Goal: Check status: Check status

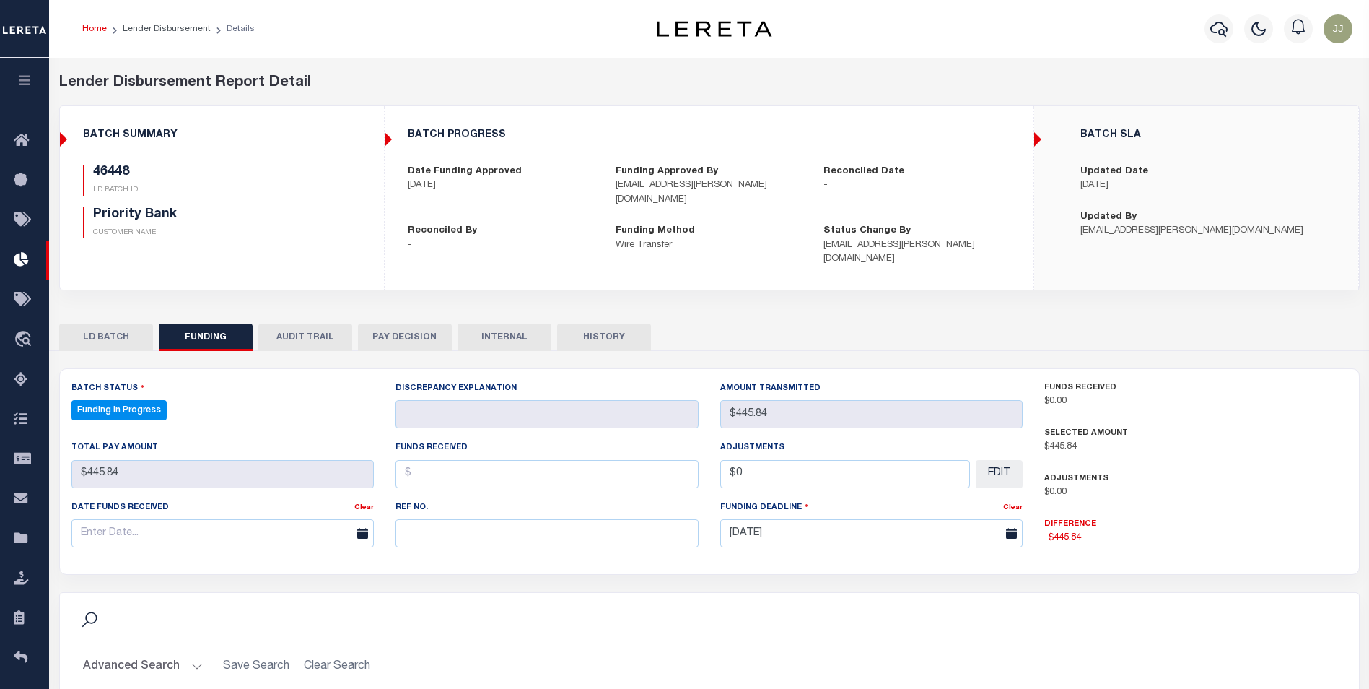
select select "100"
click at [157, 26] on link "Lender Disbursement" at bounding box center [167, 29] width 88 height 9
checkbox input "true"
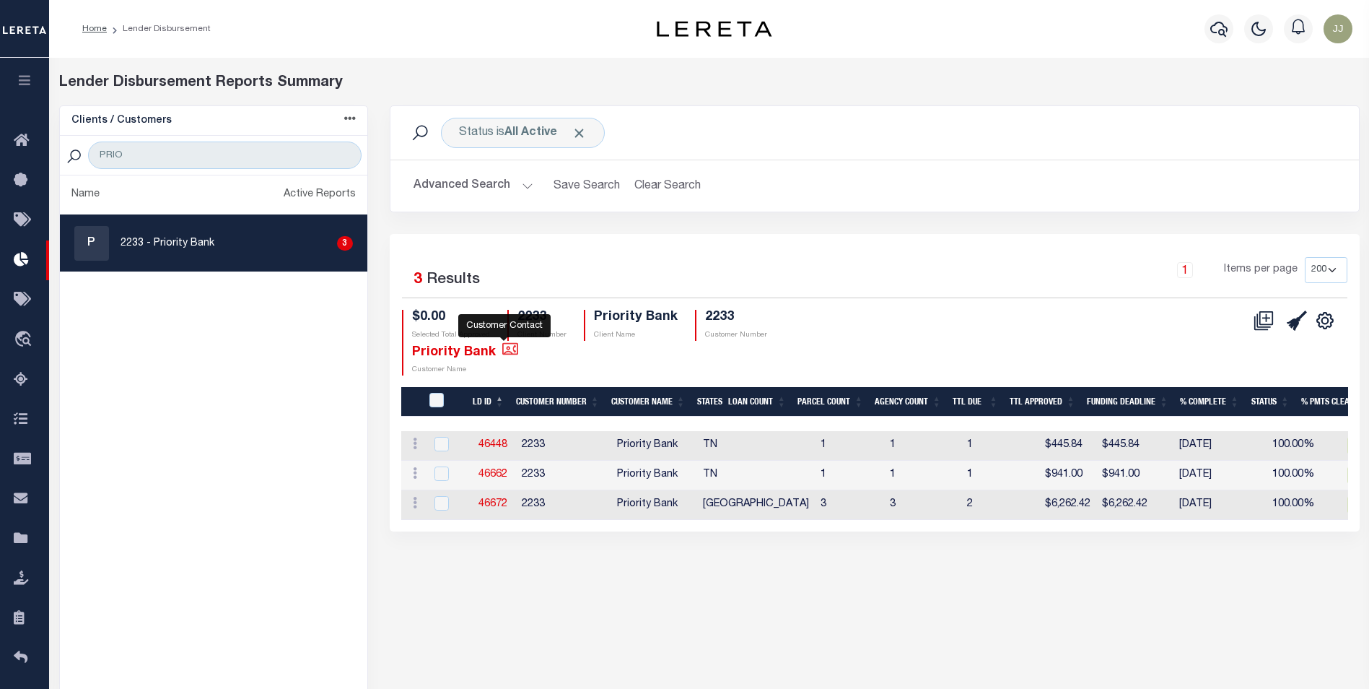
click at [502, 344] on icon at bounding box center [510, 348] width 16 height 12
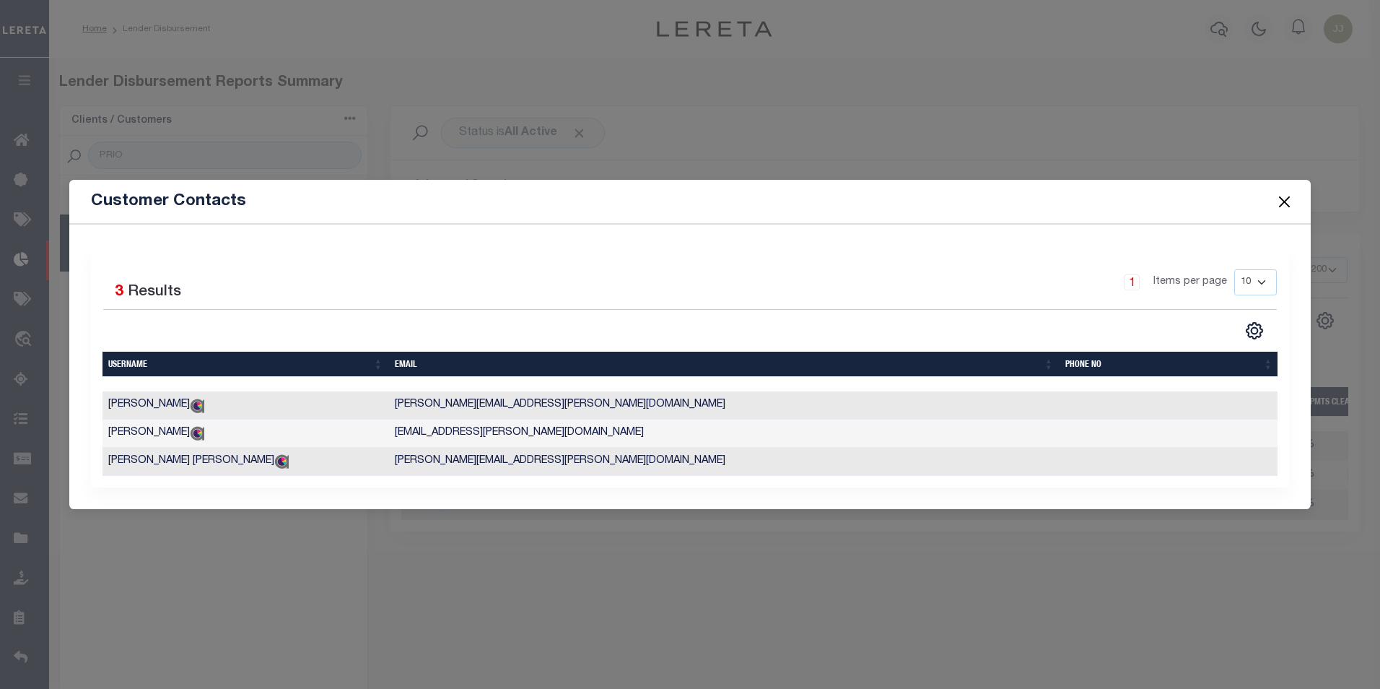
click at [1294, 193] on span at bounding box center [1283, 201] width 55 height 40
click at [1289, 194] on button "Close" at bounding box center [1284, 201] width 19 height 19
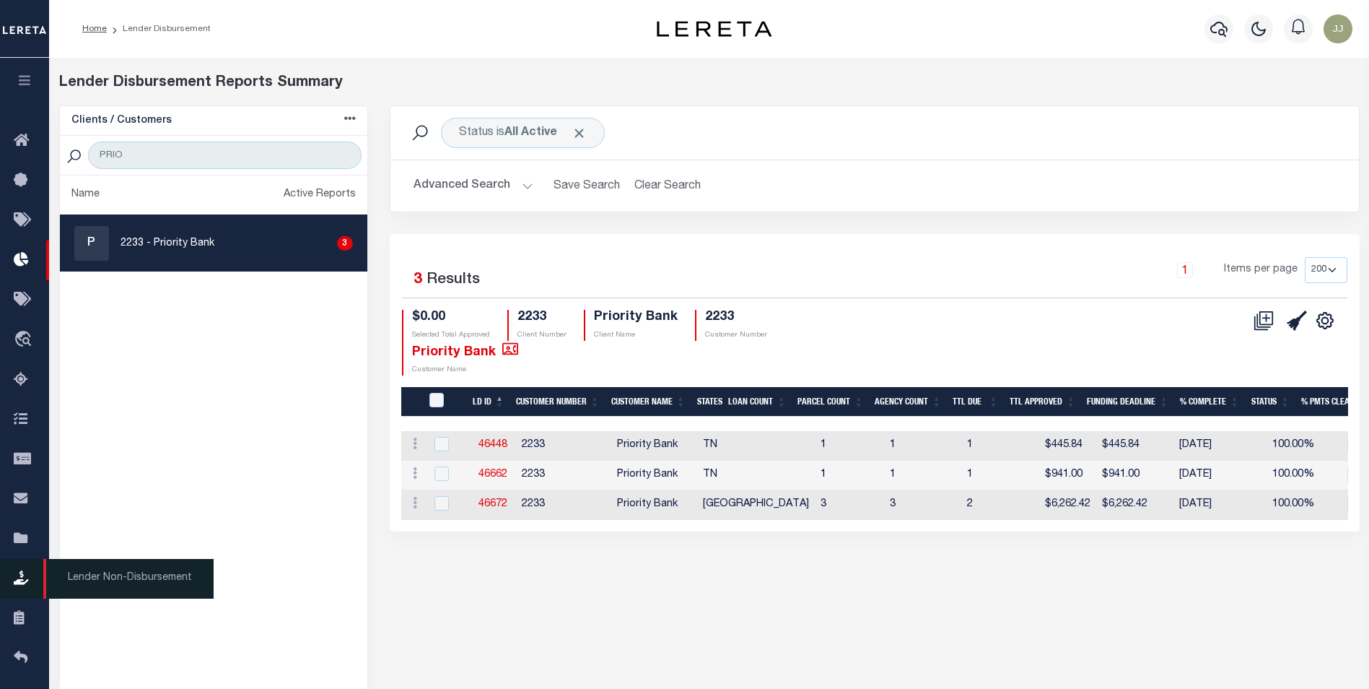
scroll to position [97, 0]
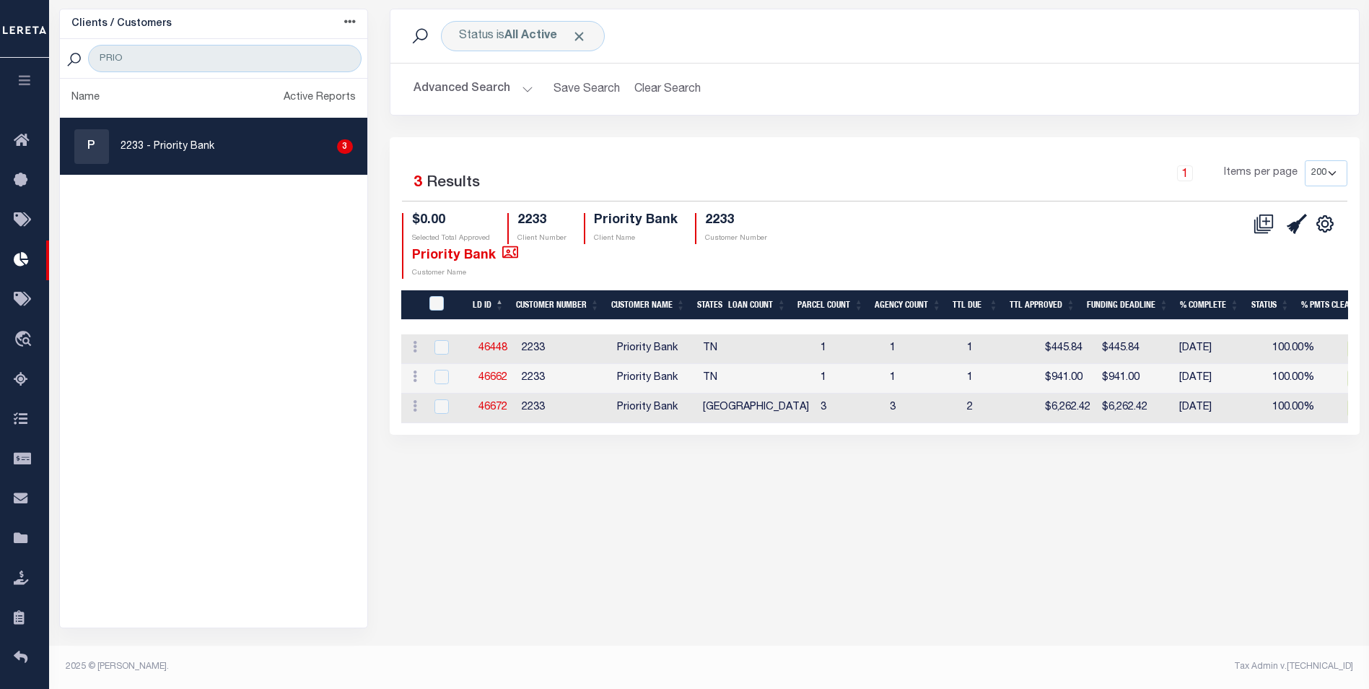
click at [32, 82] on icon "button" at bounding box center [25, 80] width 17 height 13
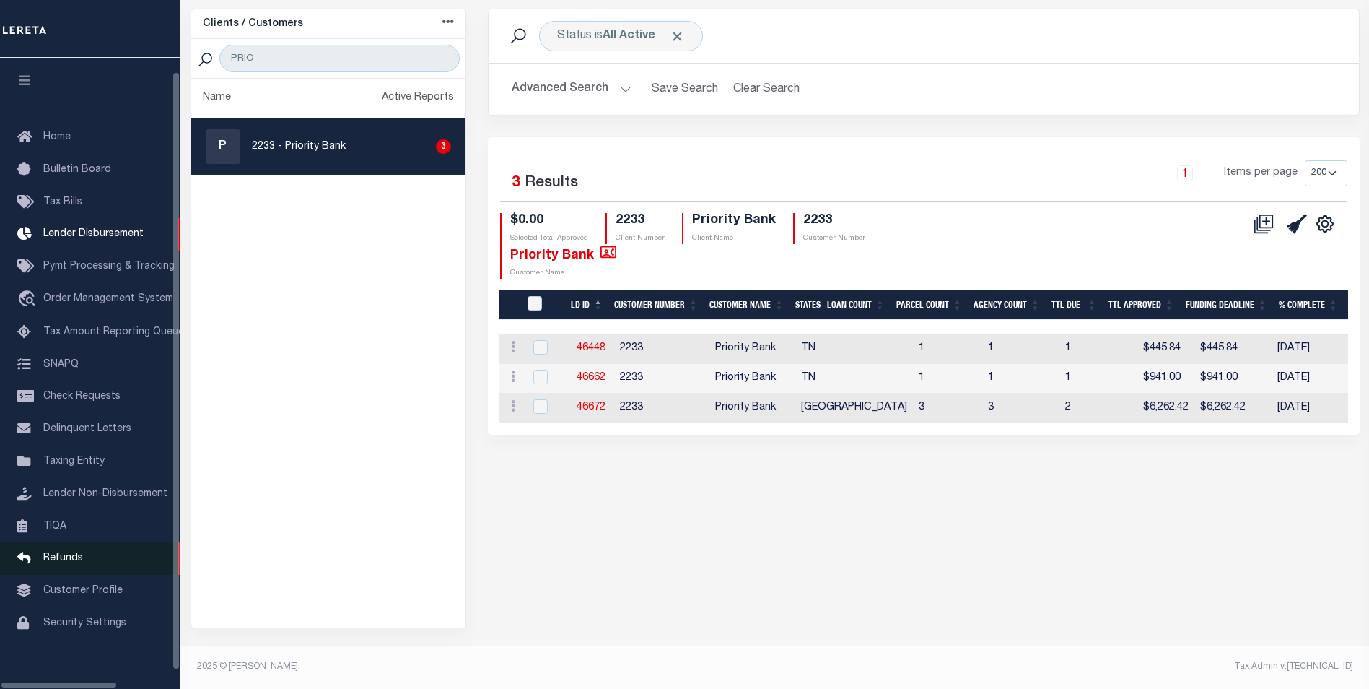
scroll to position [14, 0]
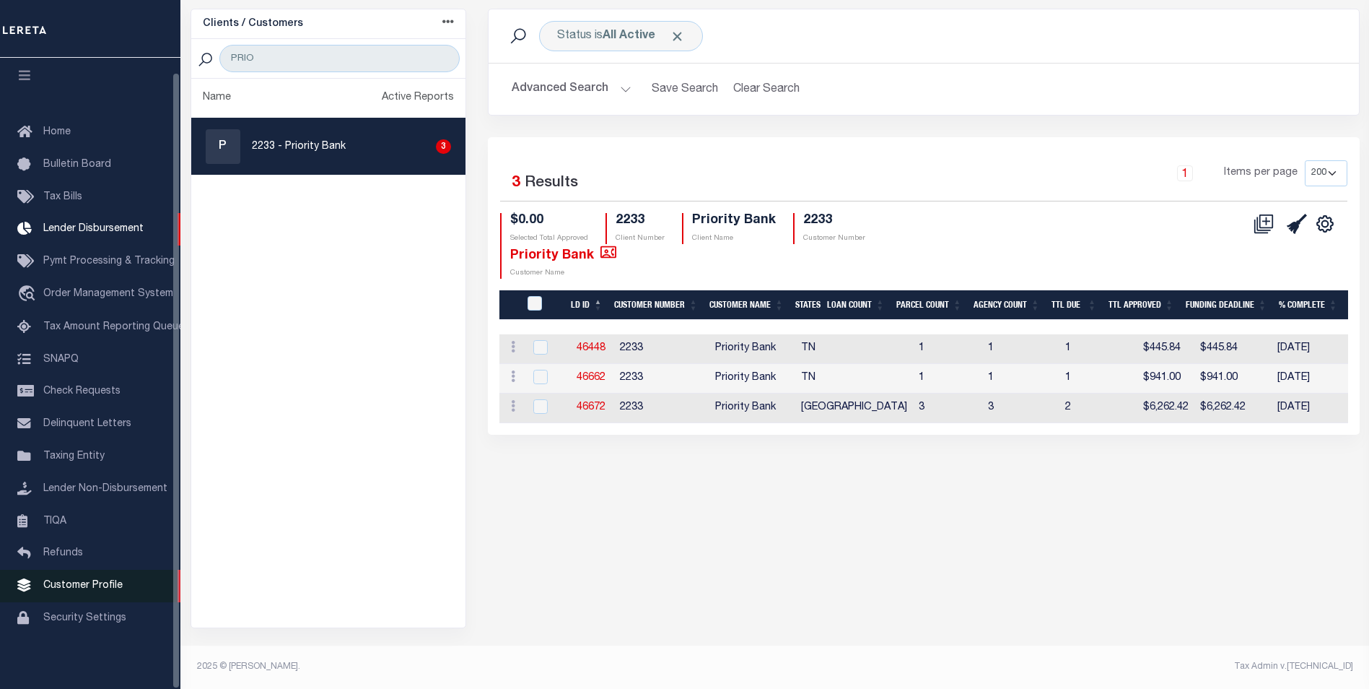
click at [89, 580] on span "Customer Profile" at bounding box center [82, 585] width 79 height 10
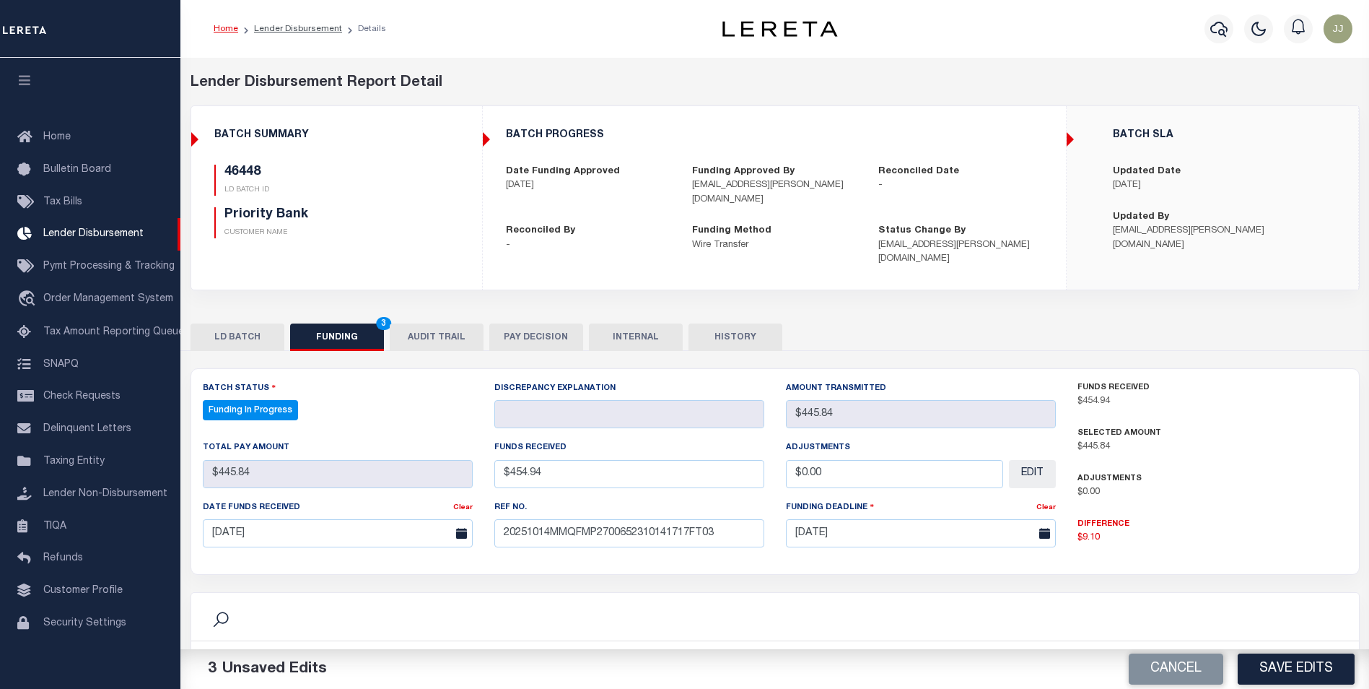
select select "100"
click at [757, 519] on input "20251014MMQFMP2700652310141717FT03" at bounding box center [630, 533] width 270 height 28
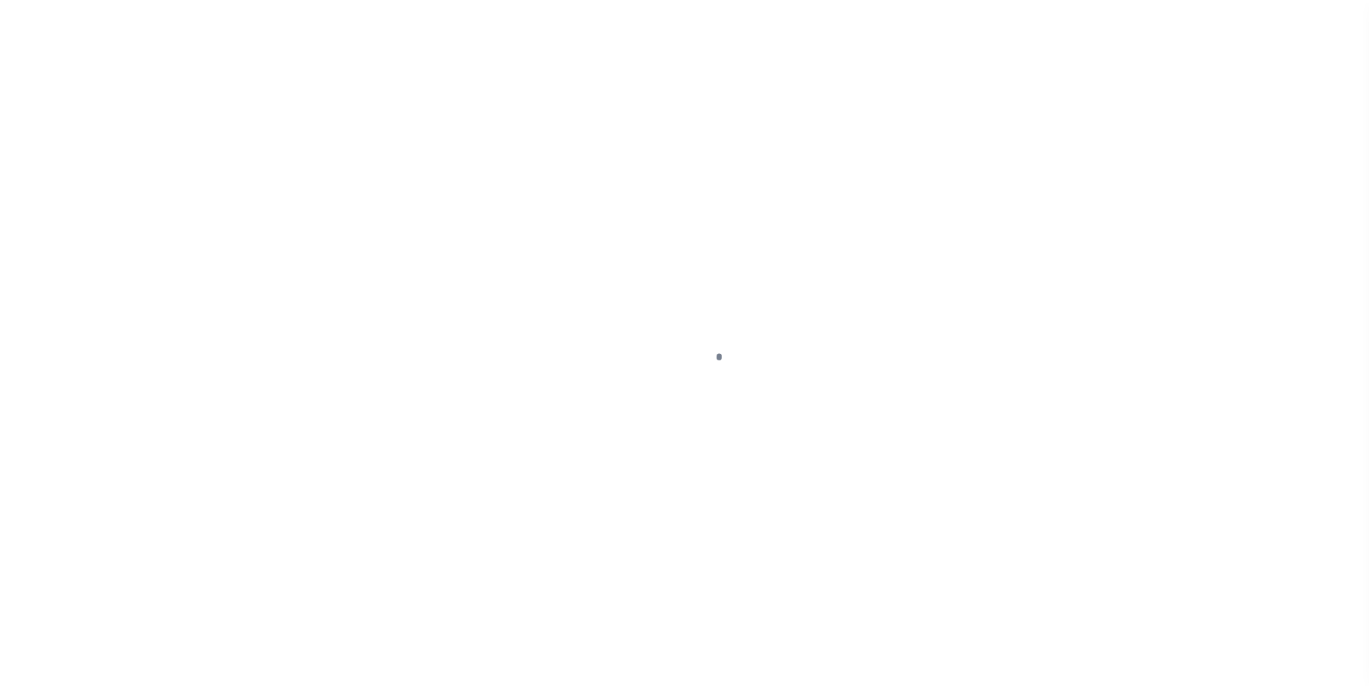
scroll to position [14, 0]
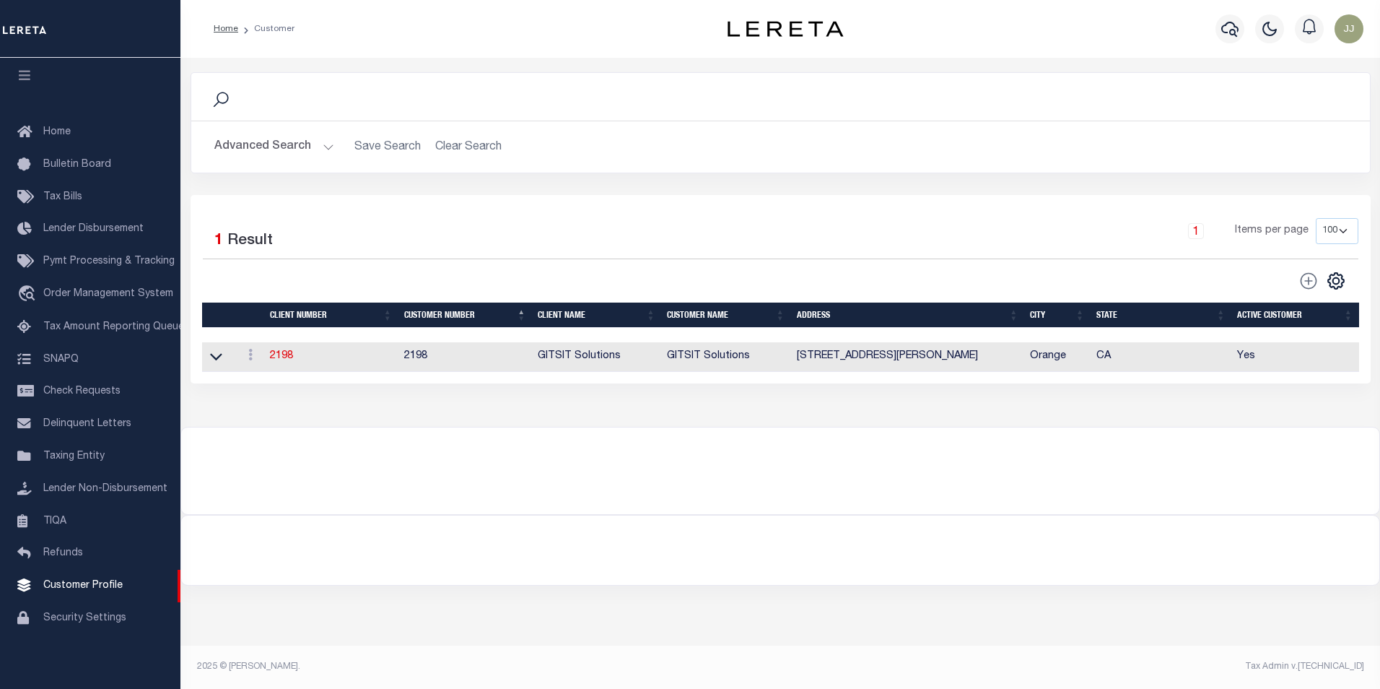
click at [300, 140] on button "Advanced Search" at bounding box center [274, 147] width 120 height 28
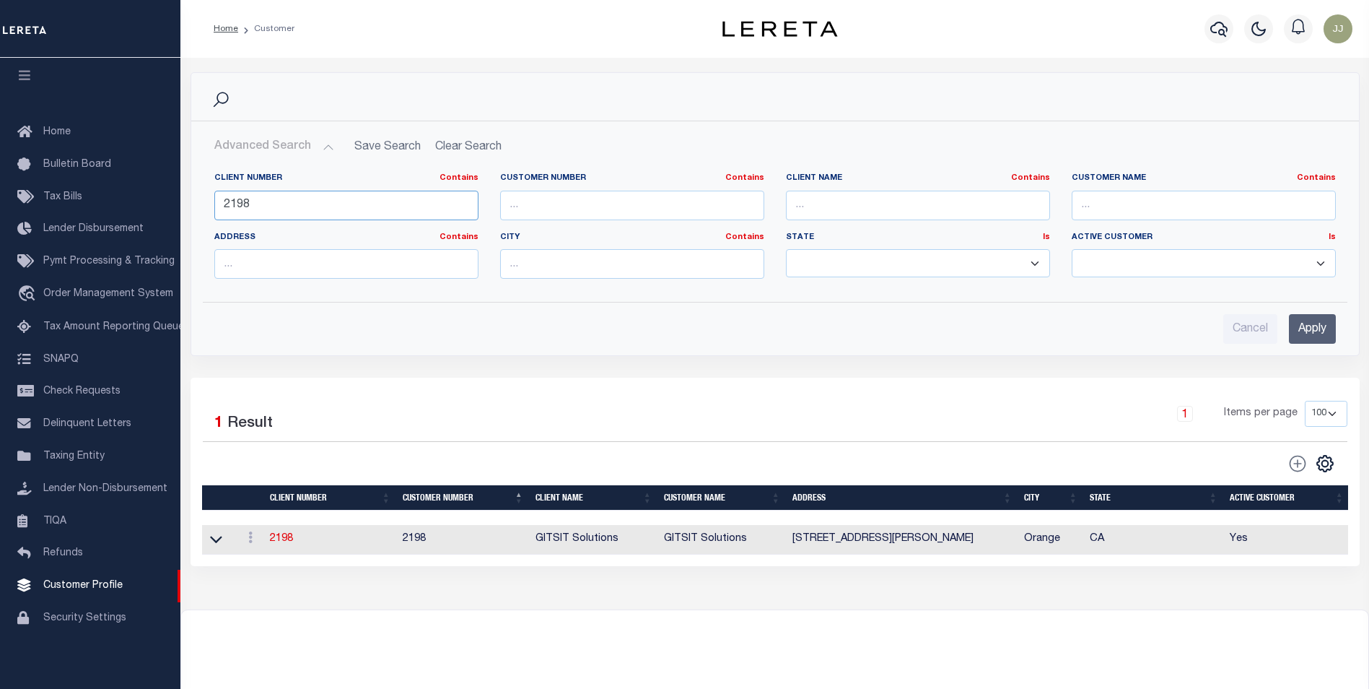
click at [286, 204] on input "2198" at bounding box center [346, 206] width 264 height 30
type input "2233"
click at [1316, 323] on input "Apply" at bounding box center [1312, 329] width 47 height 30
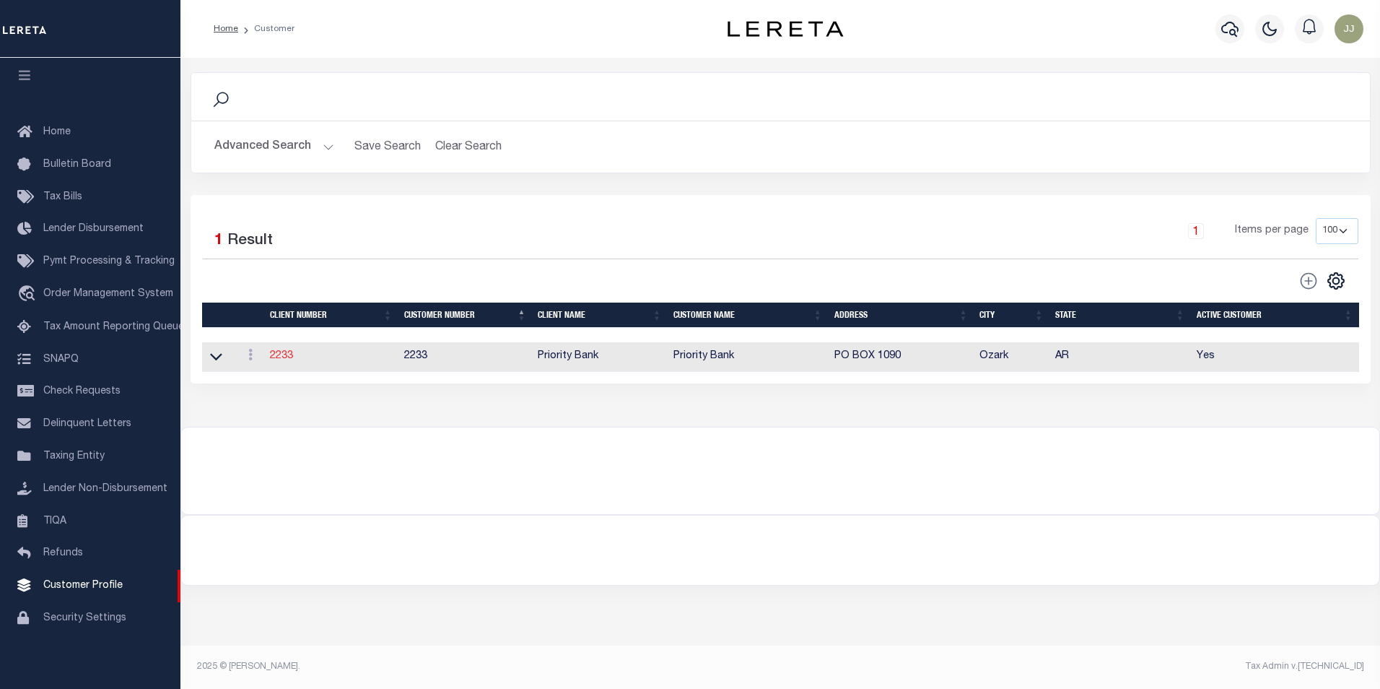
click at [288, 360] on link "2233" at bounding box center [281, 356] width 23 height 10
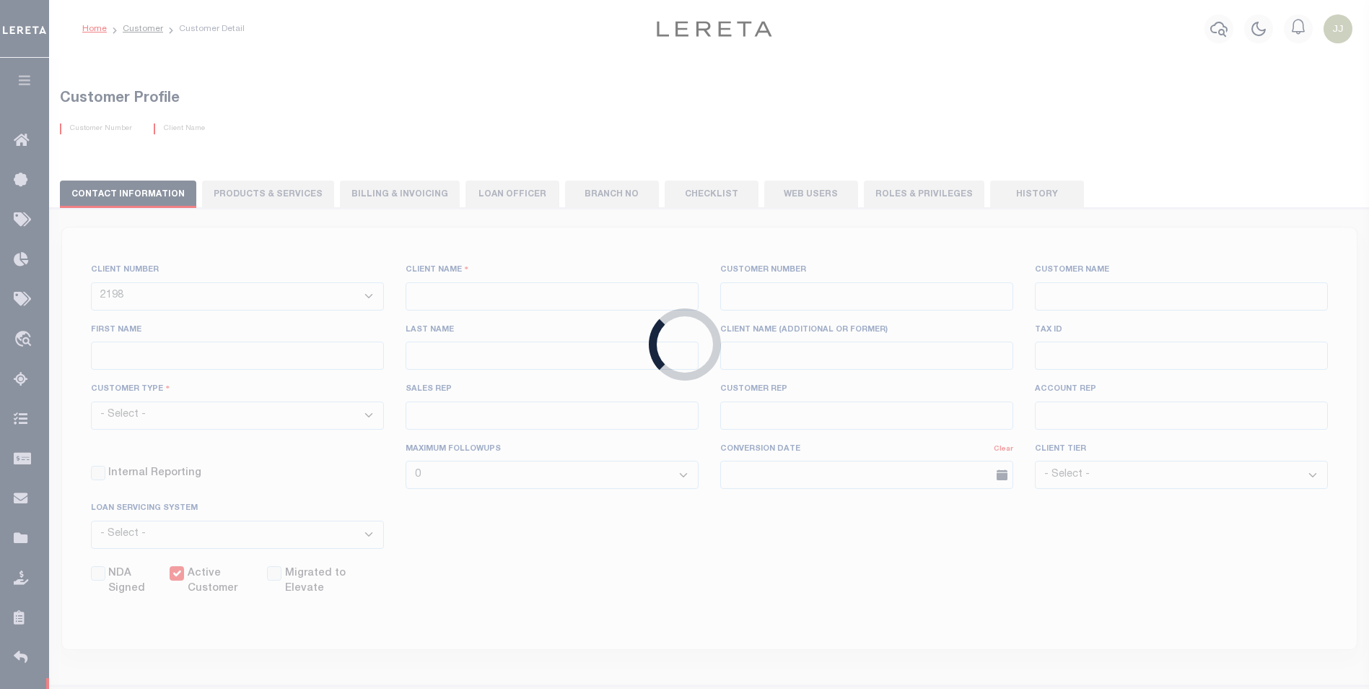
select select
type input "Priority Bank"
type input "2233"
type input "Priority Bank"
type input "Daniel"
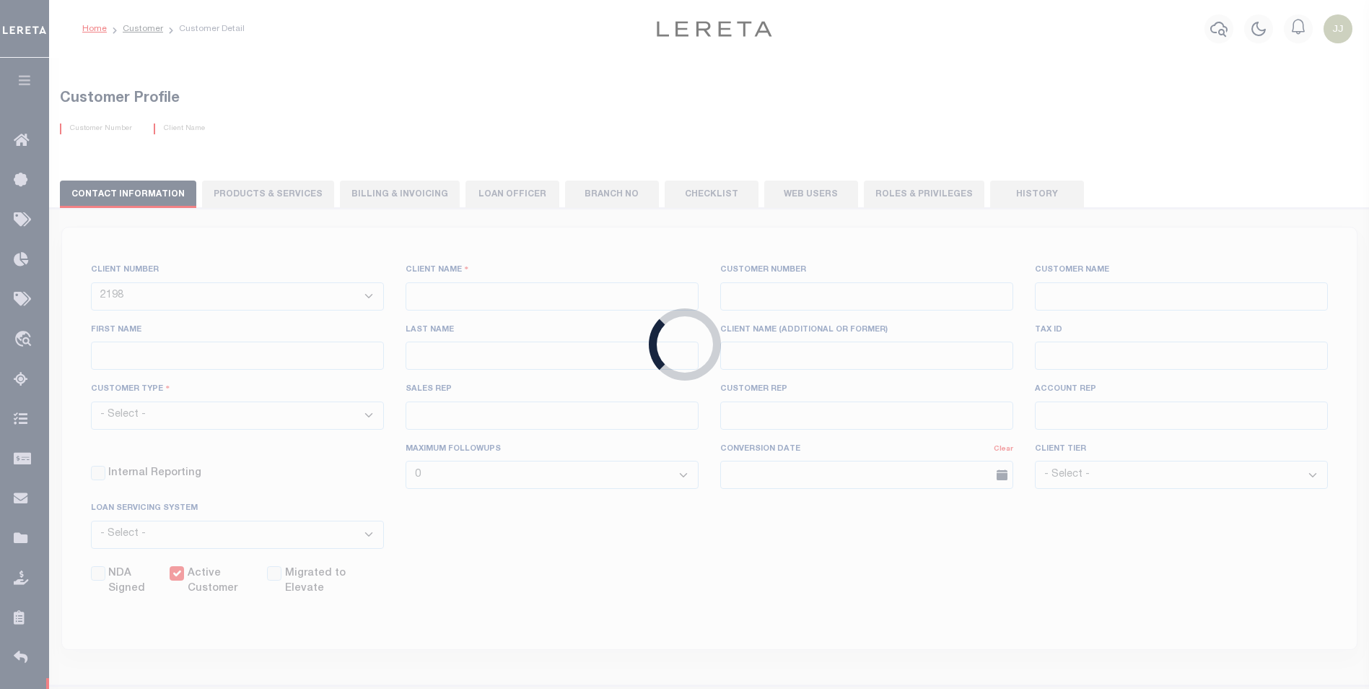
type input "Elder"
select select "Mixed Portfolio"
type input "Barbara Kendrick"
type input "Beth Wiebe"
checkbox input "true"
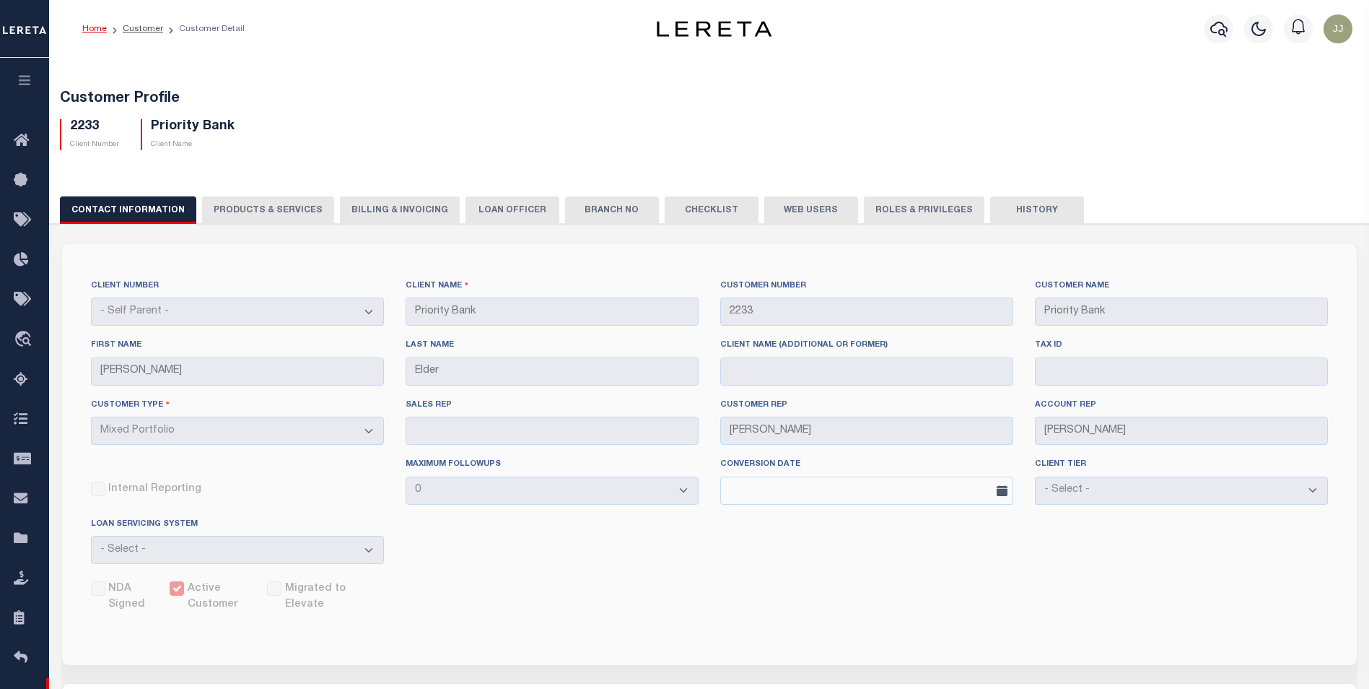
click at [806, 205] on button "Web Users" at bounding box center [811, 209] width 94 height 27
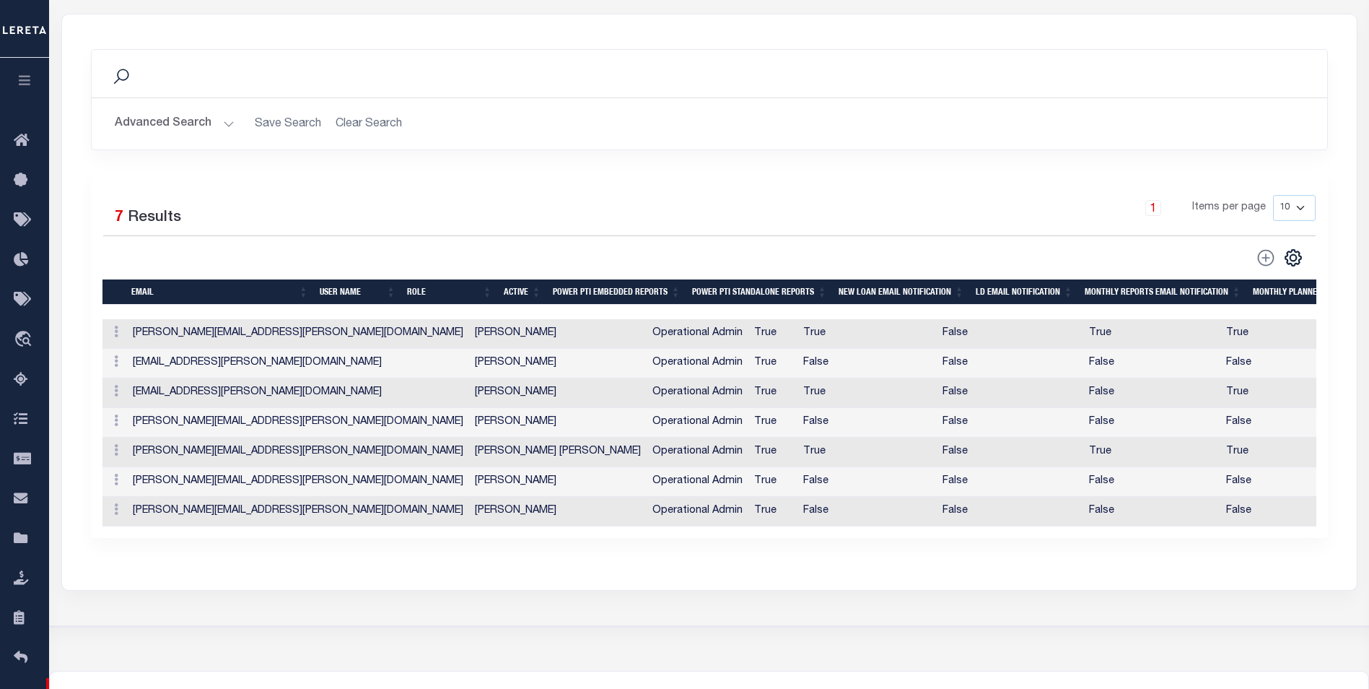
scroll to position [182, 0]
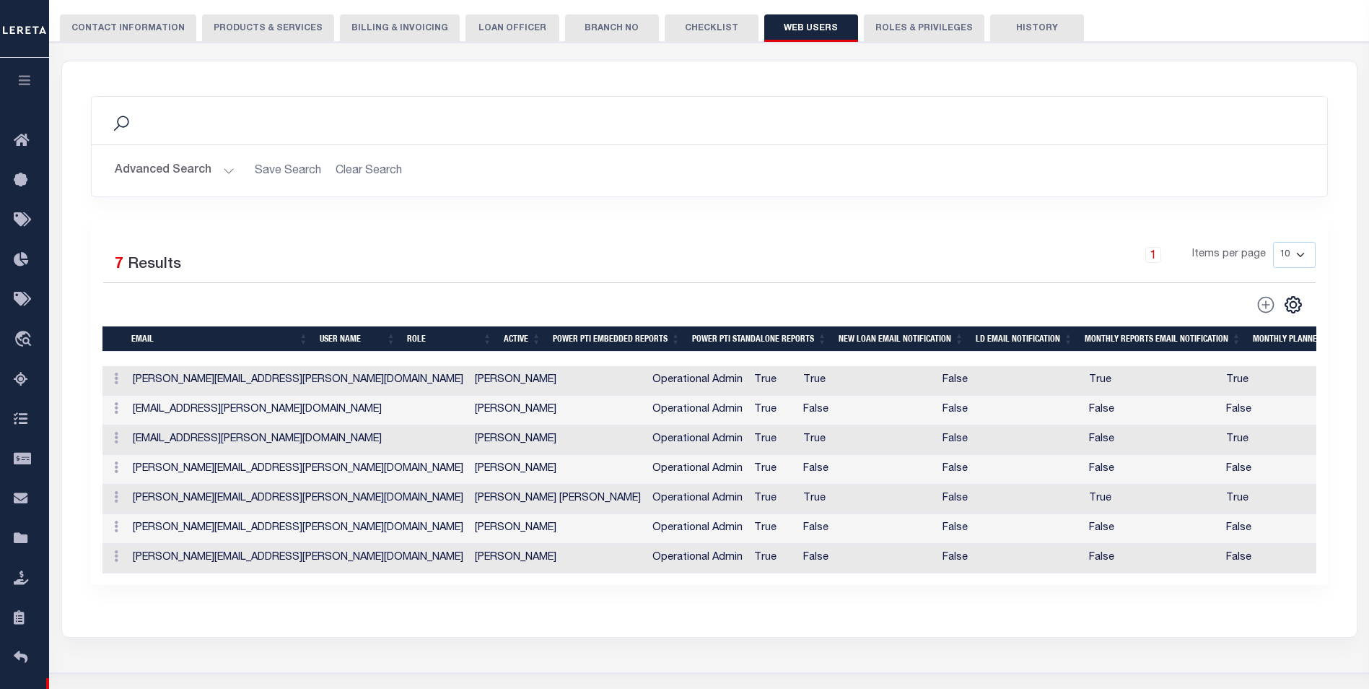
click at [108, 35] on button "CONTACT INFORMATION" at bounding box center [128, 27] width 136 height 27
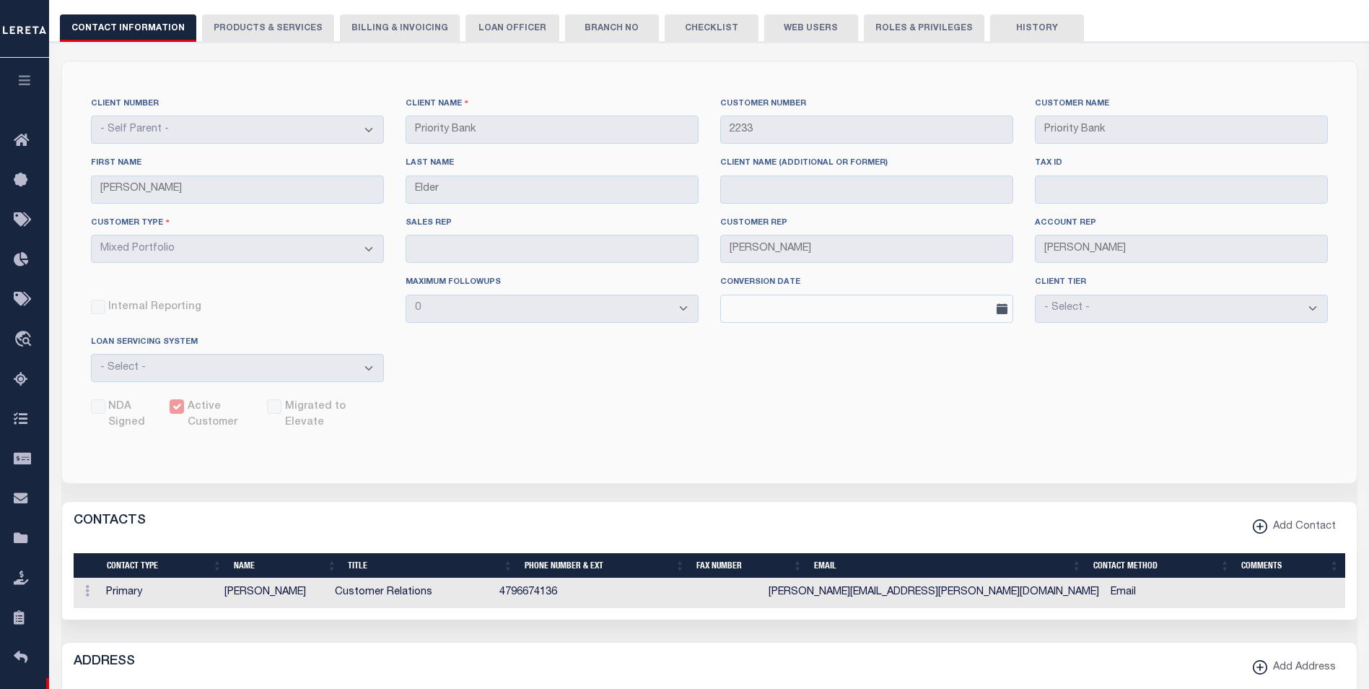
click at [792, 29] on button "Web Users" at bounding box center [811, 27] width 94 height 27
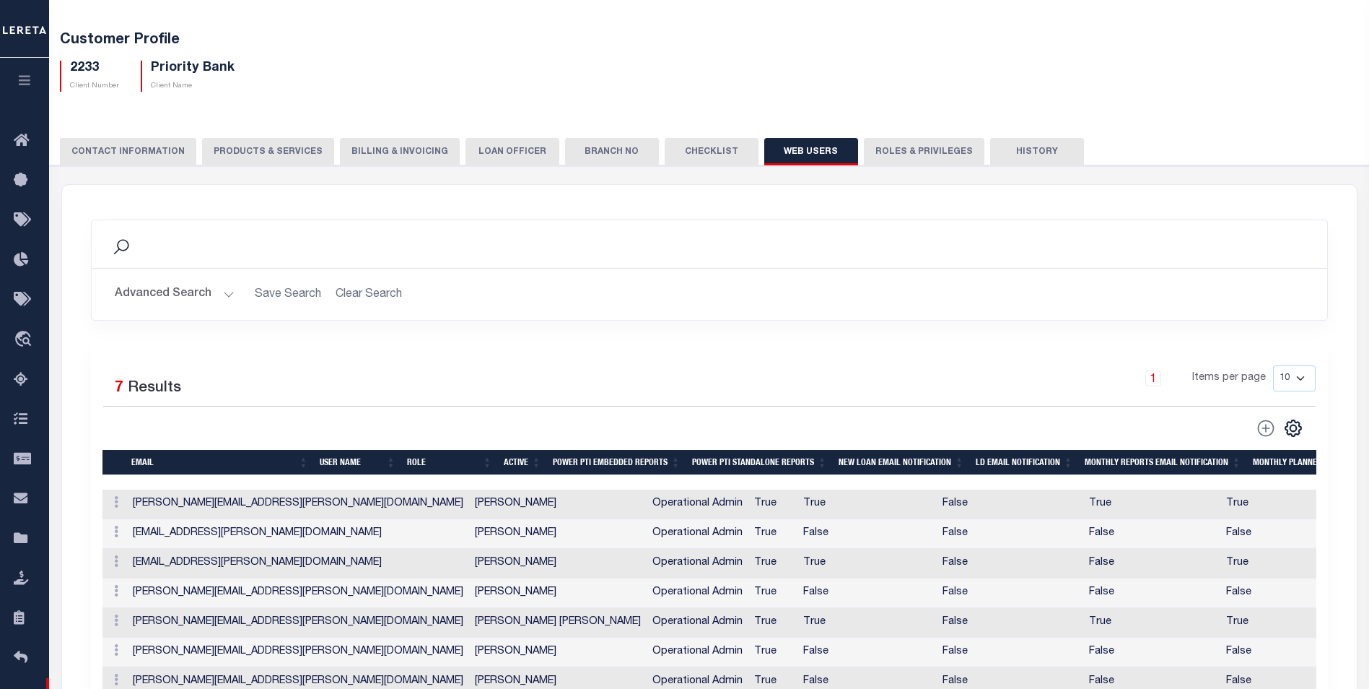
scroll to position [72, 0]
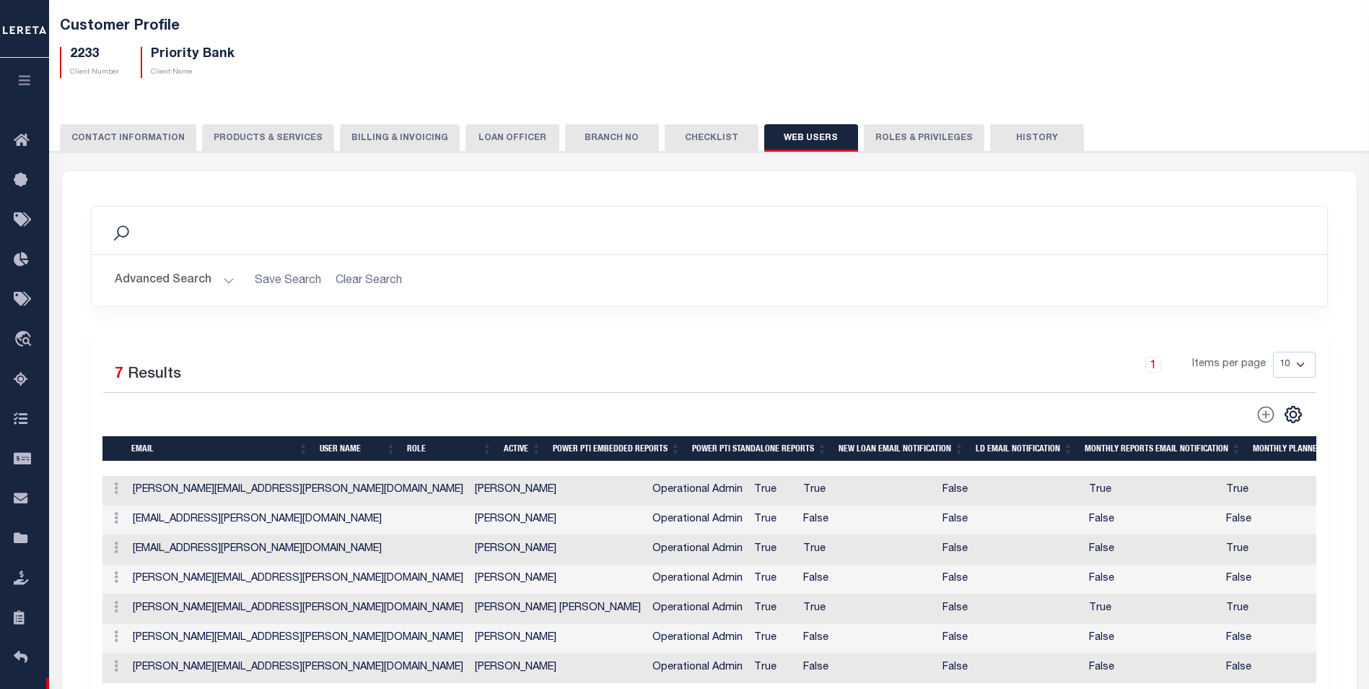
click at [301, 493] on td "Jackie.Turner@leretacustomers.com" at bounding box center [298, 491] width 342 height 30
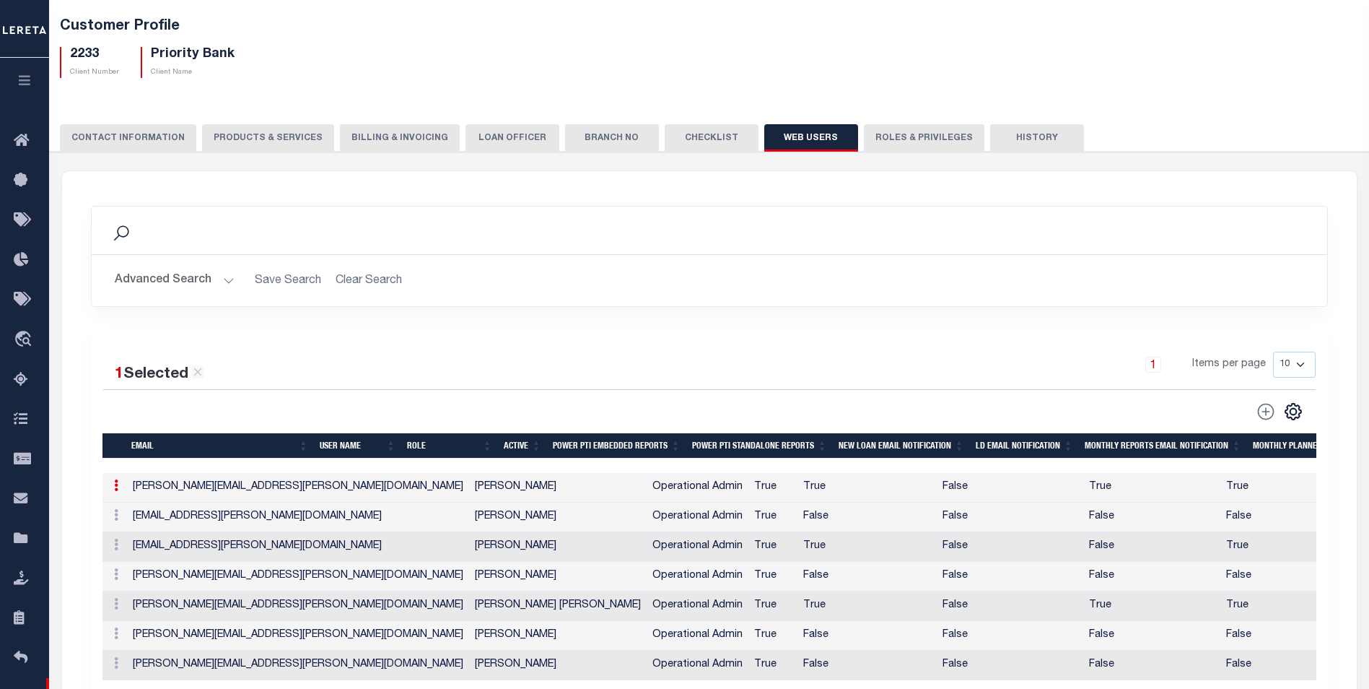
click at [301, 493] on td "Jackie.Turner@leretacustomers.com" at bounding box center [298, 488] width 342 height 30
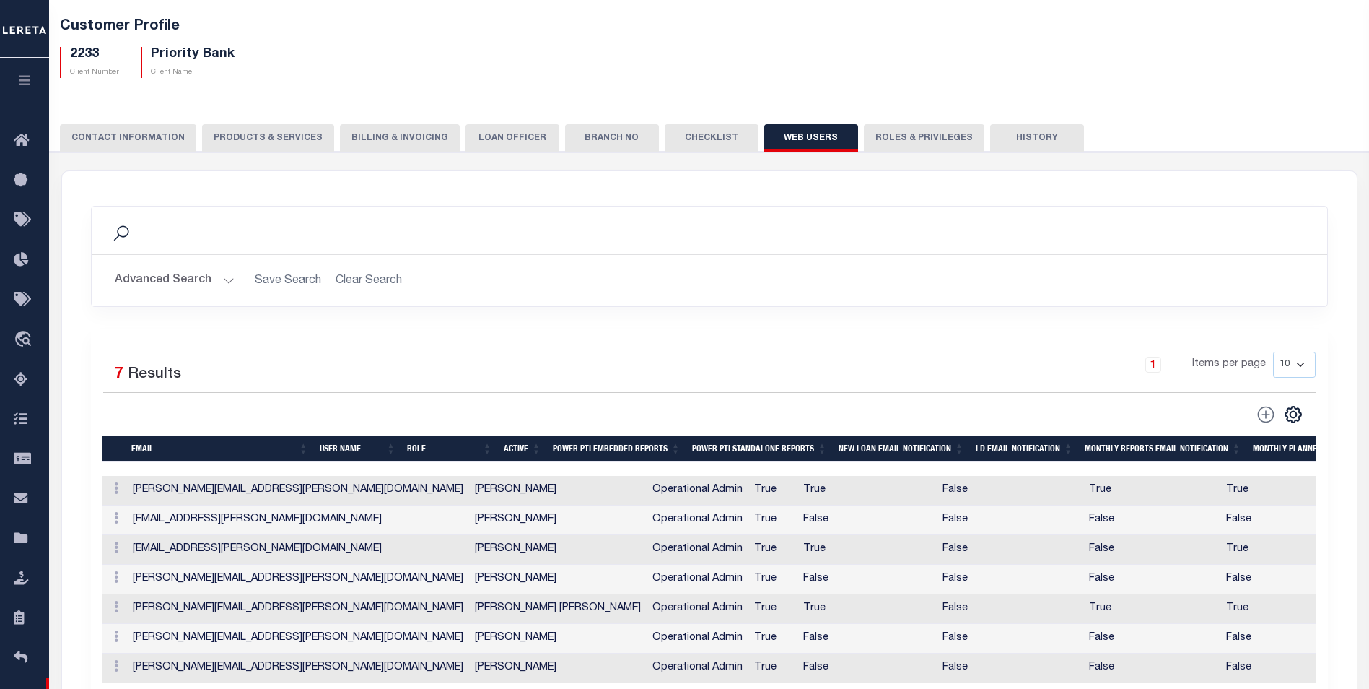
drag, startPoint x: 250, startPoint y: 495, endPoint x: 225, endPoint y: 496, distance: 25.3
click at [225, 496] on td "Jackie.Turner@leretacustomers.com" at bounding box center [298, 491] width 342 height 30
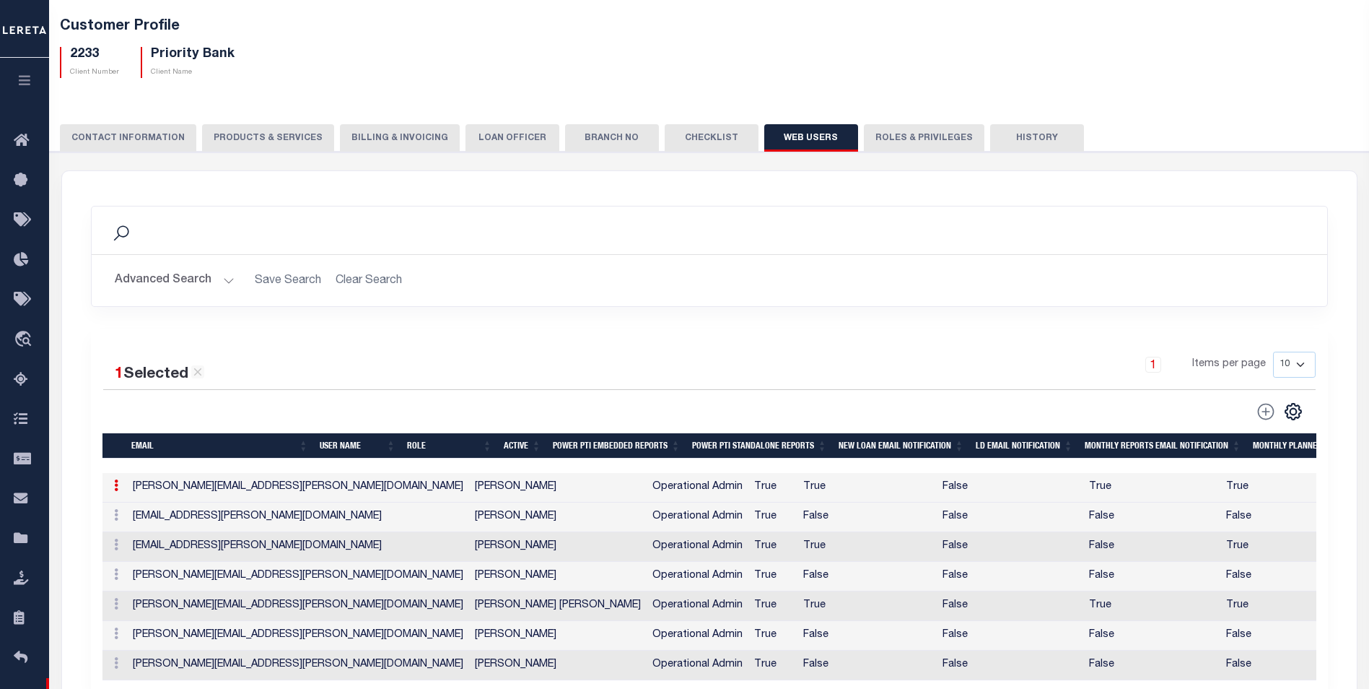
click at [230, 489] on td "Jackie.Turner@leretacustomers.com" at bounding box center [298, 488] width 342 height 30
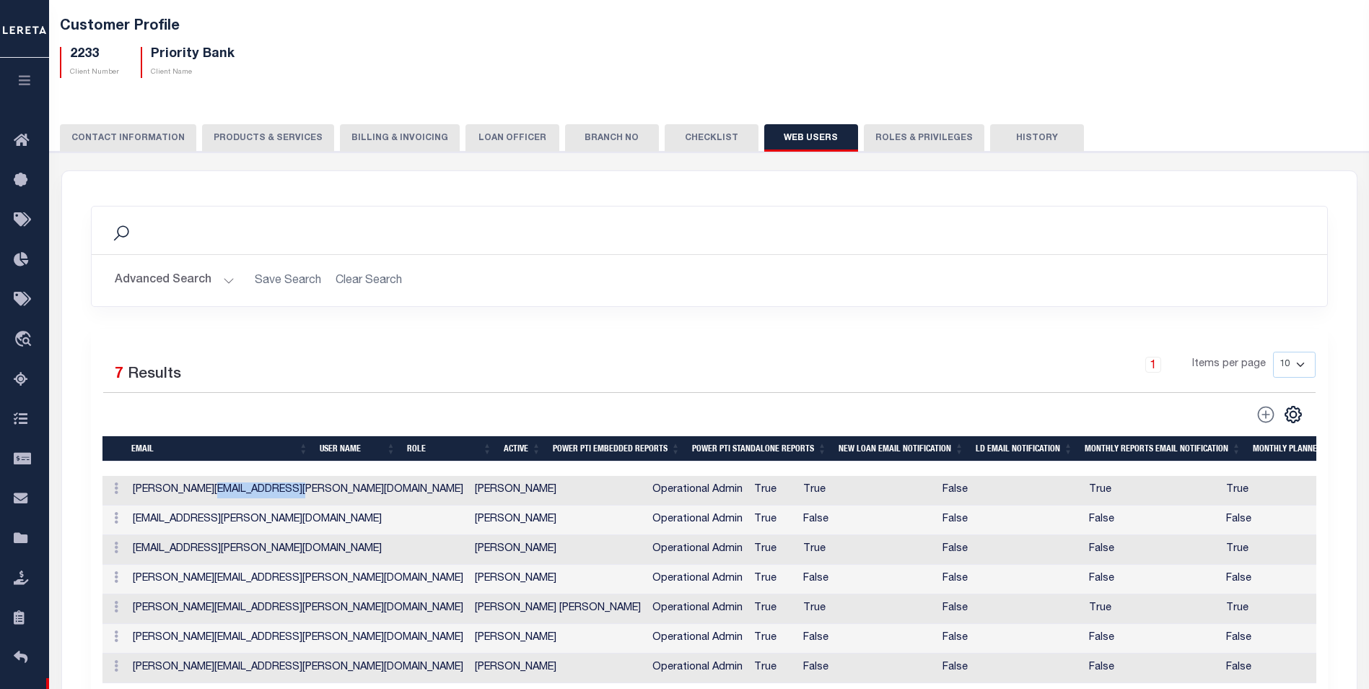
click at [230, 489] on td "Jackie.Turner@leretacustomers.com" at bounding box center [298, 491] width 342 height 30
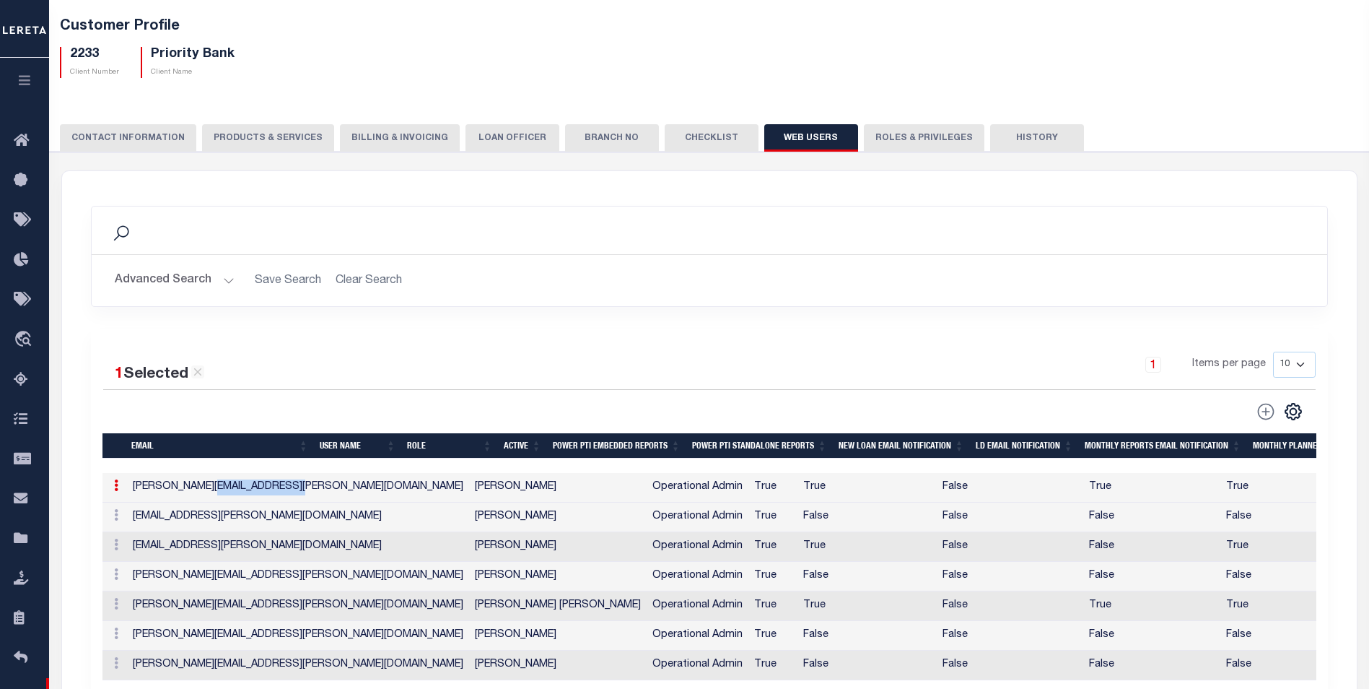
click at [234, 490] on td "Jackie.Turner@leretacustomers.com" at bounding box center [298, 488] width 342 height 30
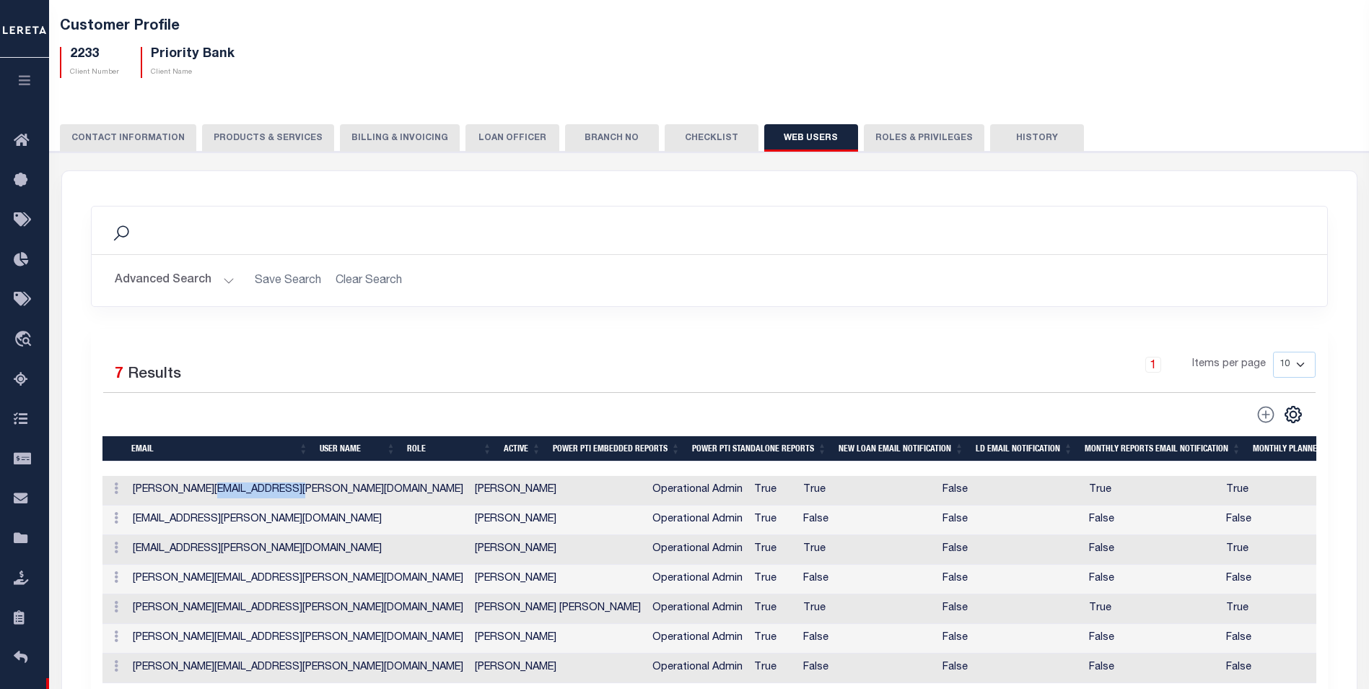
click at [234, 490] on td "Jackie.Turner@leretacustomers.com" at bounding box center [298, 491] width 342 height 30
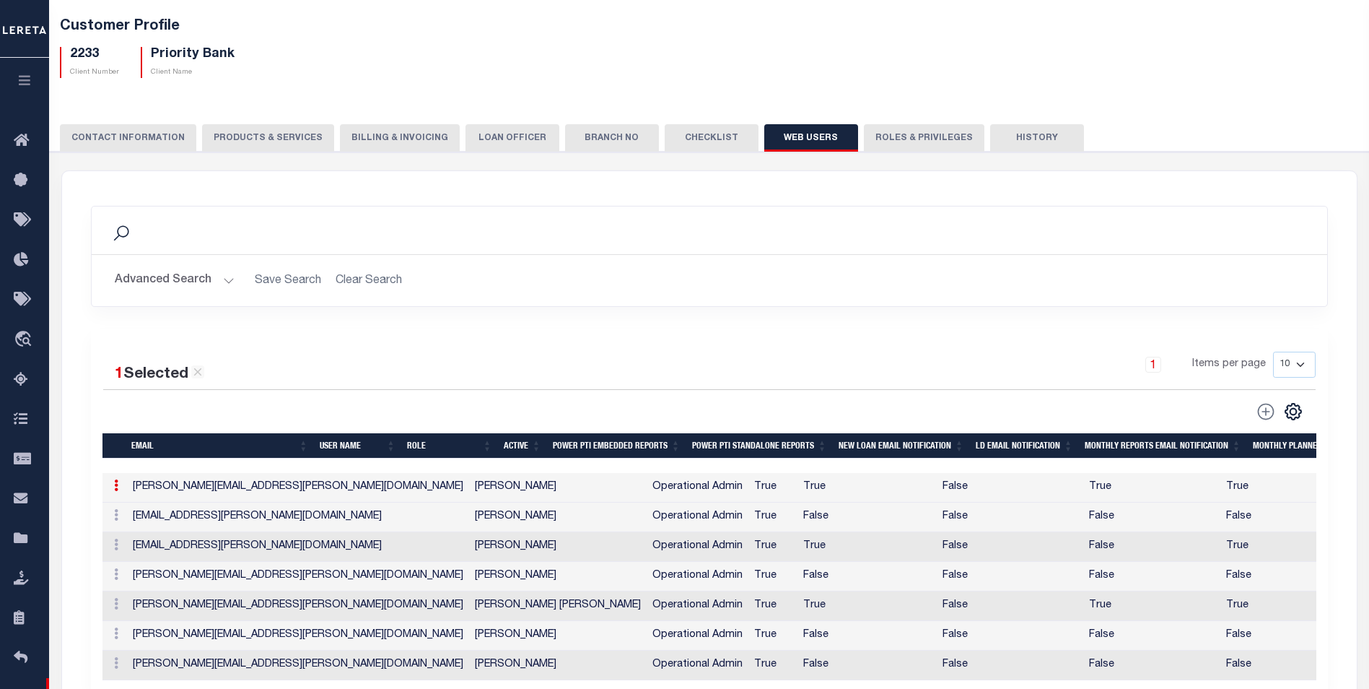
click at [308, 492] on td "Jackie.Turner@leretacustomers.com" at bounding box center [298, 488] width 342 height 30
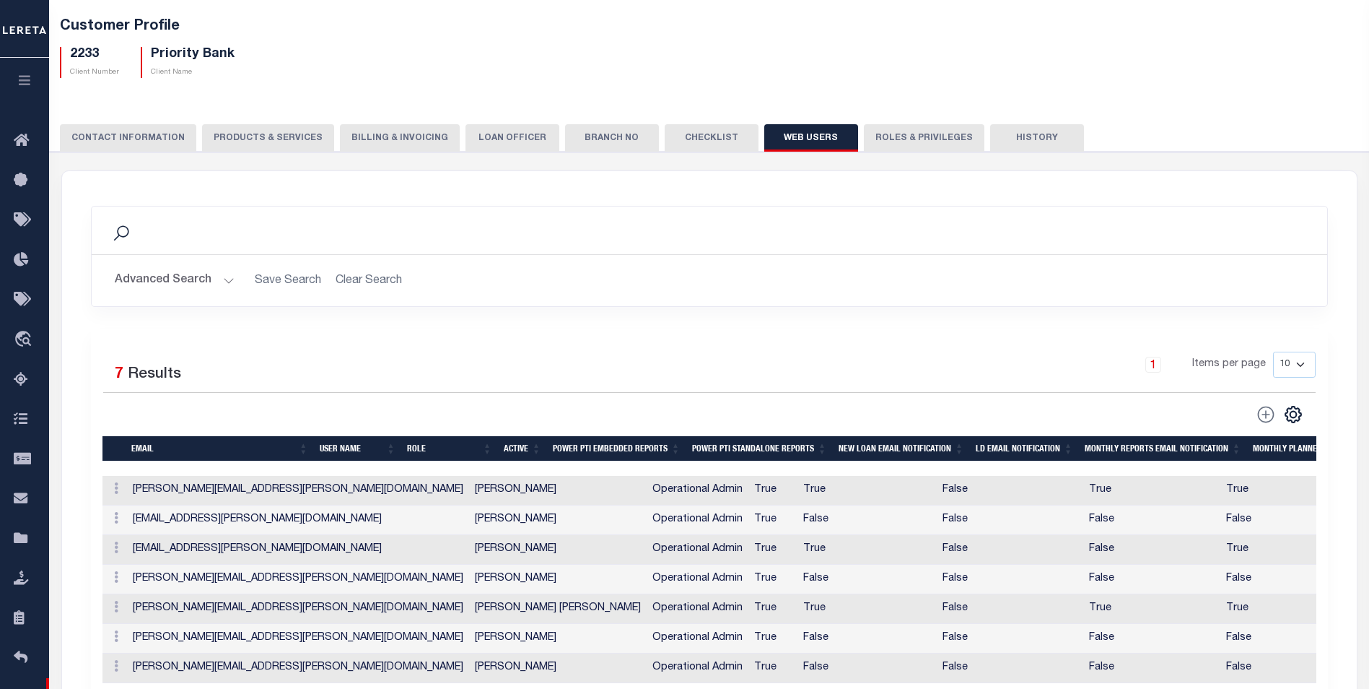
click at [304, 492] on td "Jackie.Turner@leretacustomers.com" at bounding box center [298, 491] width 342 height 30
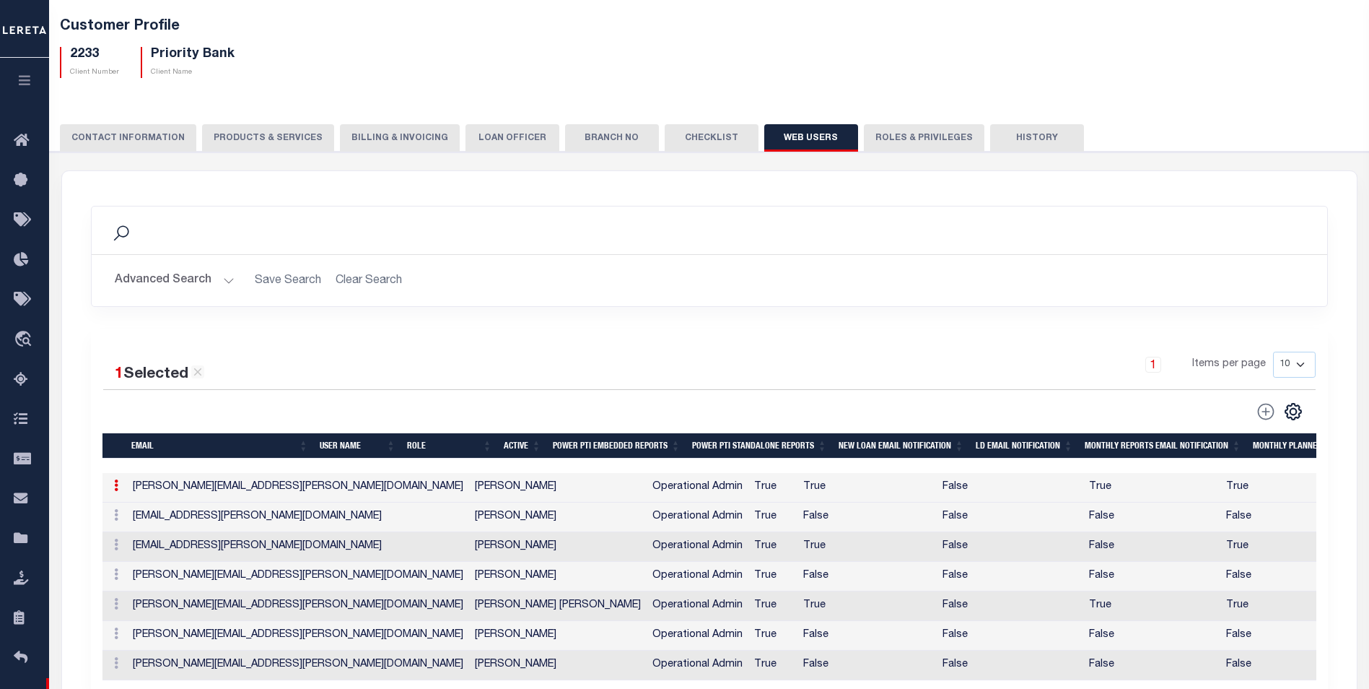
click at [306, 492] on td "Jackie.Turner@leretacustomers.com" at bounding box center [298, 488] width 342 height 30
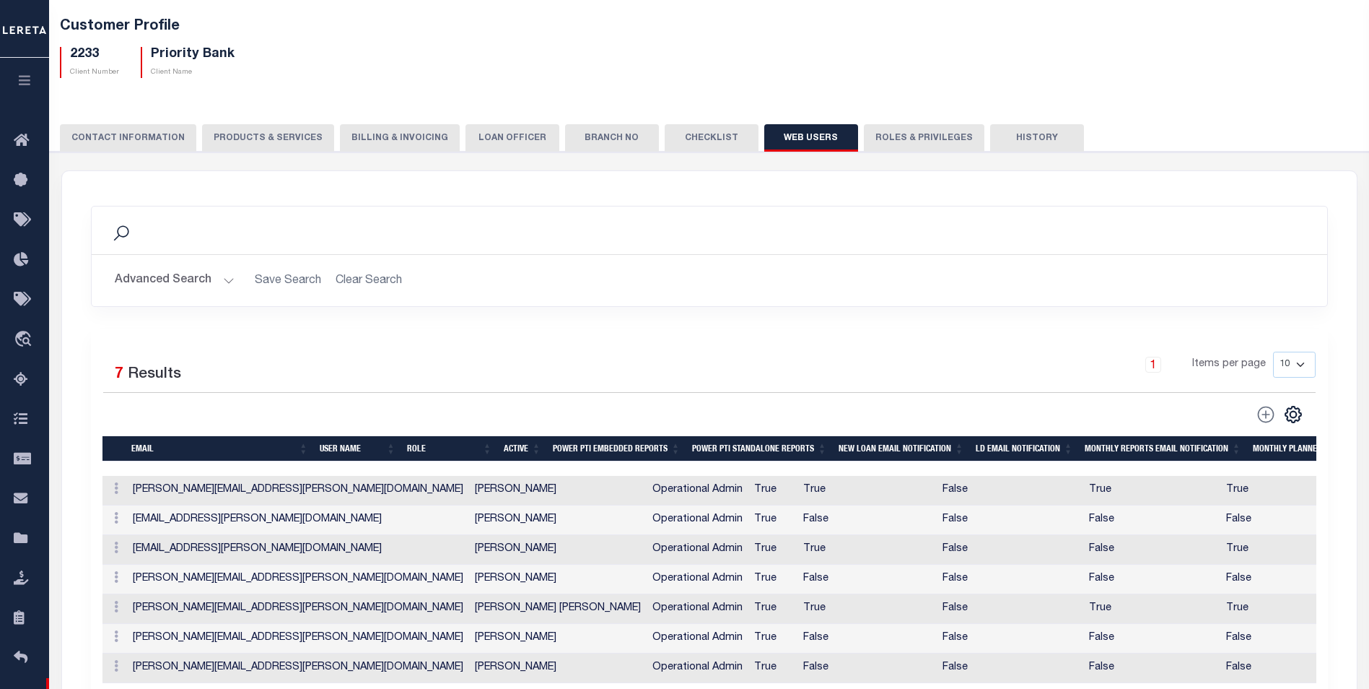
click at [301, 492] on td "Jackie.Turner@leretacustomers.com" at bounding box center [298, 491] width 342 height 30
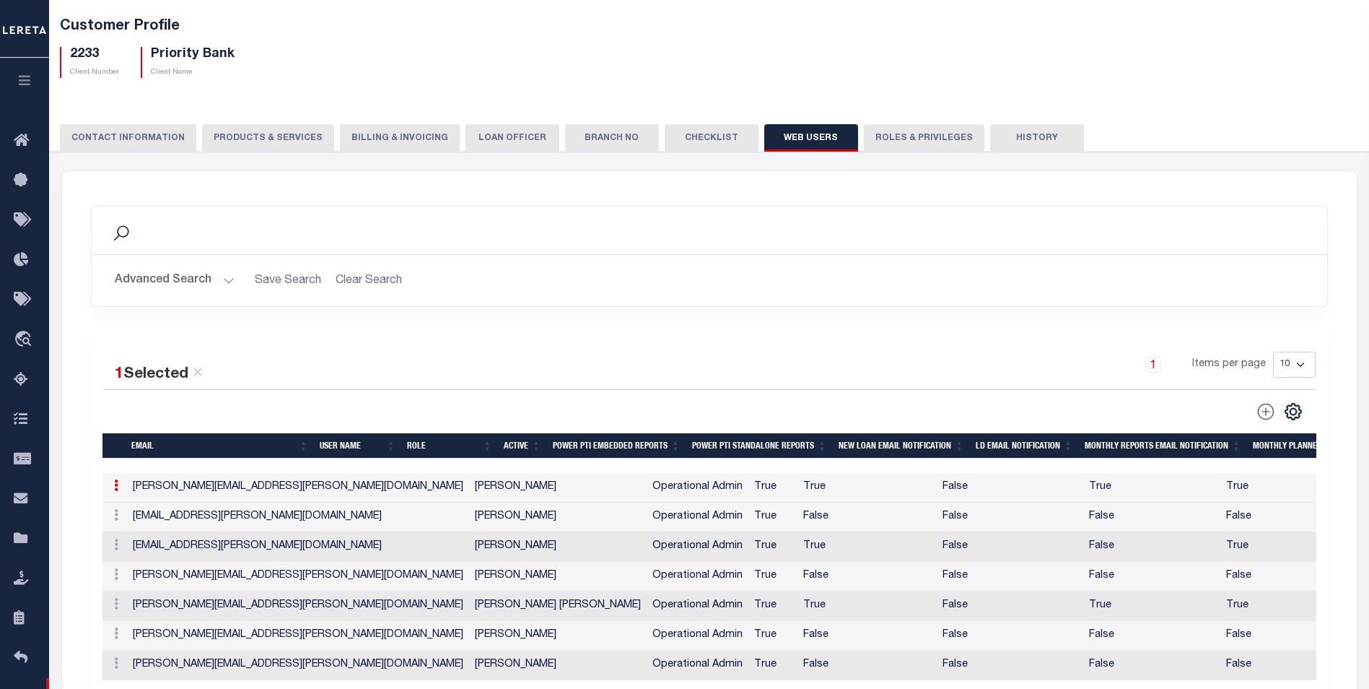
click at [300, 493] on td "Jackie.Turner@leretacustomers.com" at bounding box center [298, 488] width 342 height 30
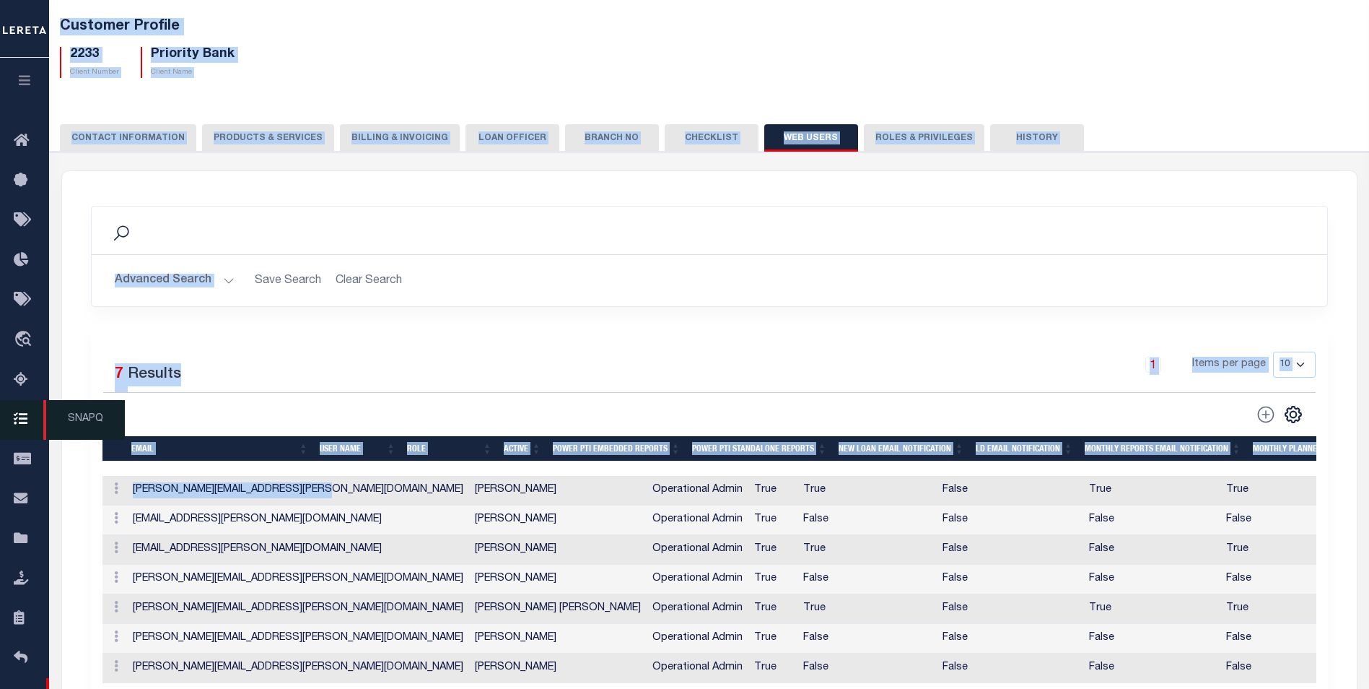
drag, startPoint x: 303, startPoint y: 493, endPoint x: 22, endPoint y: 436, distance: 287.3
click at [22, 439] on div "Home Customer Customer Detail" at bounding box center [684, 466] width 1369 height 1076
click at [206, 489] on td "Jackie.Turner@leretacustomers.com" at bounding box center [298, 491] width 342 height 30
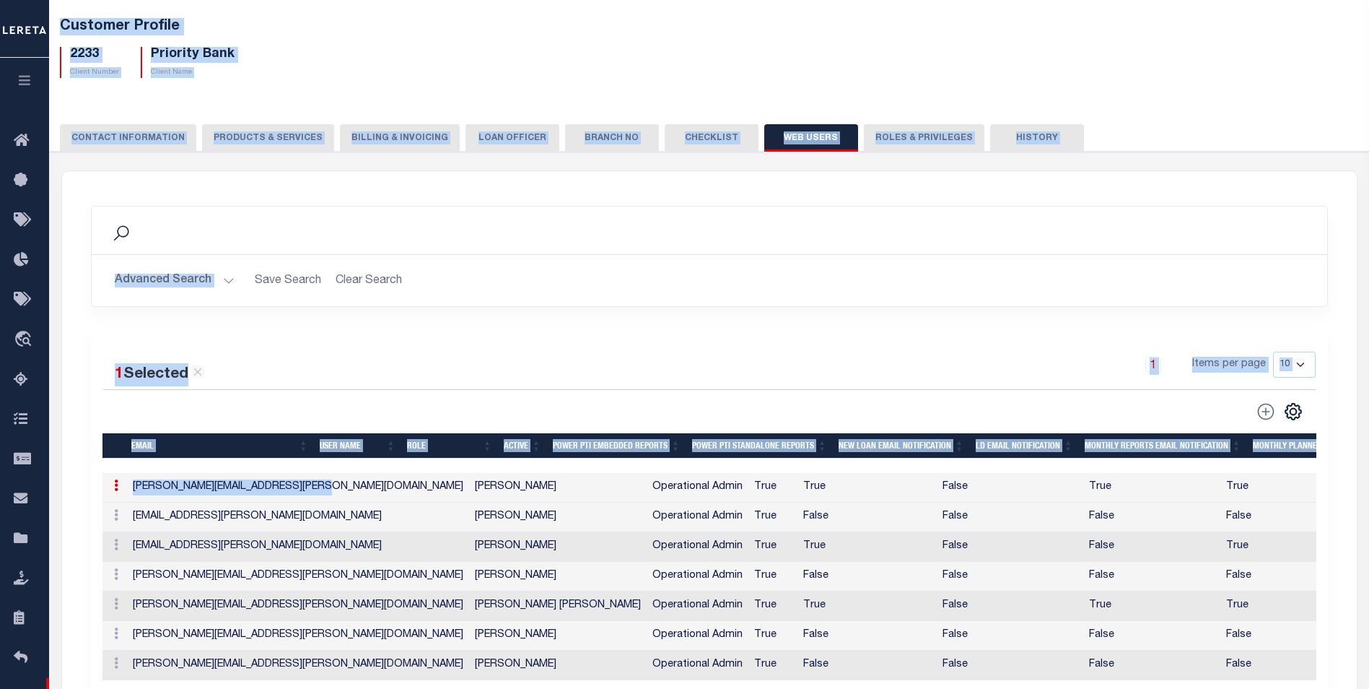
click at [148, 497] on td "Jackie.Turner@leretacustomers.com" at bounding box center [298, 488] width 342 height 30
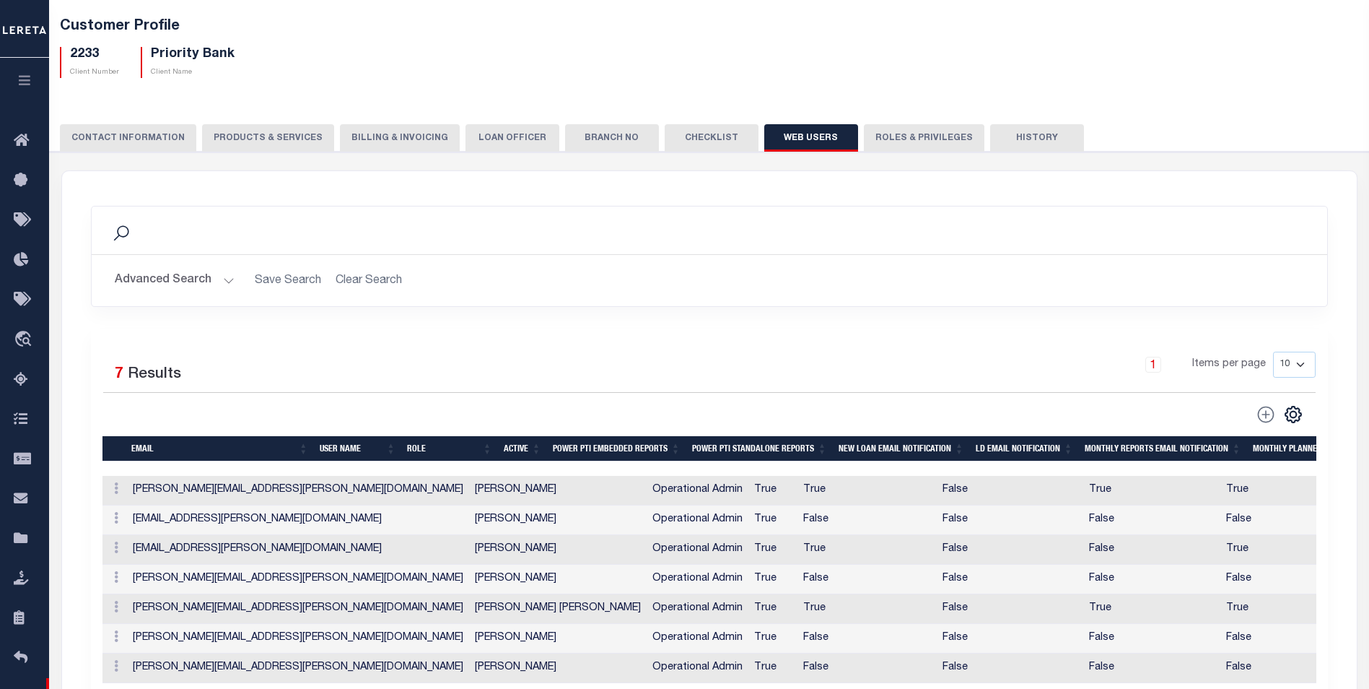
click at [131, 492] on td "Jackie.Turner@leretacustomers.com" at bounding box center [298, 491] width 342 height 30
click at [134, 493] on td "Jackie.Turner@leretacustomers.com" at bounding box center [298, 491] width 342 height 30
click at [136, 493] on td "Jackie.Turner@leretacustomers.com" at bounding box center [298, 491] width 342 height 30
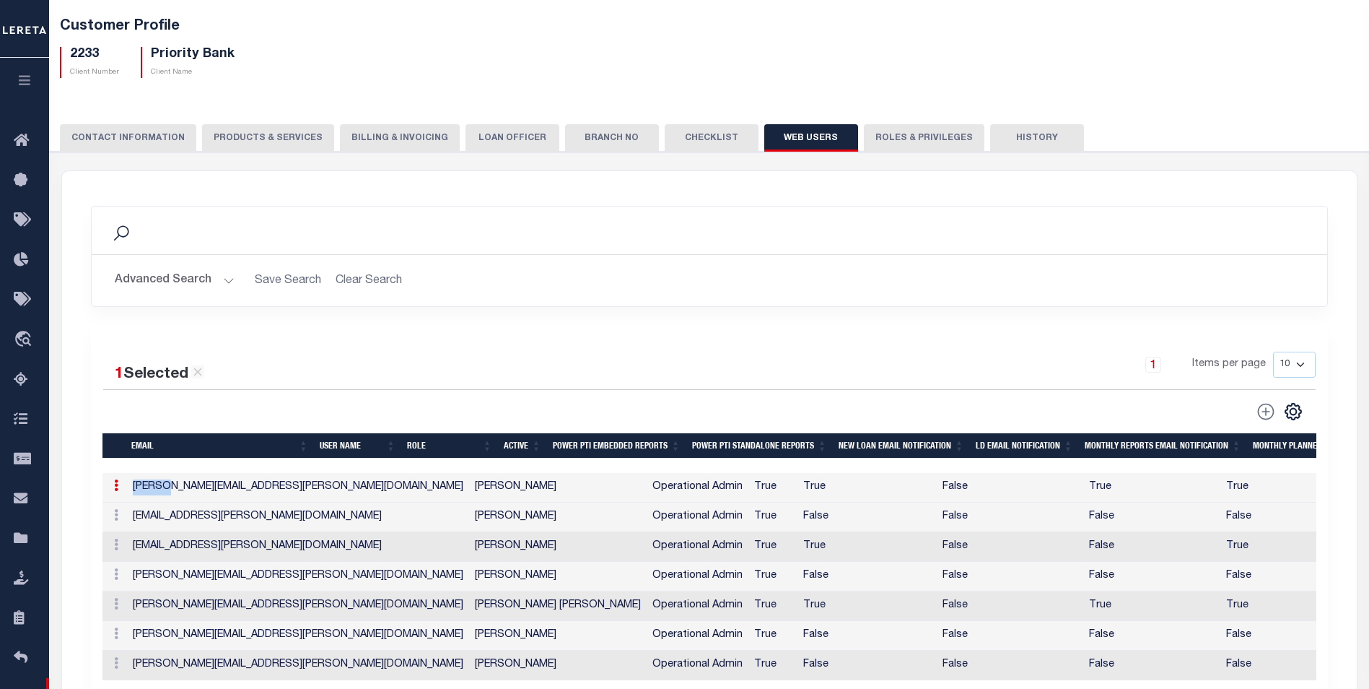
click at [136, 493] on td "Jackie.Turner@leretacustomers.com" at bounding box center [298, 488] width 342 height 30
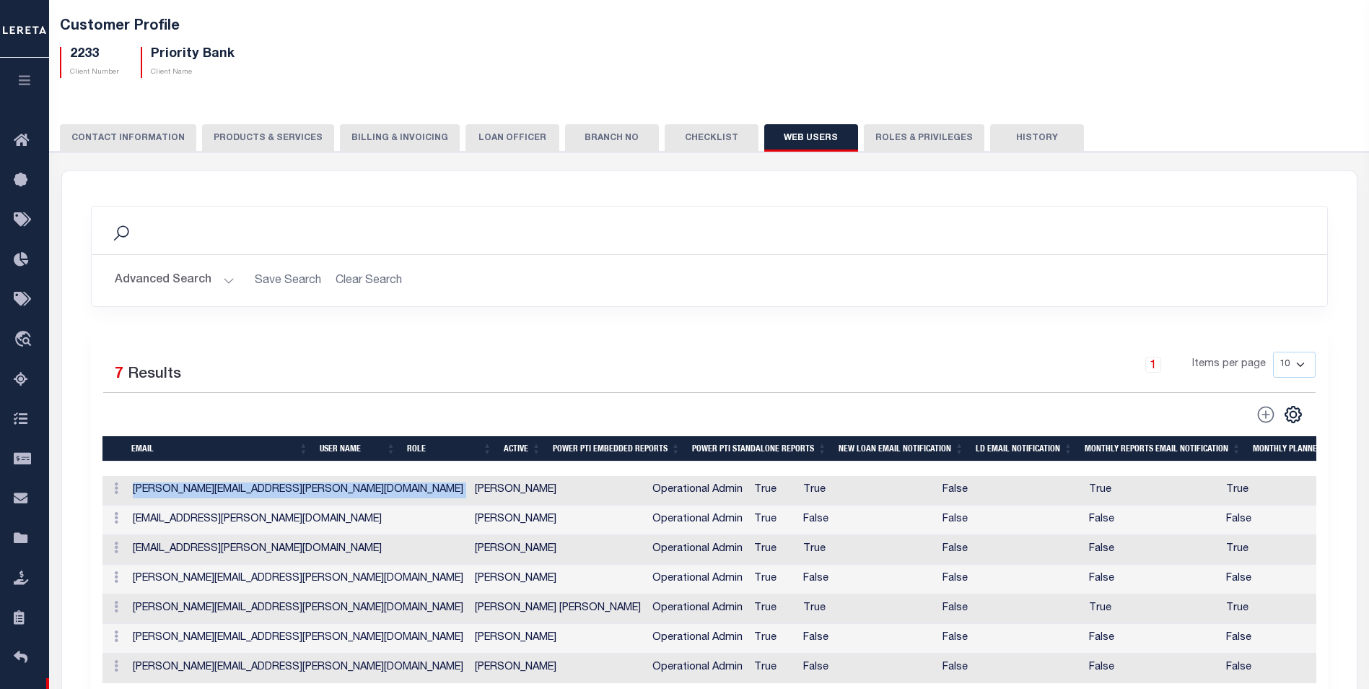
drag, startPoint x: 136, startPoint y: 493, endPoint x: 238, endPoint y: 500, distance: 102.8
click at [238, 500] on td "Jackie.Turner@leretacustomers.com" at bounding box center [298, 491] width 342 height 30
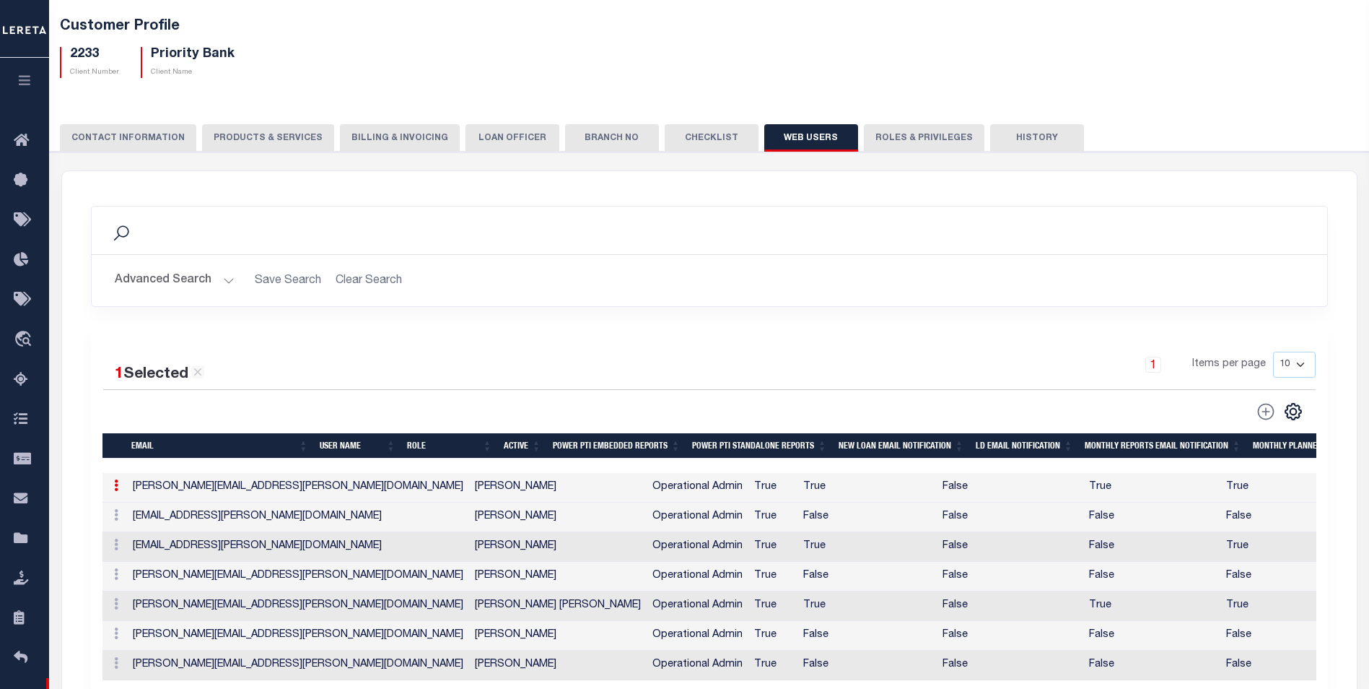
click at [135, 518] on td "Ben.Cowart@leretacustomers.com" at bounding box center [298, 517] width 342 height 30
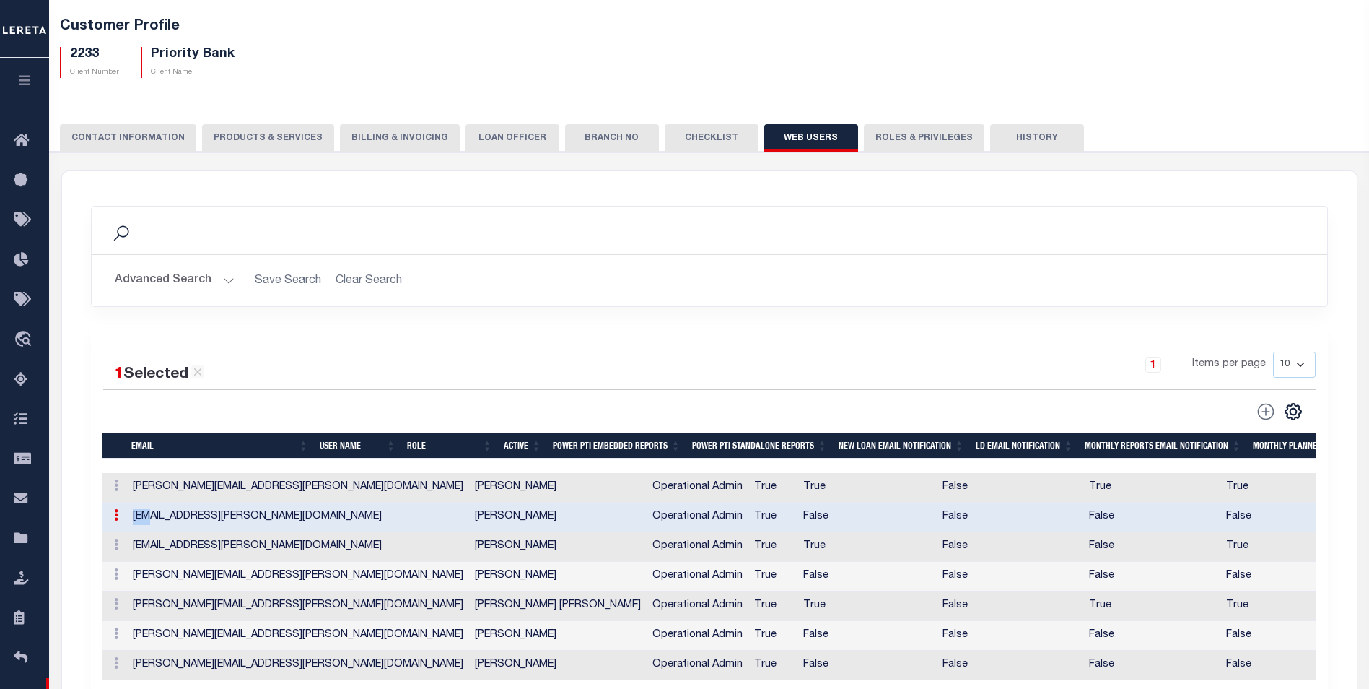
click at [135, 519] on td "Ben.Cowart@leretacustomers.com" at bounding box center [298, 517] width 342 height 30
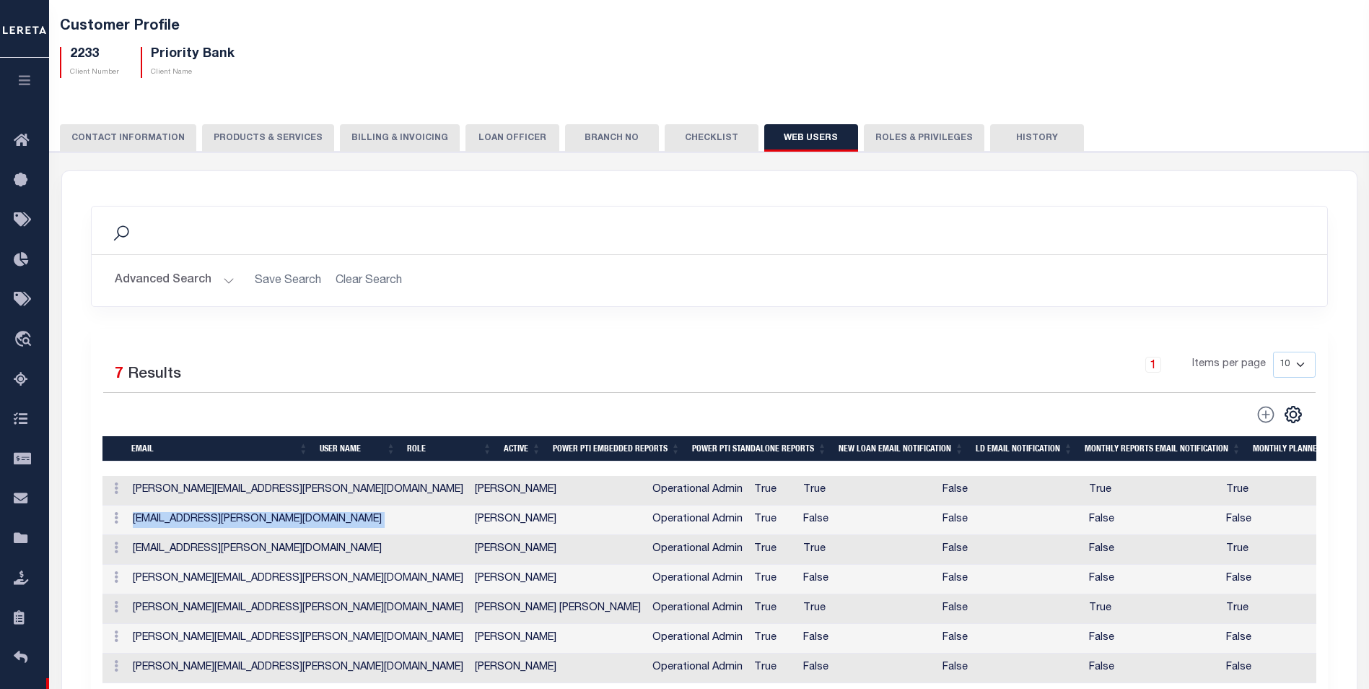
click at [135, 519] on td "Ben.Cowart@leretacustomers.com" at bounding box center [298, 520] width 342 height 30
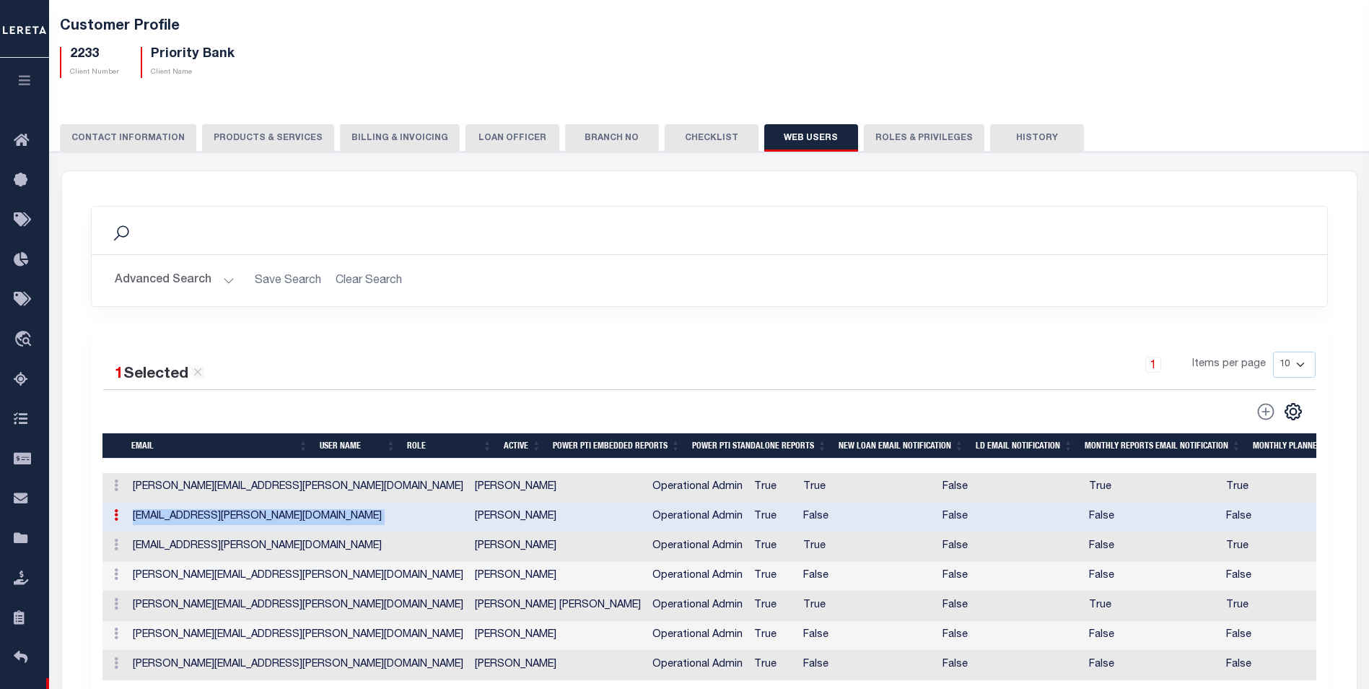
copy td "Ben.Cowart@leretacustomers.com"
click at [137, 552] on td "cassie.luna@leretacustomers.com" at bounding box center [298, 547] width 342 height 30
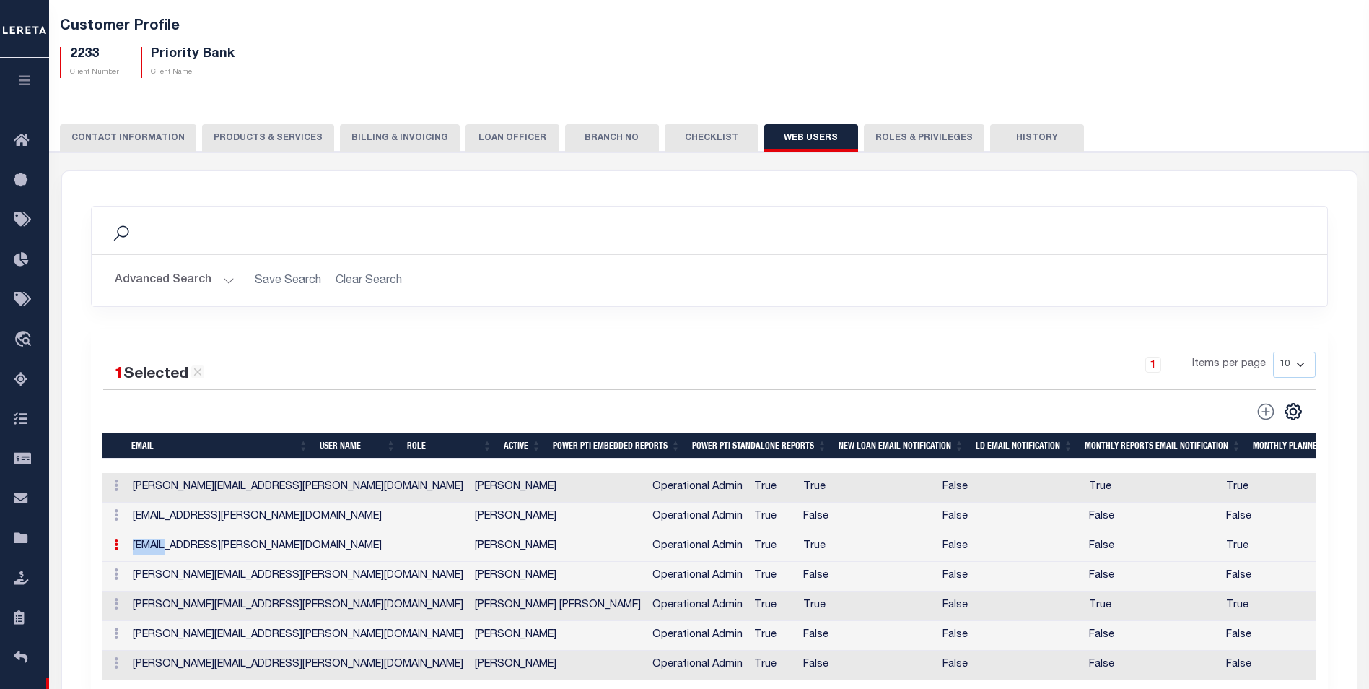
click at [136, 552] on td "cassie.luna@leretacustomers.com" at bounding box center [298, 547] width 342 height 30
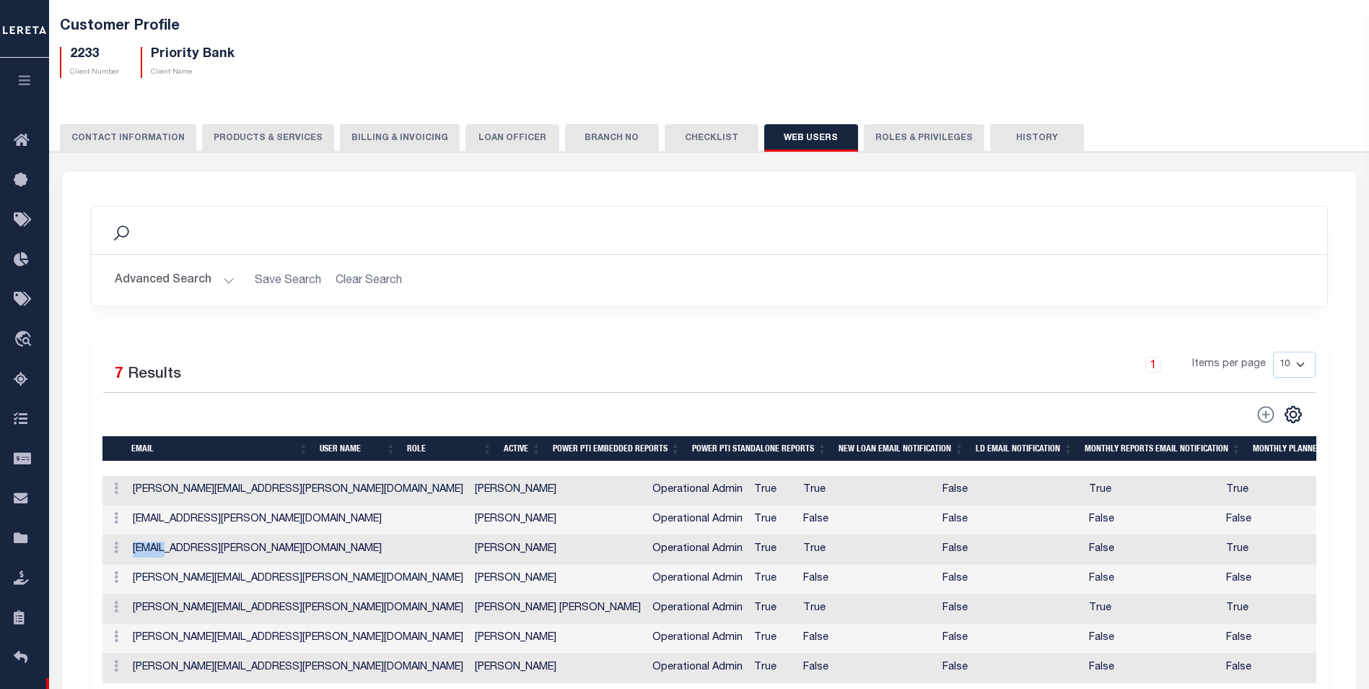
click at [143, 556] on td "cassie.luna@leretacustomers.com" at bounding box center [298, 550] width 342 height 30
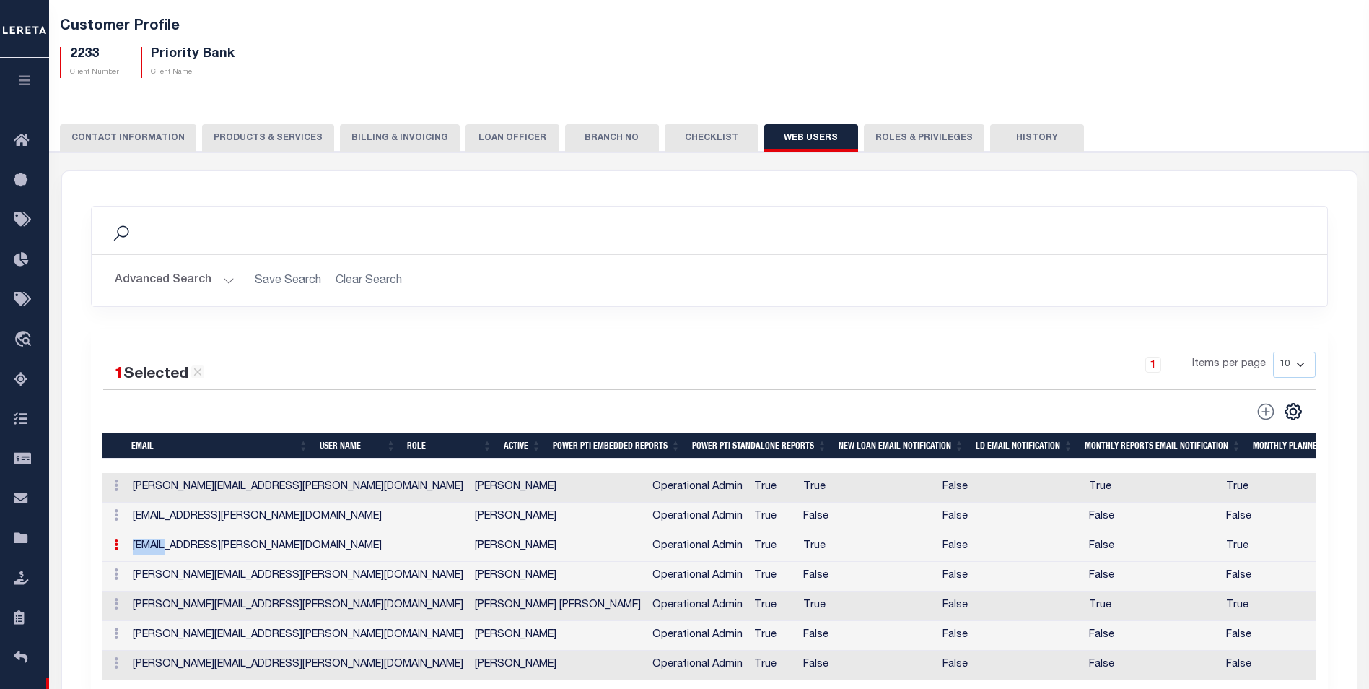
click at [149, 558] on td "cassie.luna@leretacustomers.com" at bounding box center [298, 547] width 342 height 30
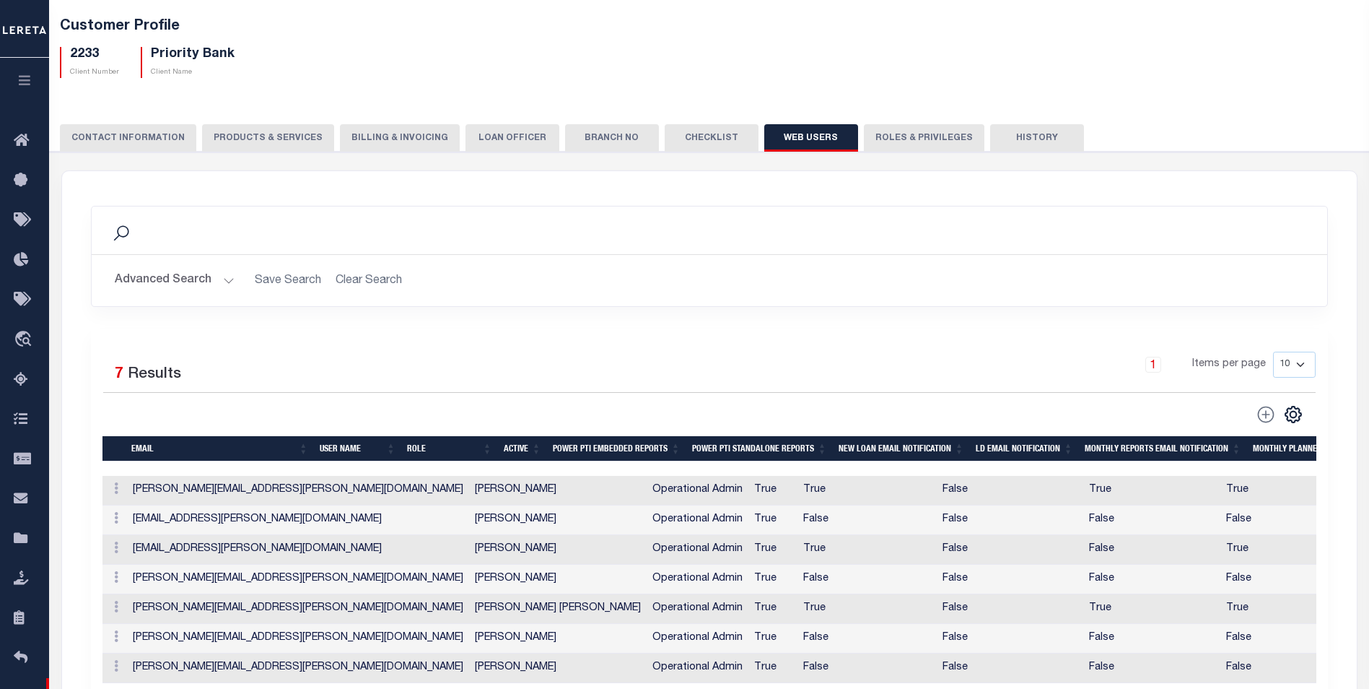
click at [152, 555] on td "cassie.luna@leretacustomers.com" at bounding box center [298, 550] width 342 height 30
click at [153, 554] on td "cassie.luna@leretacustomers.com" at bounding box center [298, 550] width 342 height 30
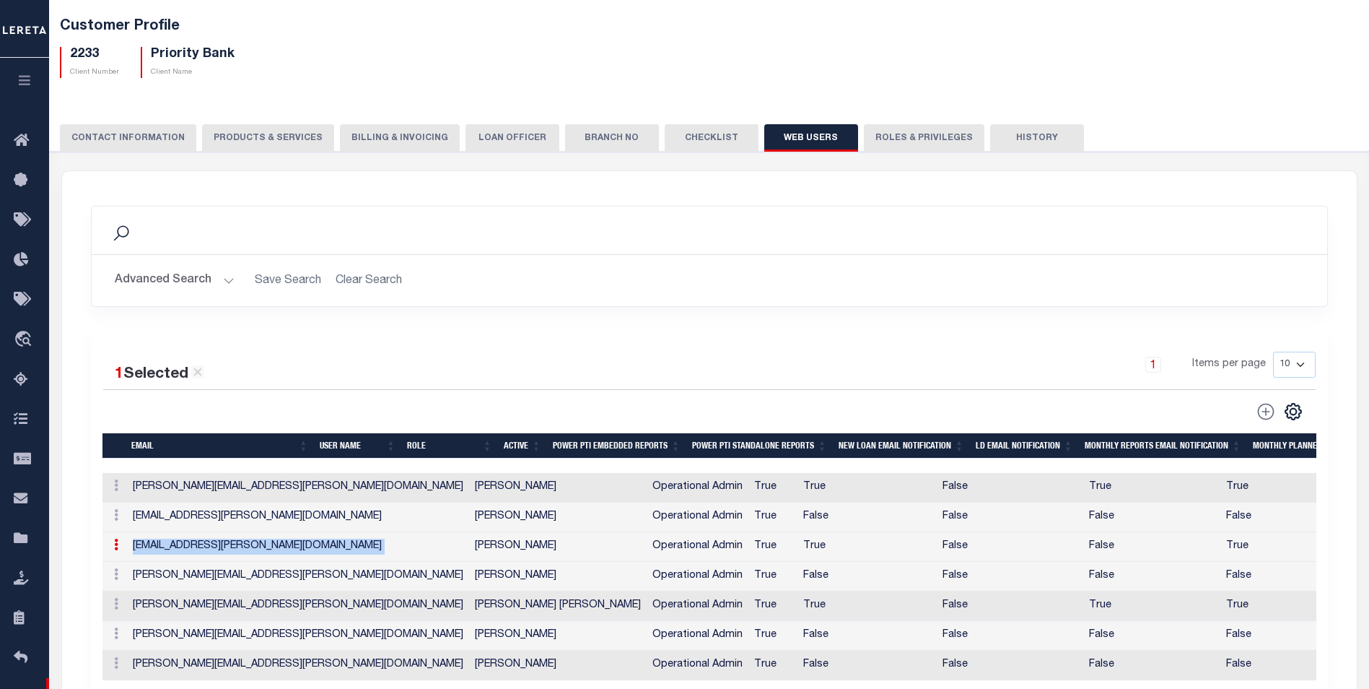
copy td "cassie.luna@leretacustomers.com"
click at [147, 579] on td "kelly.jennings@leretacustomers.com" at bounding box center [298, 577] width 342 height 30
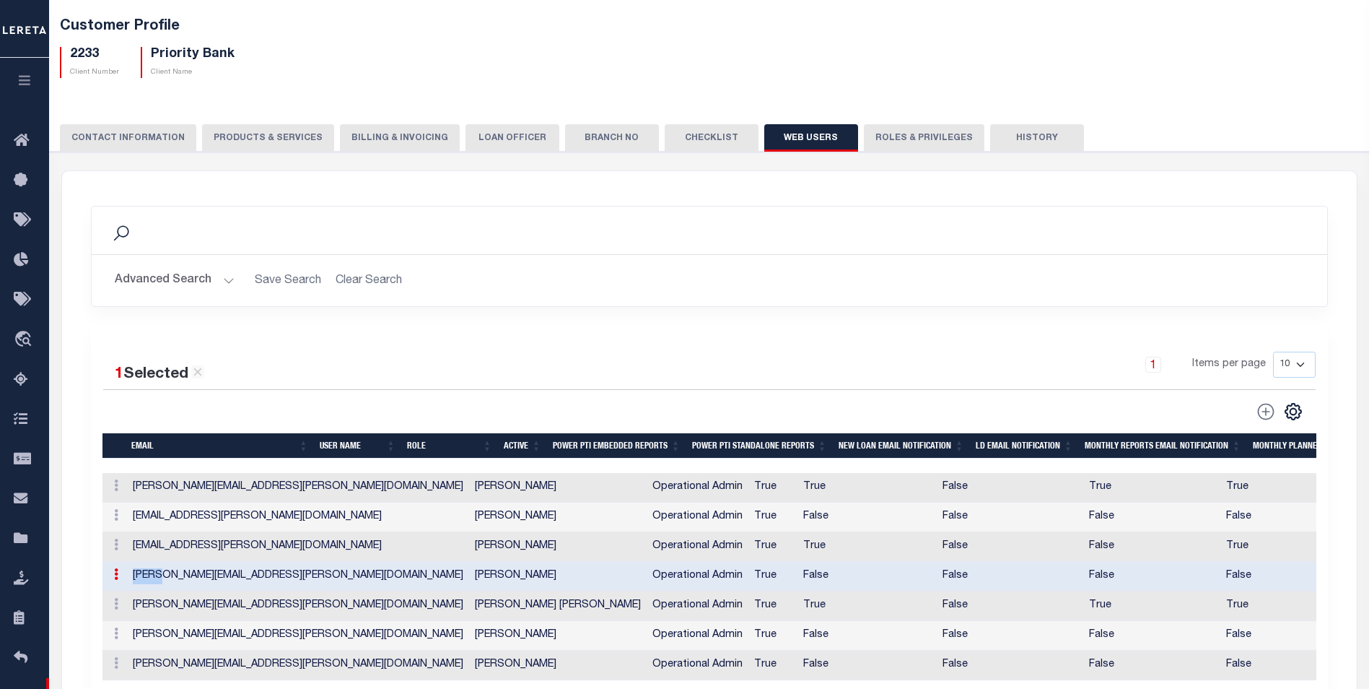
click at [147, 579] on td "kelly.jennings@leretacustomers.com" at bounding box center [298, 577] width 342 height 30
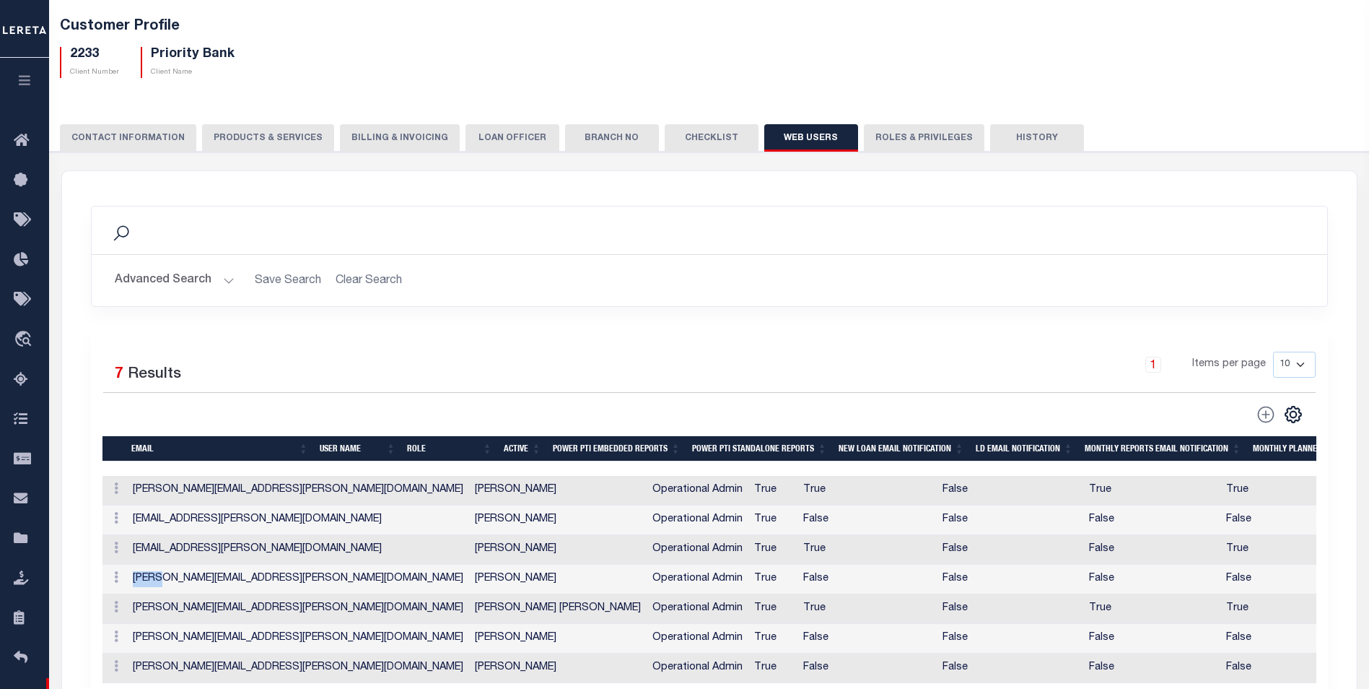
click at [147, 579] on td "kelly.jennings@leretacustomers.com" at bounding box center [298, 580] width 342 height 30
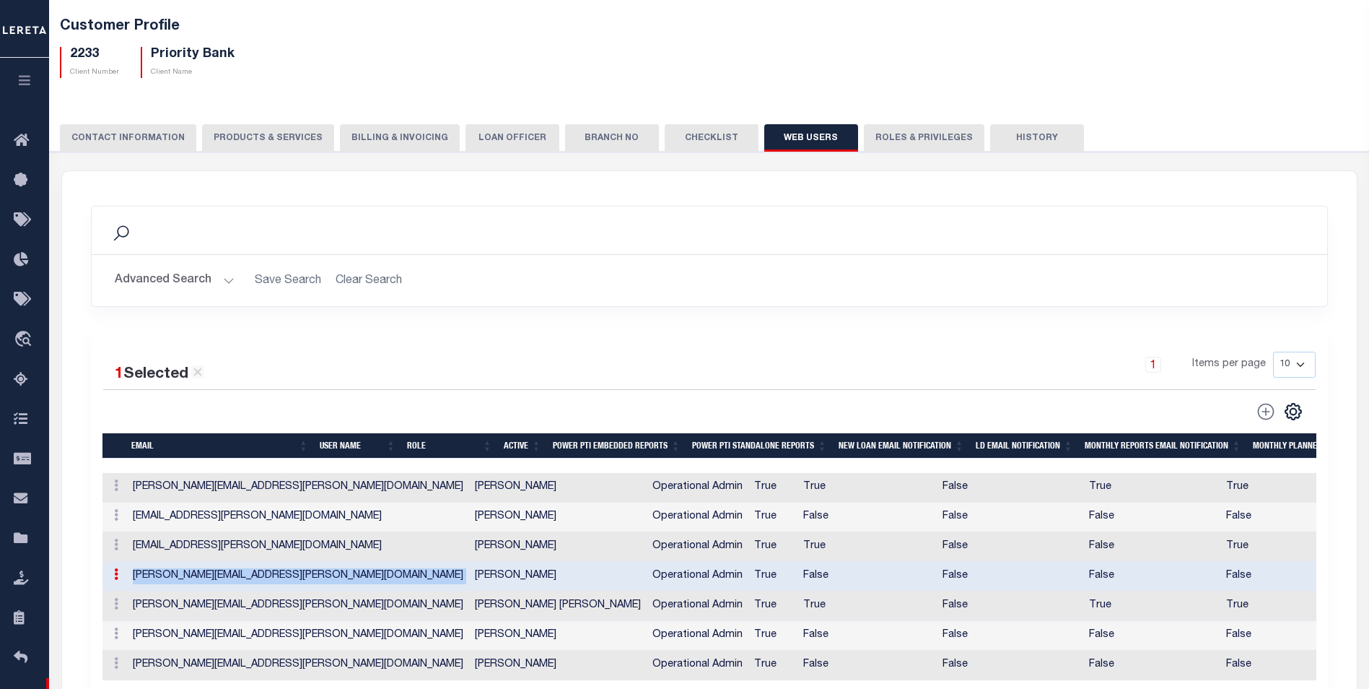
copy td "kelly.jennings@leretacustomers.com"
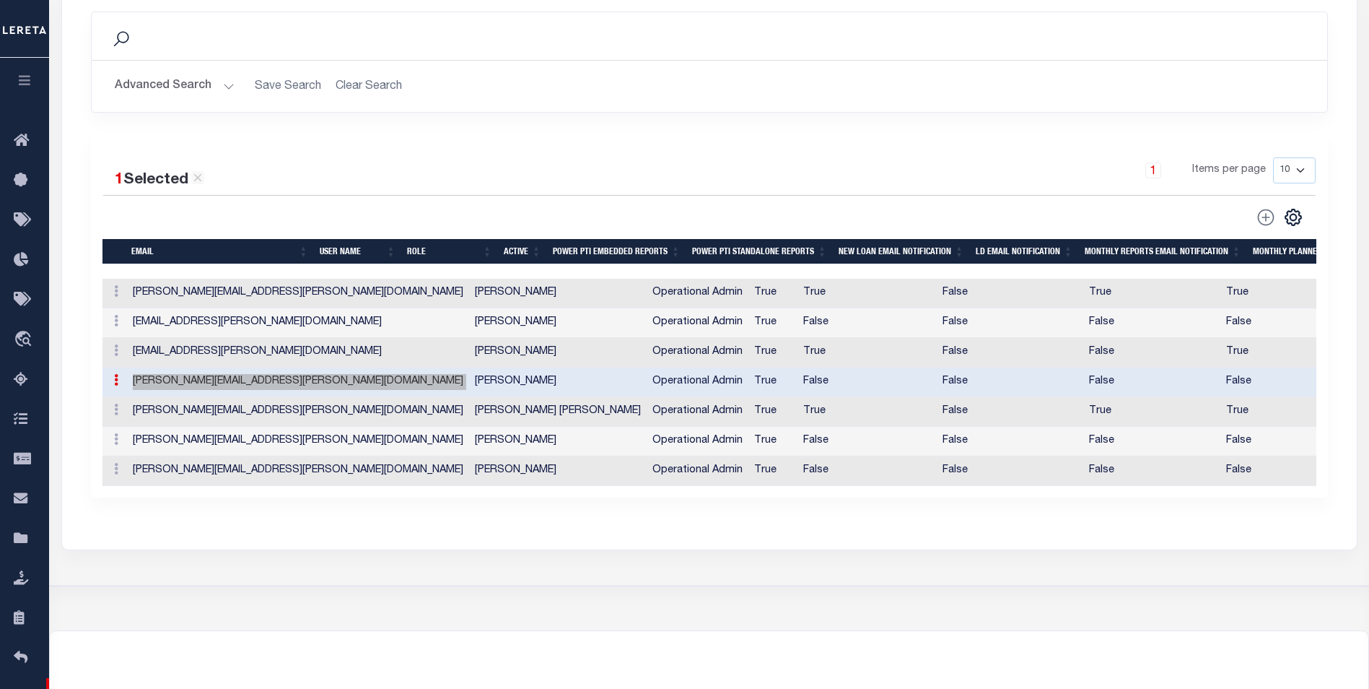
scroll to position [361, 0]
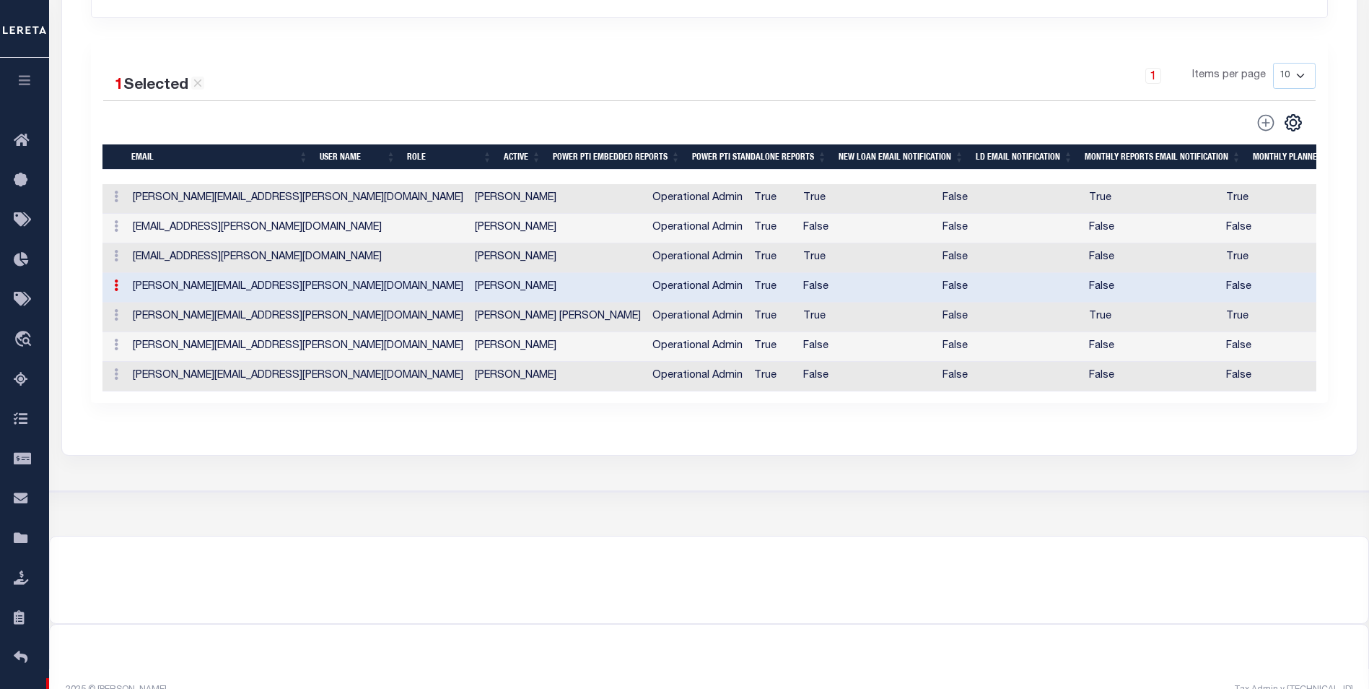
click at [138, 321] on td "Dawn.Rick@leretacustomers.com" at bounding box center [298, 317] width 342 height 30
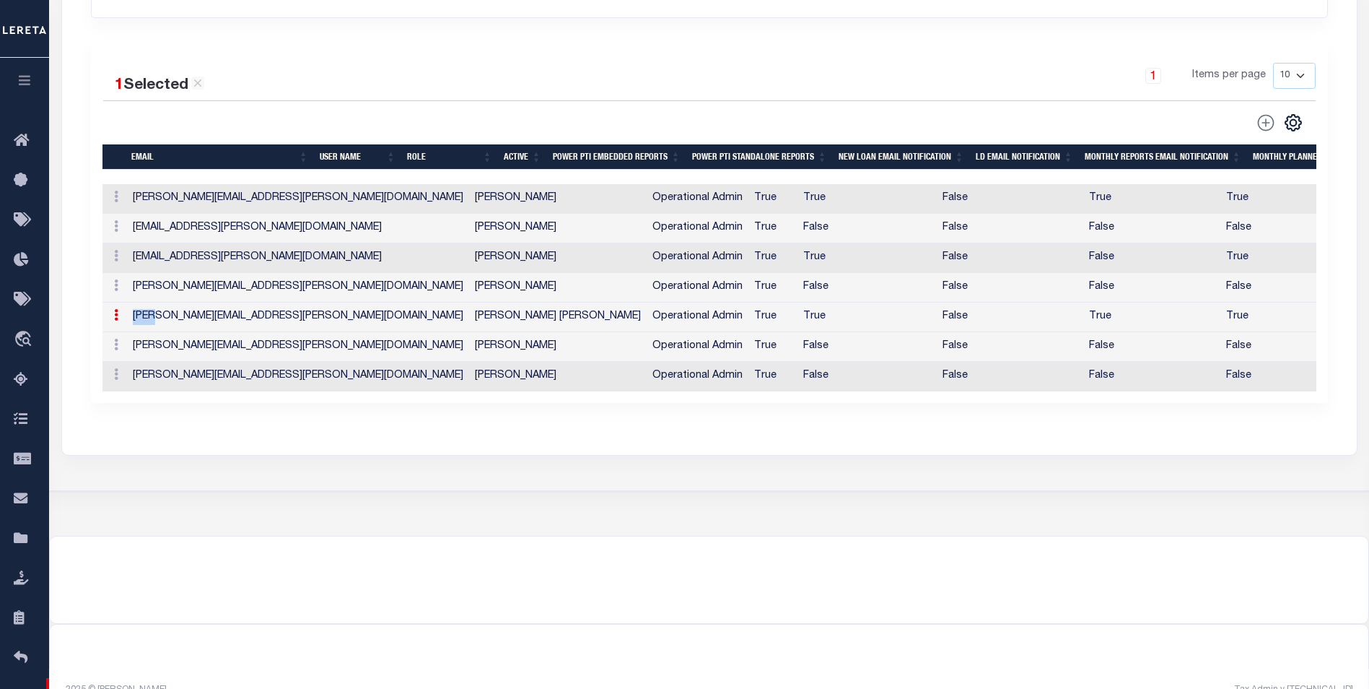
click at [137, 321] on td "Dawn.Rick@leretacustomers.com" at bounding box center [298, 317] width 342 height 30
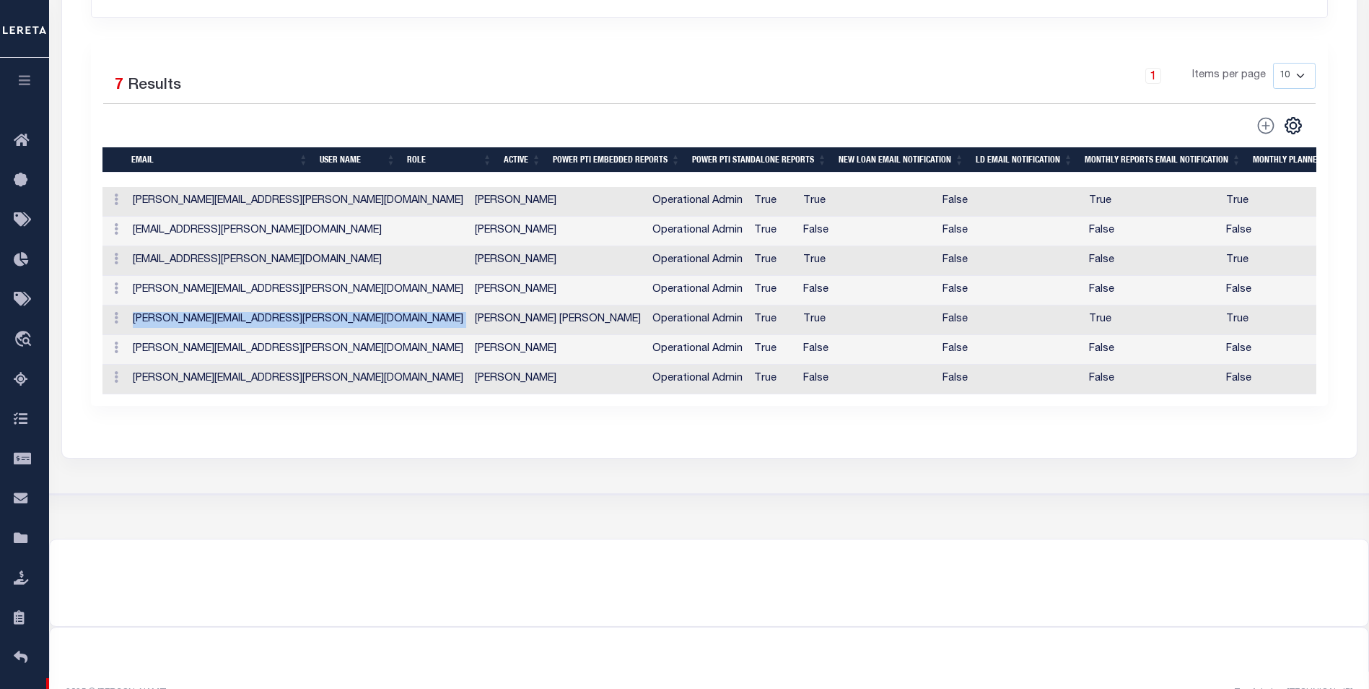
click at [137, 321] on td "Dawn.Rick@leretacustomers.com" at bounding box center [298, 320] width 342 height 30
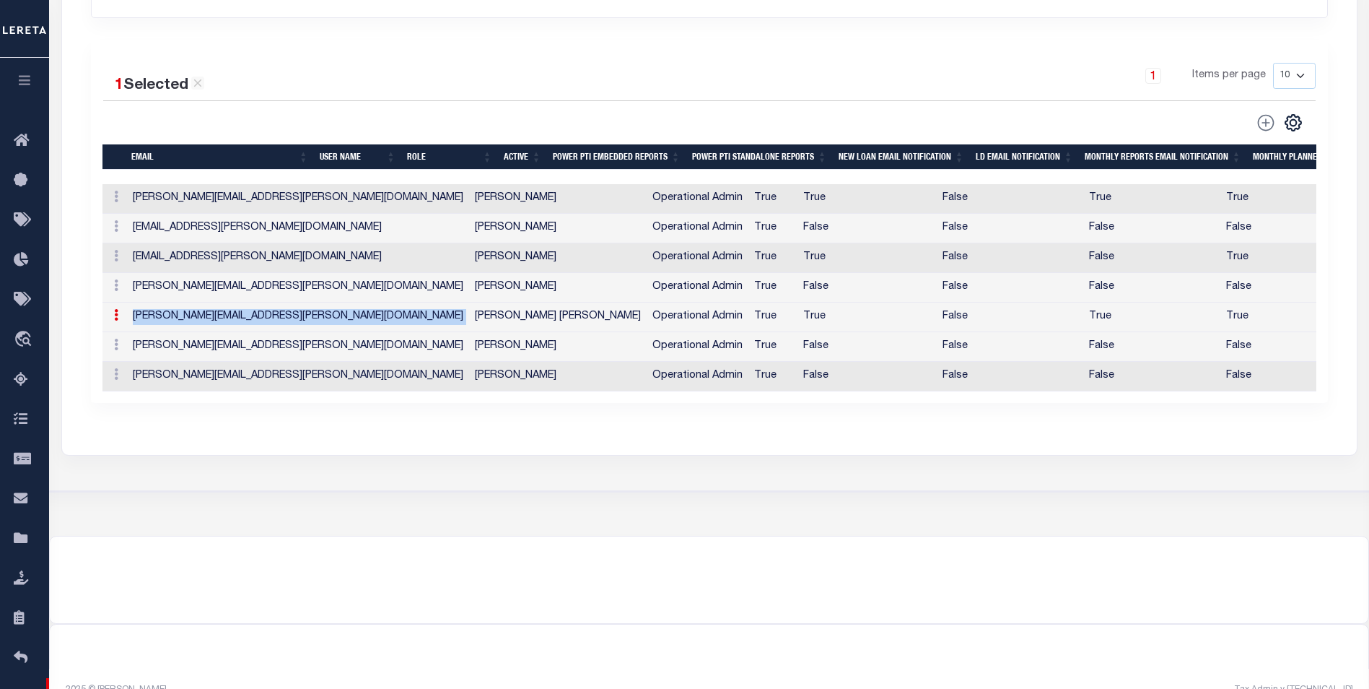
copy td "Dawn.Rick@leretacustomers.com"
click at [144, 354] on td "Becky.Campbell@leretacustomers.com" at bounding box center [298, 347] width 342 height 30
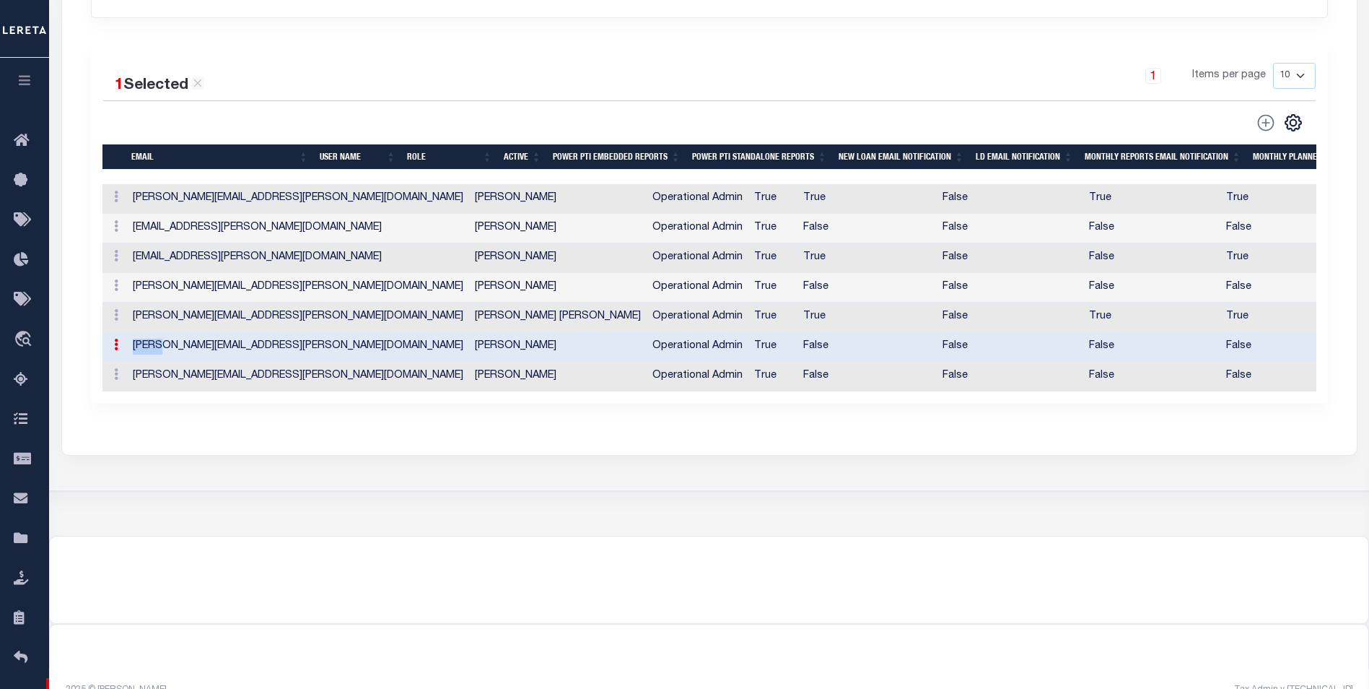
click at [146, 353] on td "Becky.Campbell@leretacustomers.com" at bounding box center [298, 347] width 342 height 30
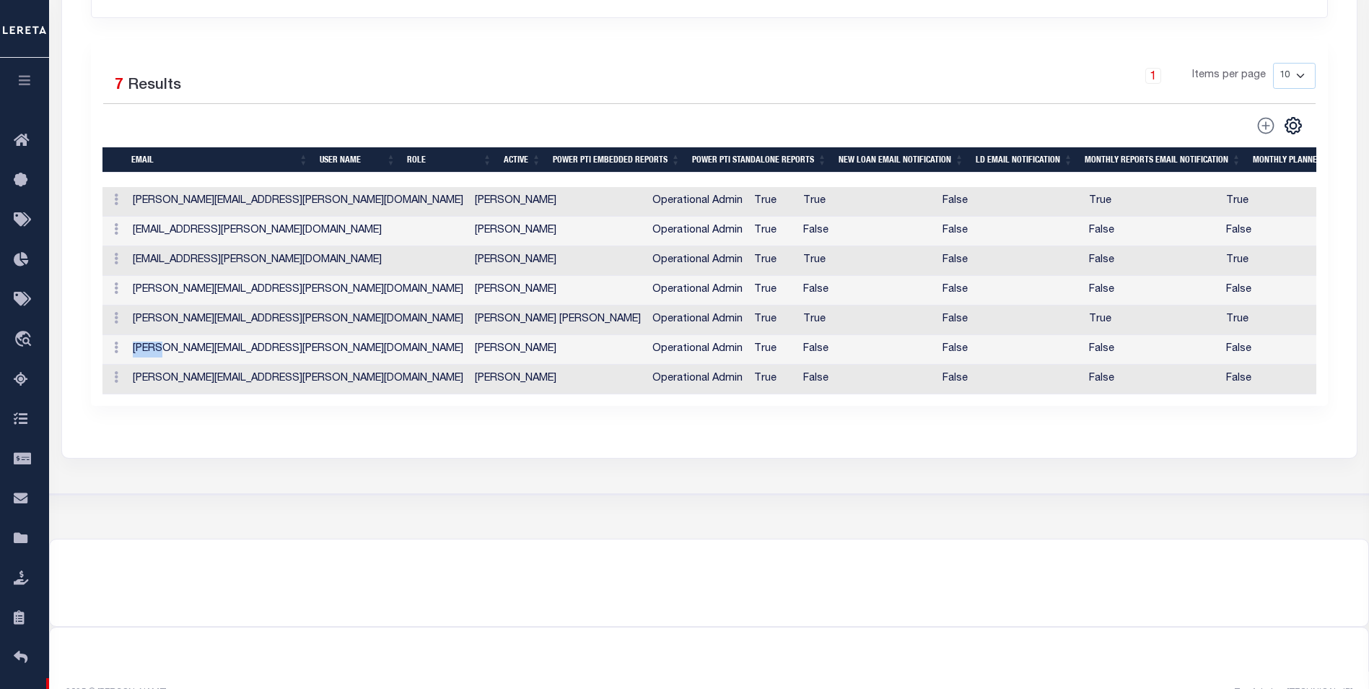
click at [147, 352] on td "Becky.Campbell@leretacustomers.com" at bounding box center [298, 350] width 342 height 30
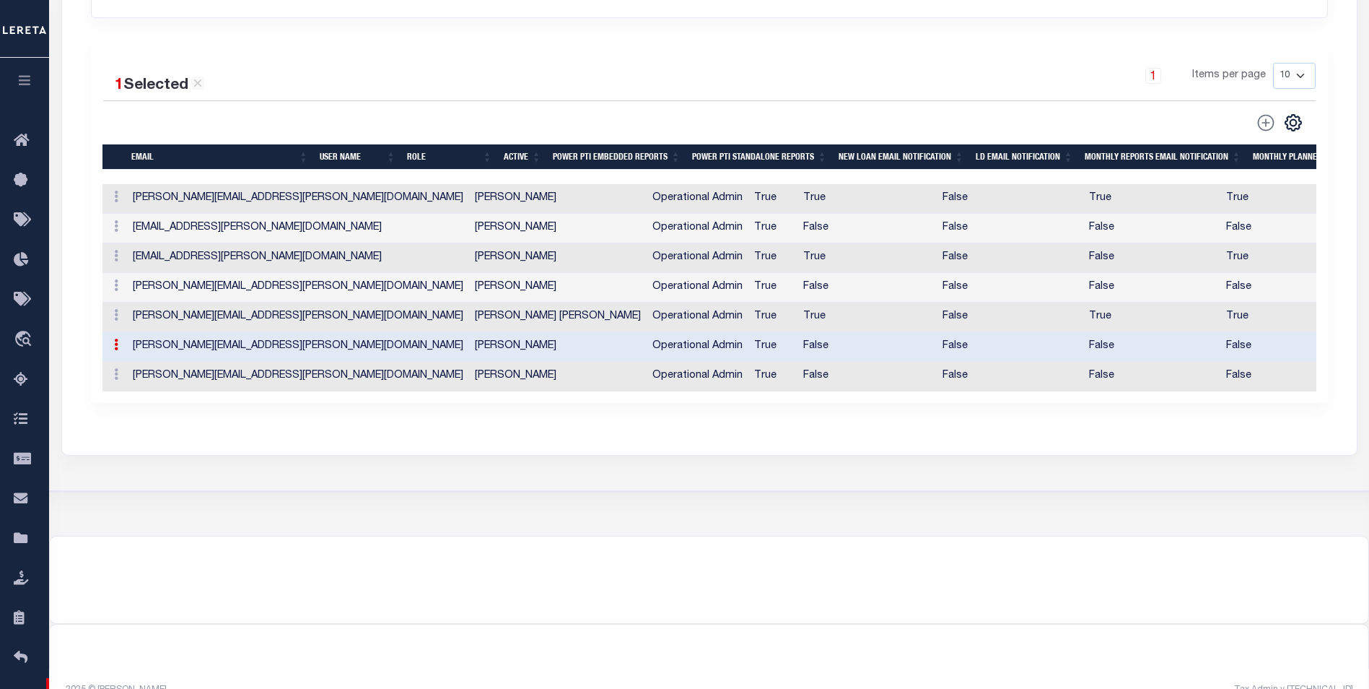
click at [170, 345] on td "Becky.Campbell@leretacustomers.com" at bounding box center [298, 347] width 342 height 30
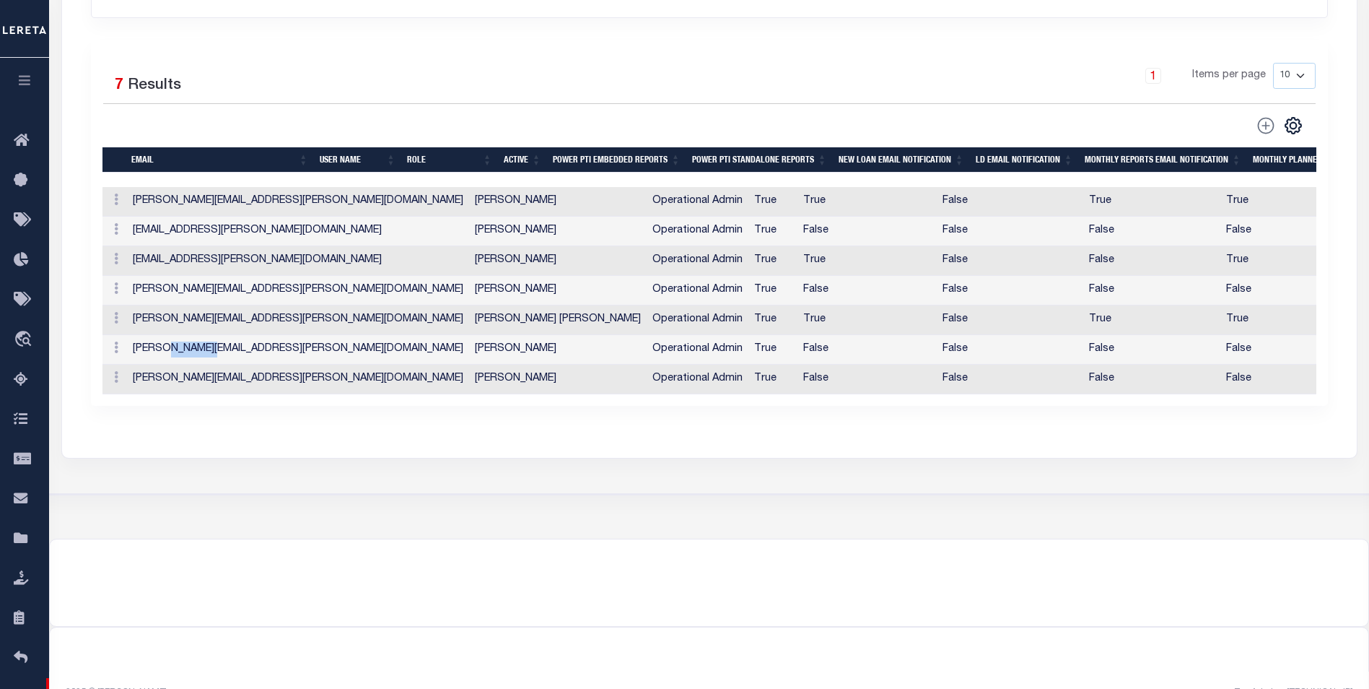
click at [170, 345] on td "Becky.Campbell@leretacustomers.com" at bounding box center [298, 350] width 342 height 30
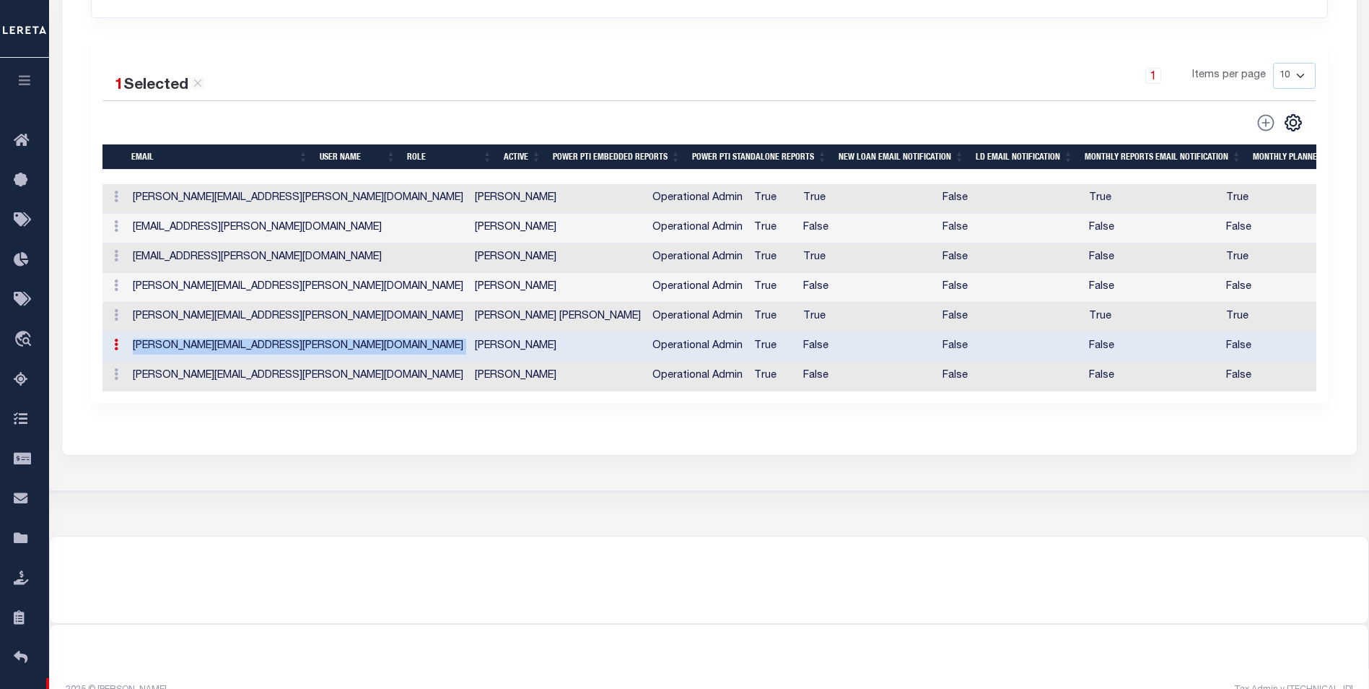
click at [171, 345] on td "Becky.Campbell@leretacustomers.com" at bounding box center [298, 347] width 342 height 30
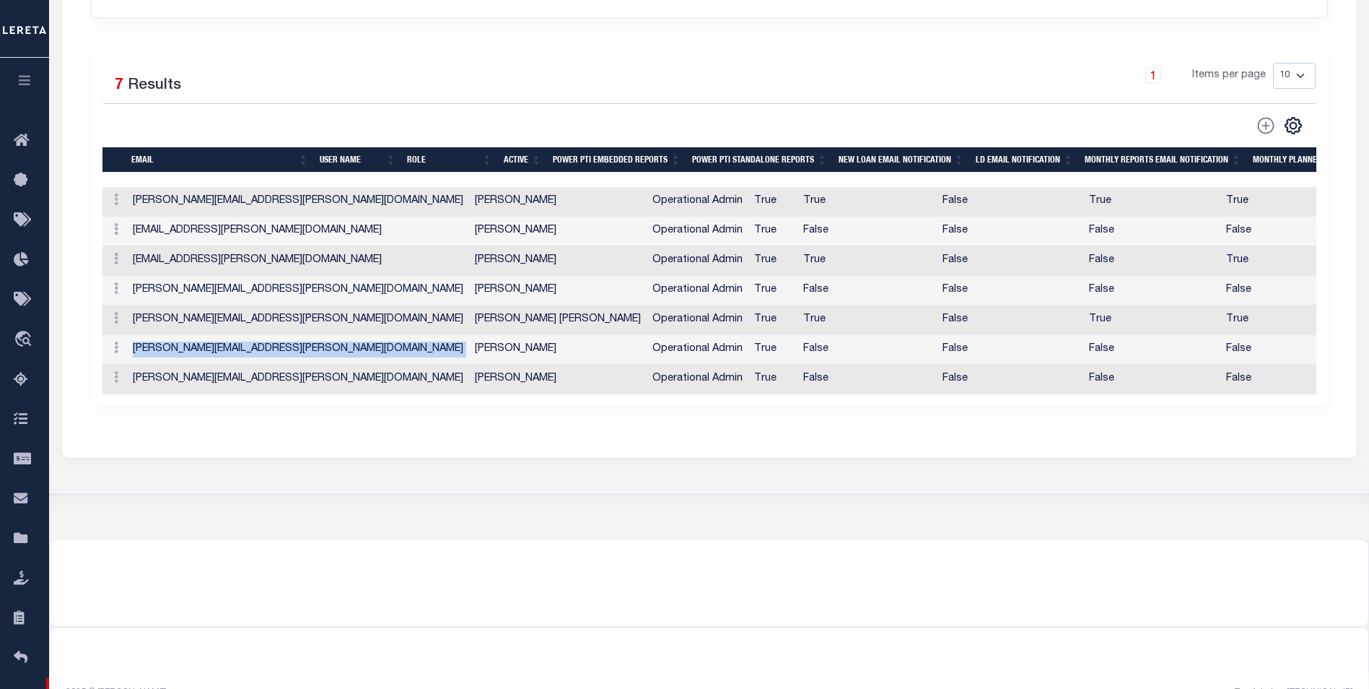
copy td "Becky.Campbell@leretacustomers.com"
click at [249, 458] on div "Search Advanced Search Save Search Clear Search Contains Contains Is Is" at bounding box center [709, 170] width 1297 height 577
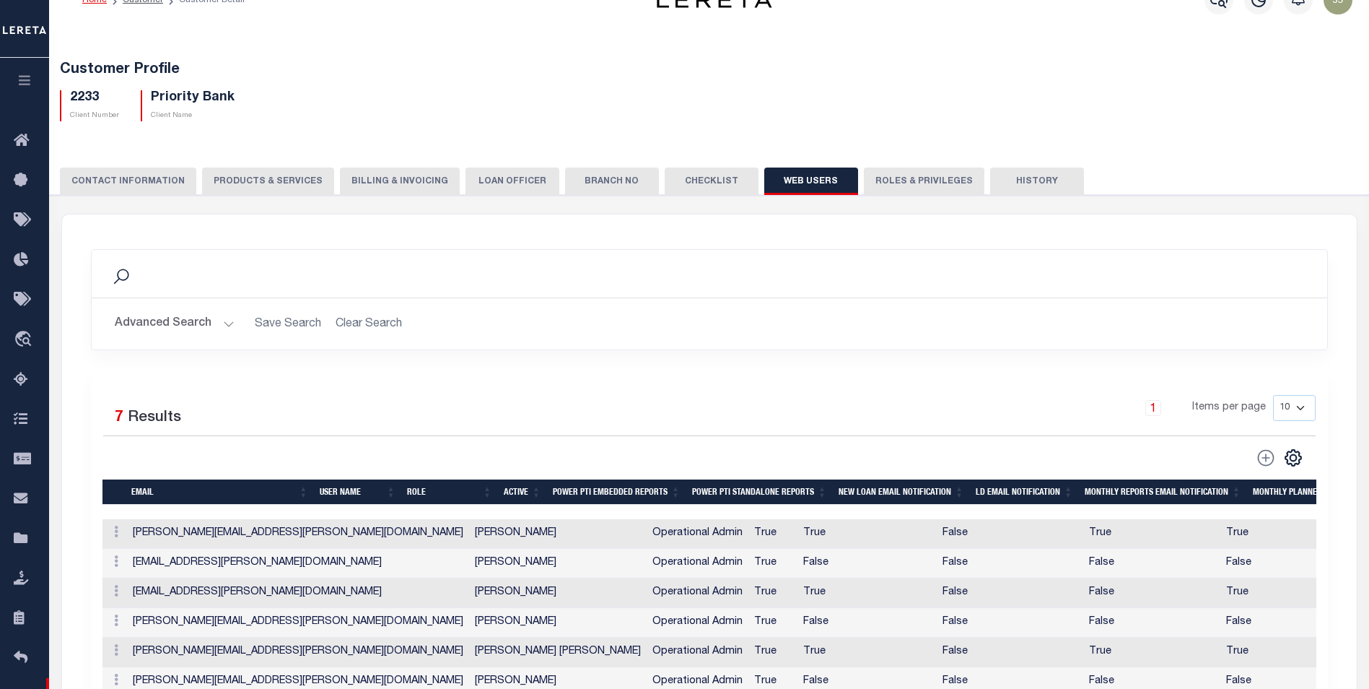
scroll to position [0, 0]
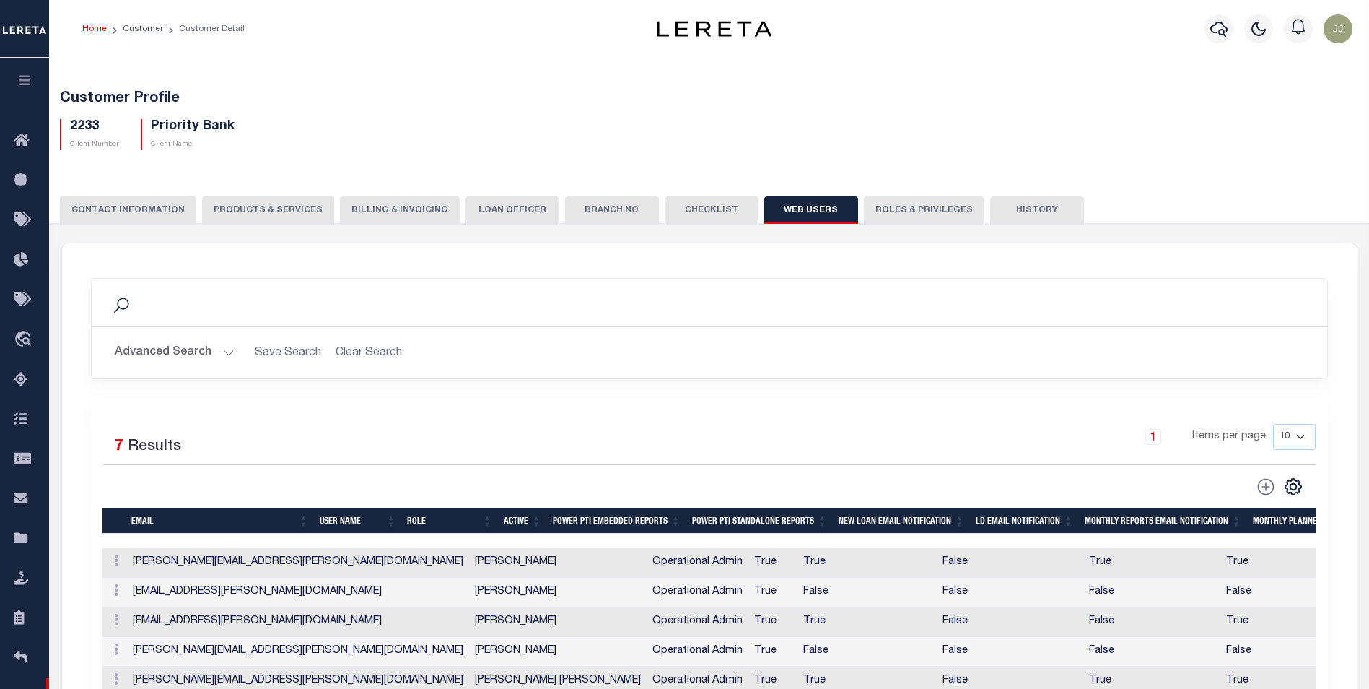
click at [131, 217] on button "CONTACT INFORMATION" at bounding box center [128, 209] width 136 height 27
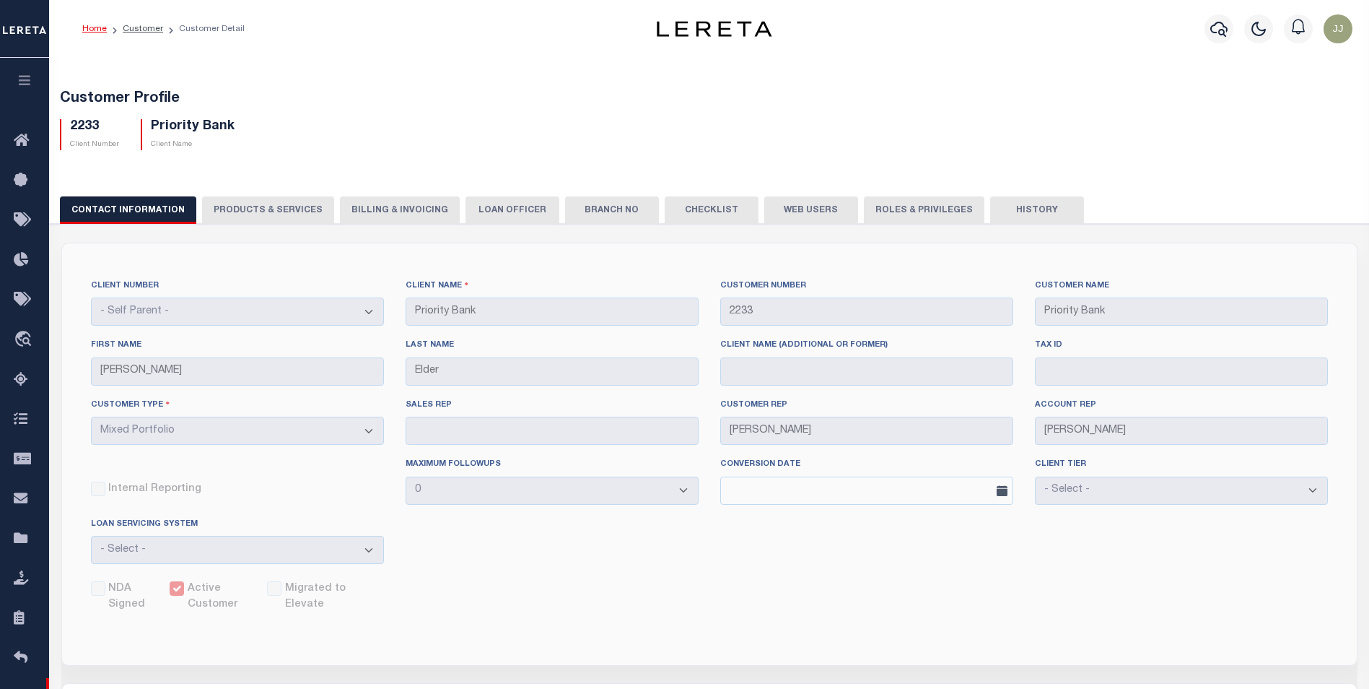
click at [811, 216] on button "Web Users" at bounding box center [811, 209] width 94 height 27
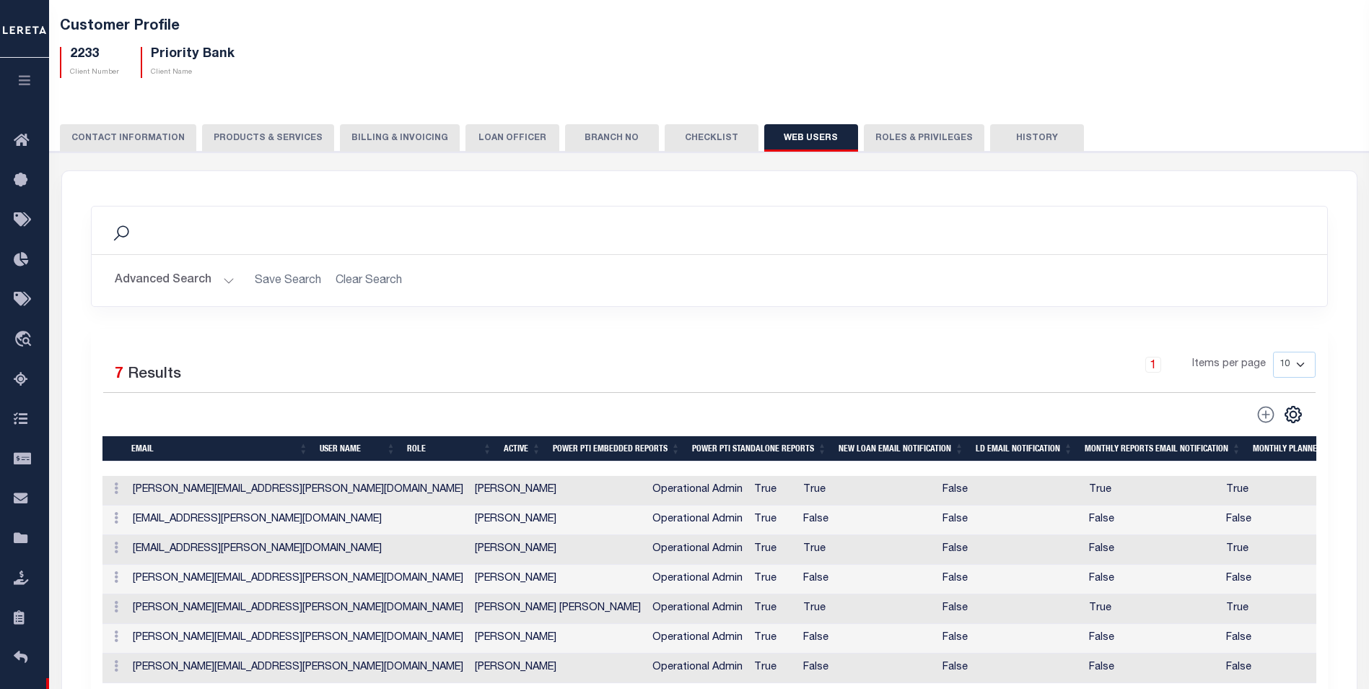
scroll to position [361, 0]
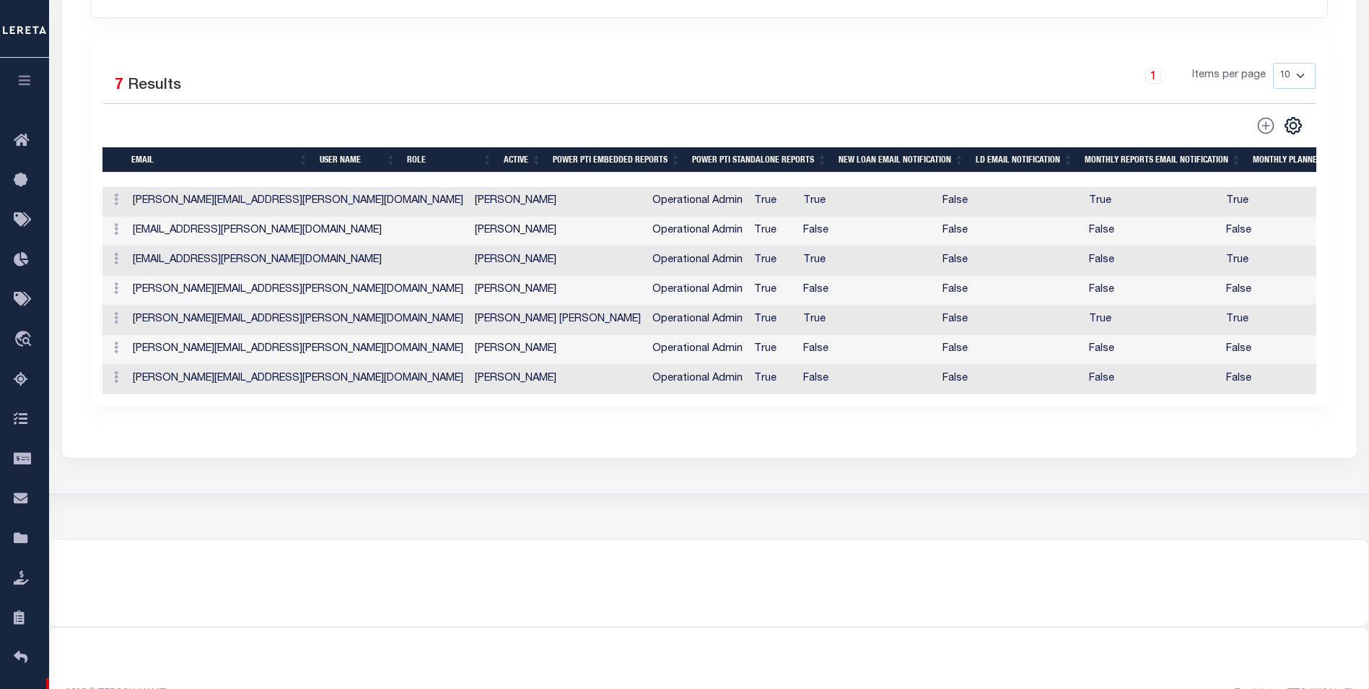
click at [135, 381] on td "Amanda.Jones@leretacustomers.com" at bounding box center [298, 380] width 342 height 30
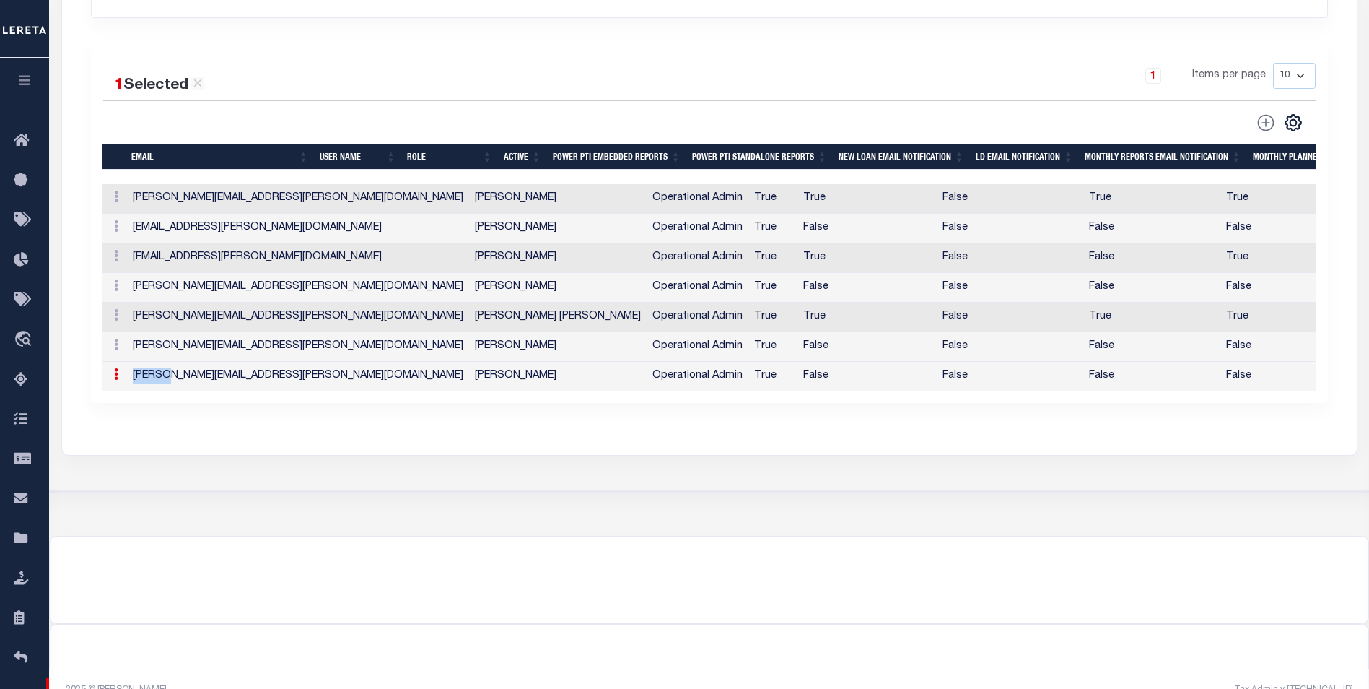
click at [135, 381] on td "Amanda.Jones@leretacustomers.com" at bounding box center [298, 377] width 342 height 30
copy td "Amanda.Jones@leretacustomers.com"
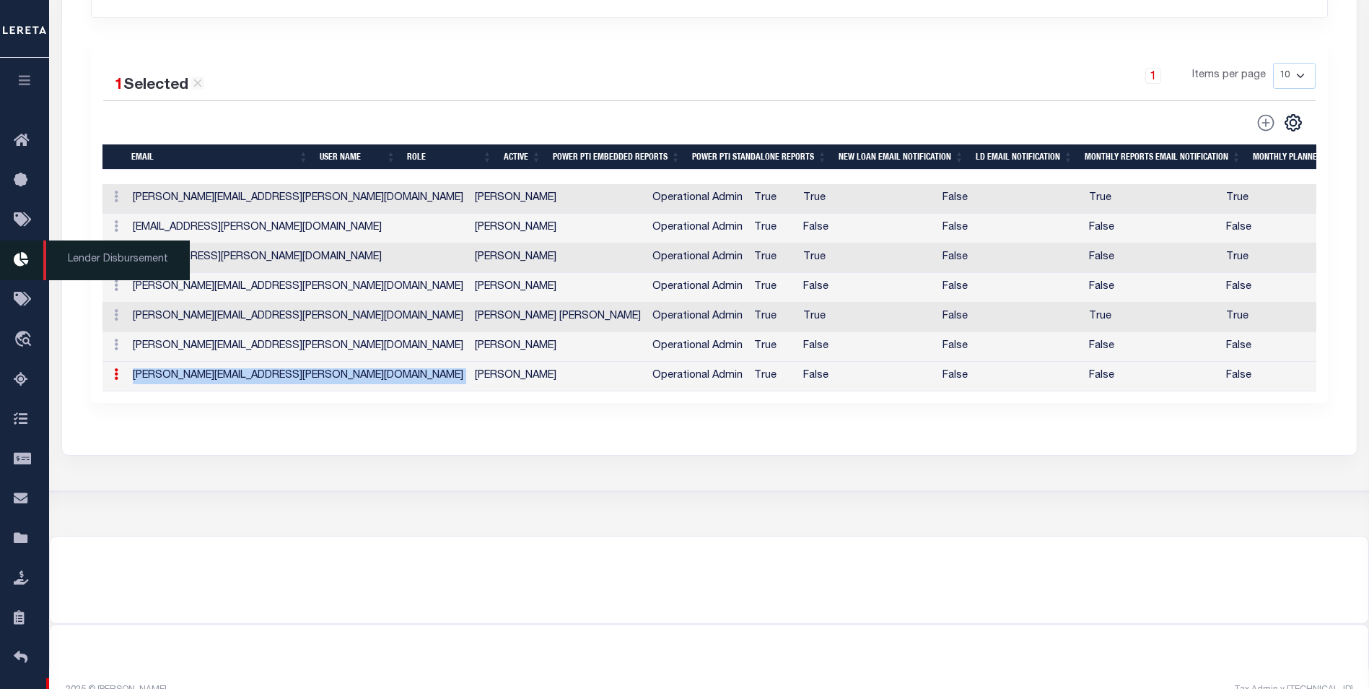
click at [19, 265] on icon at bounding box center [25, 260] width 23 height 18
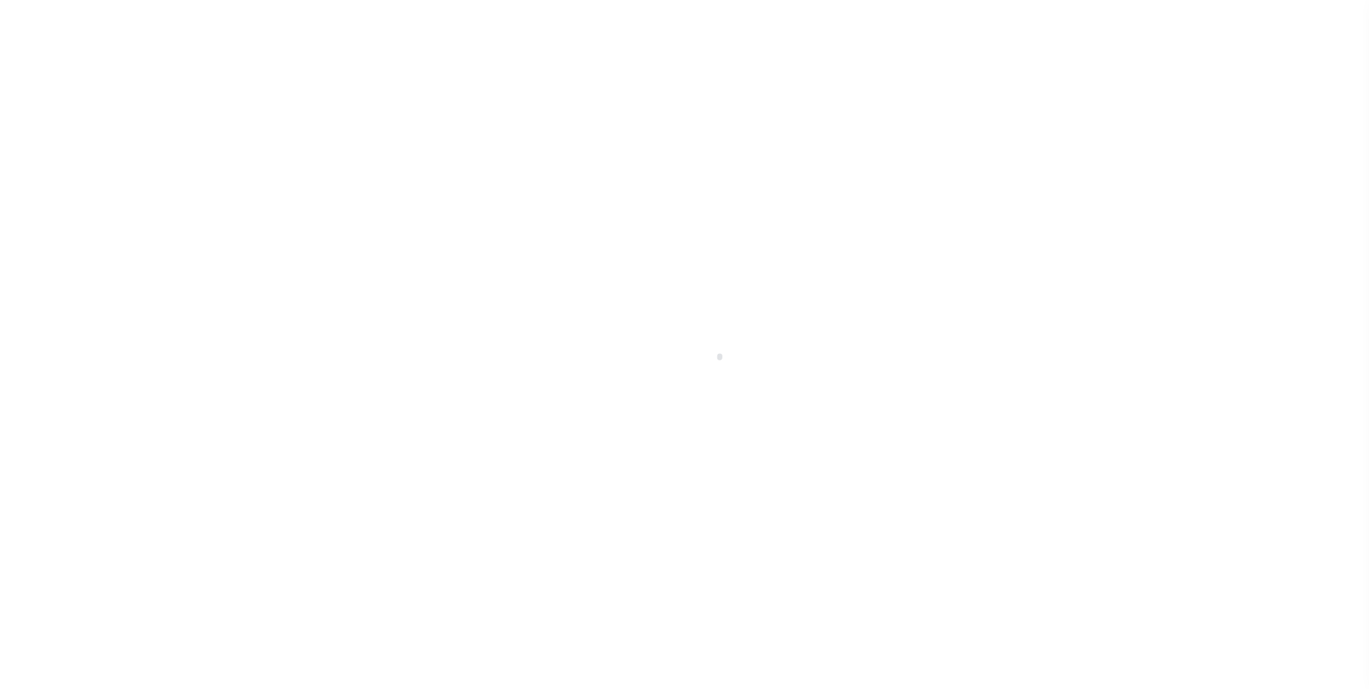
scroll to position [14, 0]
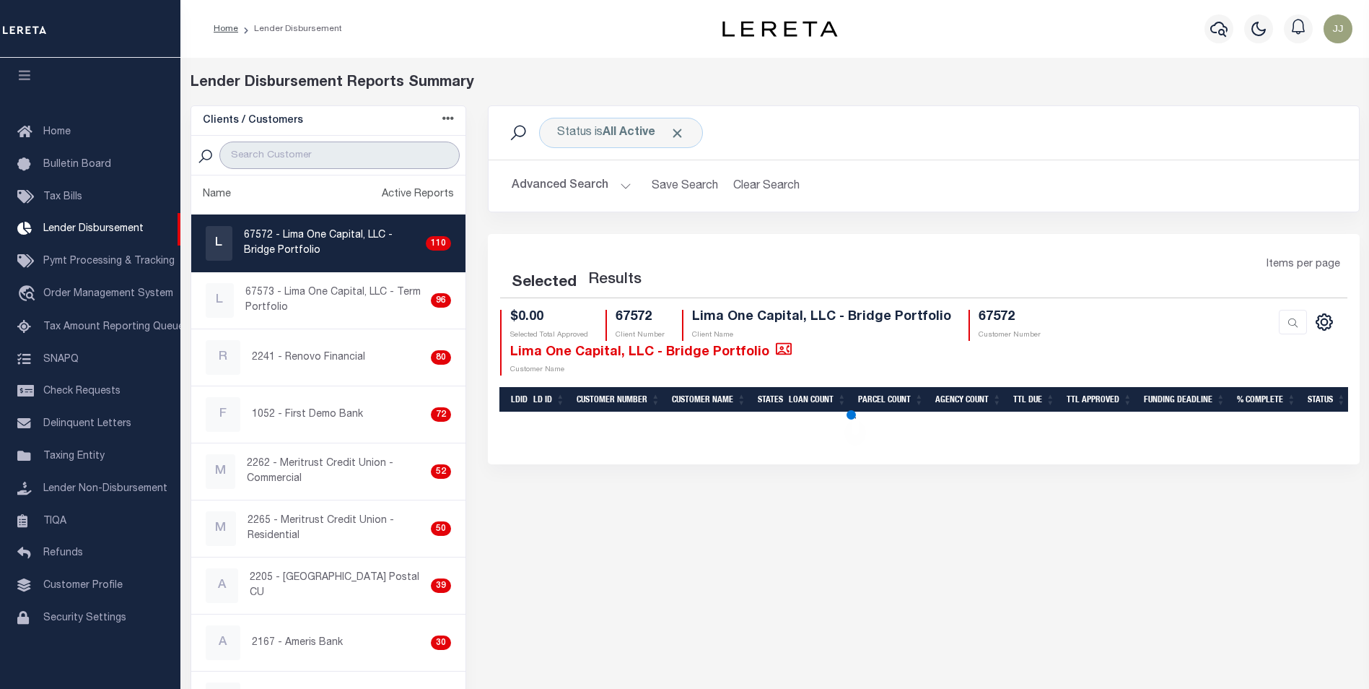
click at [318, 162] on input "search" at bounding box center [339, 154] width 240 height 27
select select "200"
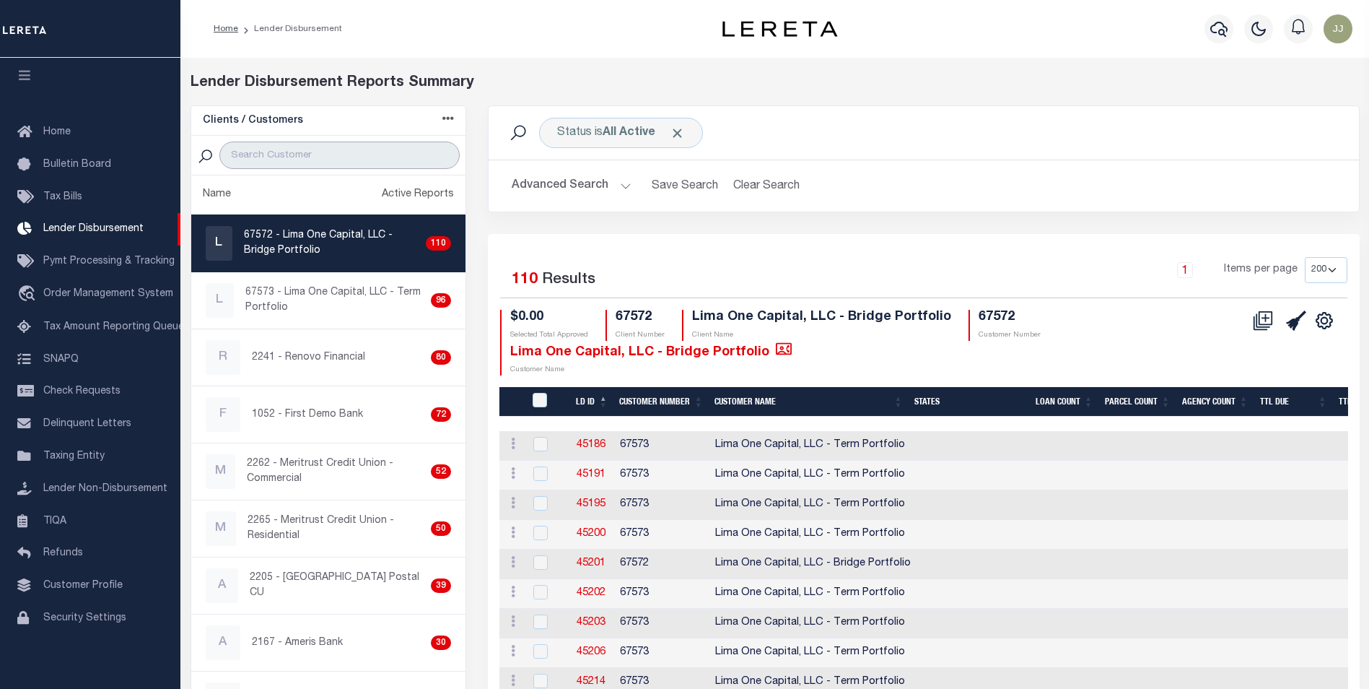
type input "PCSB"
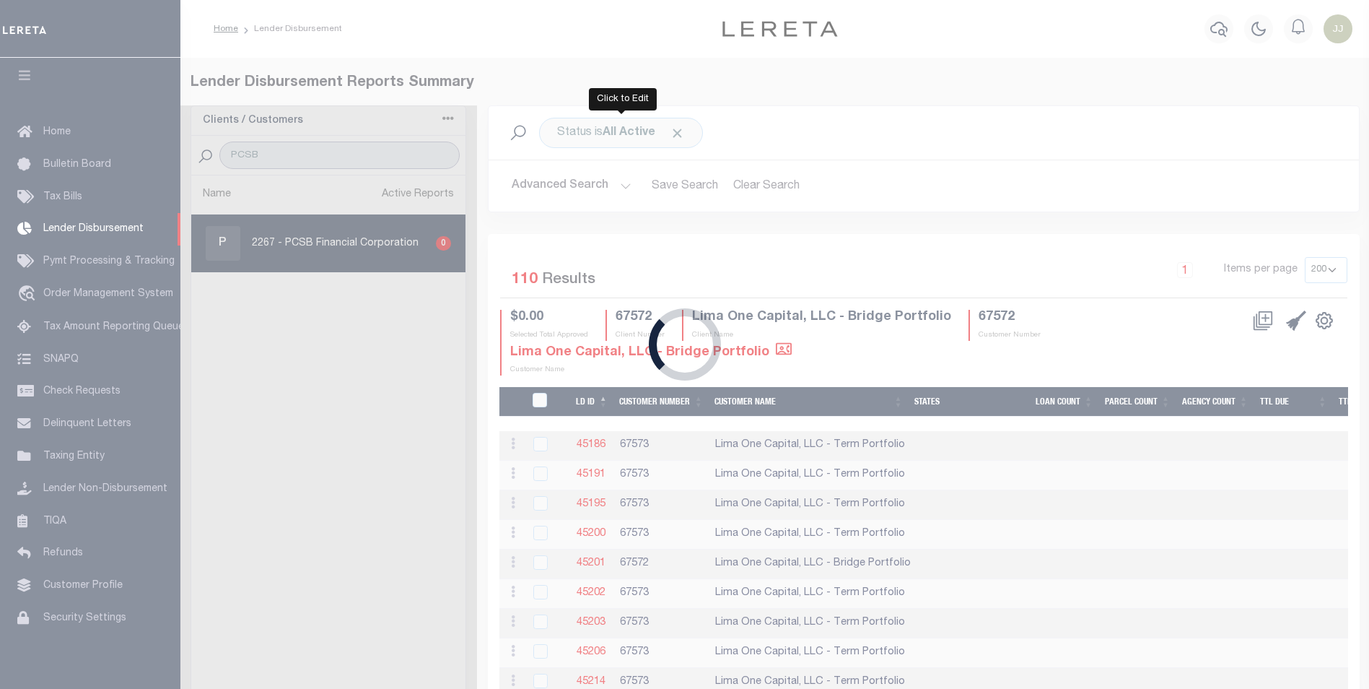
select select "200"
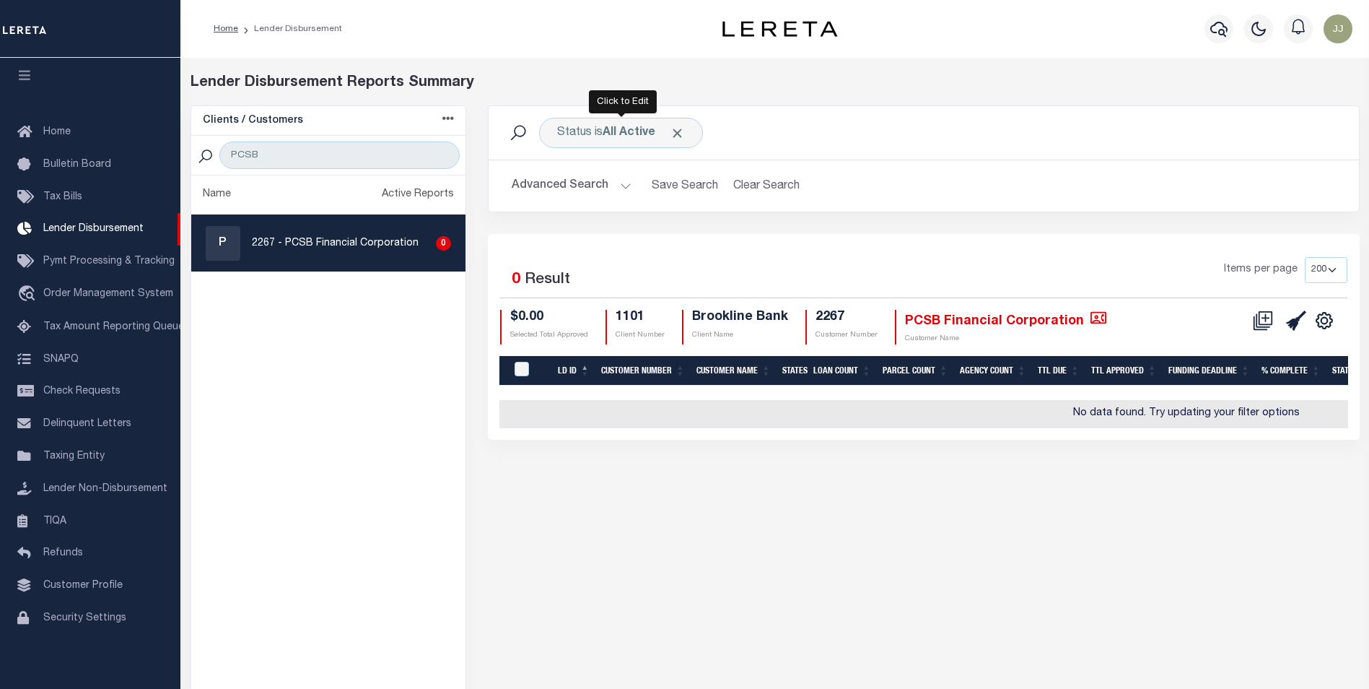
click at [617, 135] on b "All Active" at bounding box center [629, 133] width 53 height 12
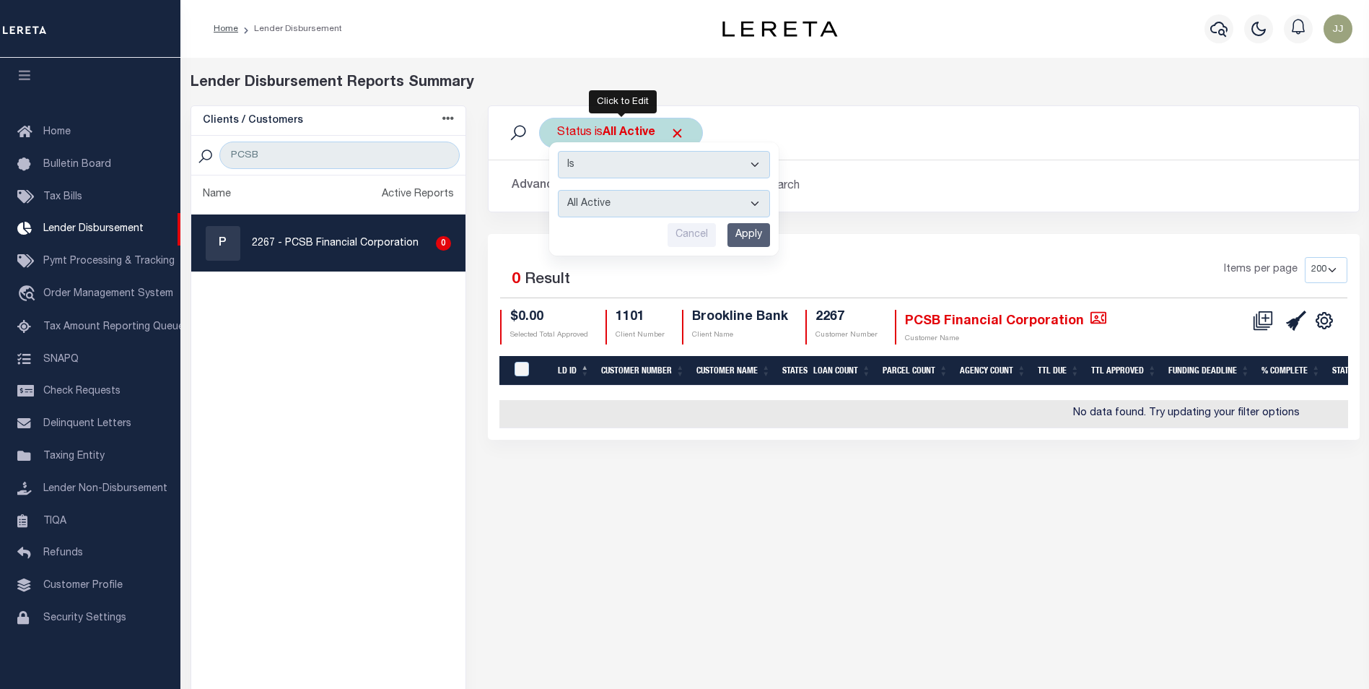
click at [610, 205] on select "All Active Approval In Progress Batching In Progress Complete Do Not Pay Escrow…" at bounding box center [664, 203] width 212 height 27
select select "REC"
click at [558, 190] on select "All Active Approval In Progress Batching In Progress Complete Do Not Pay Escrow…" at bounding box center [664, 203] width 212 height 27
click at [759, 239] on input "Apply" at bounding box center [749, 235] width 43 height 24
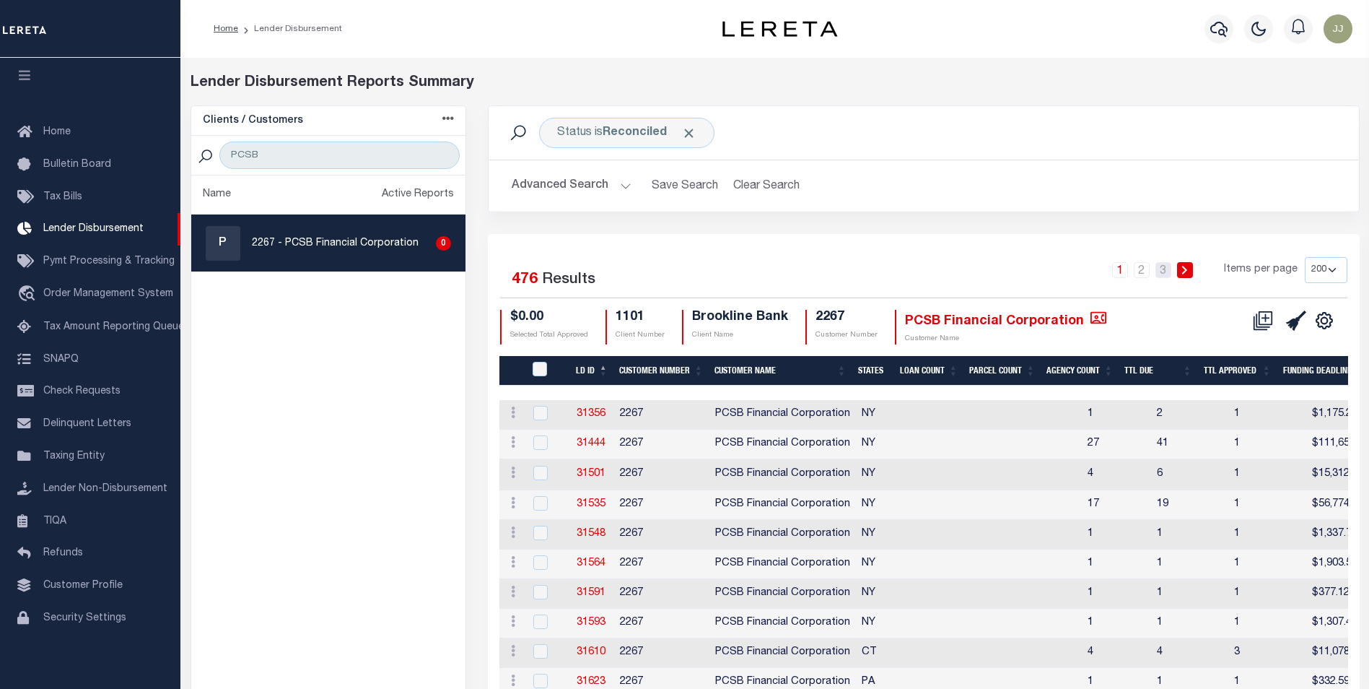
drag, startPoint x: 1165, startPoint y: 274, endPoint x: 1125, endPoint y: 454, distance: 184.1
click at [1165, 274] on link "3" at bounding box center [1164, 270] width 16 height 16
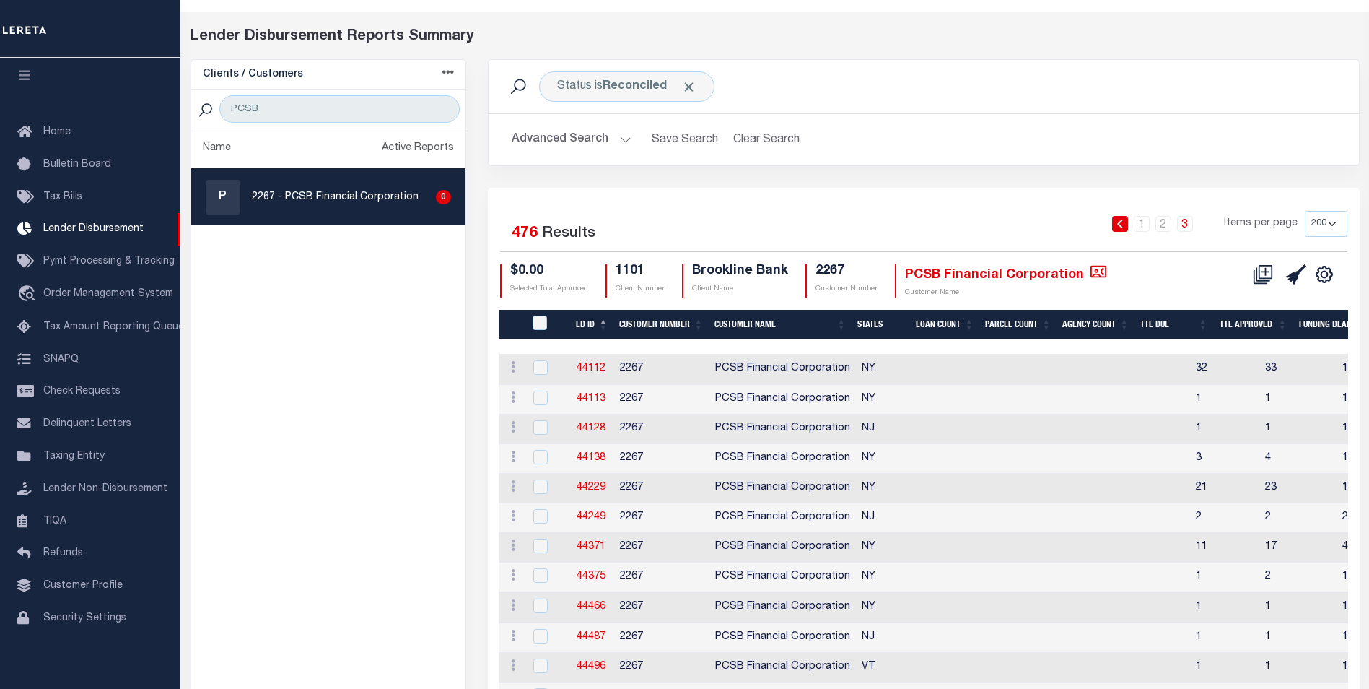
scroll to position [0, 0]
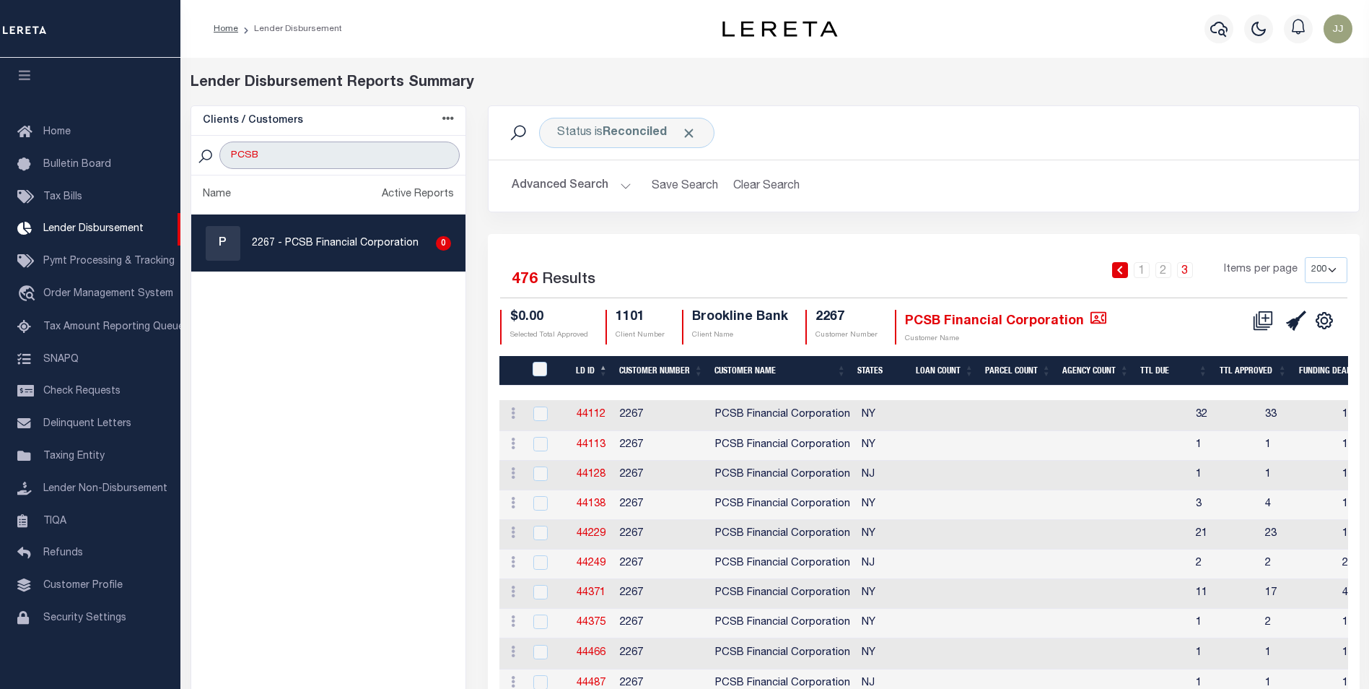
click at [362, 160] on input "PCSB" at bounding box center [339, 154] width 240 height 27
click at [362, 162] on input "PCSB" at bounding box center [339, 154] width 240 height 27
type input "THE"
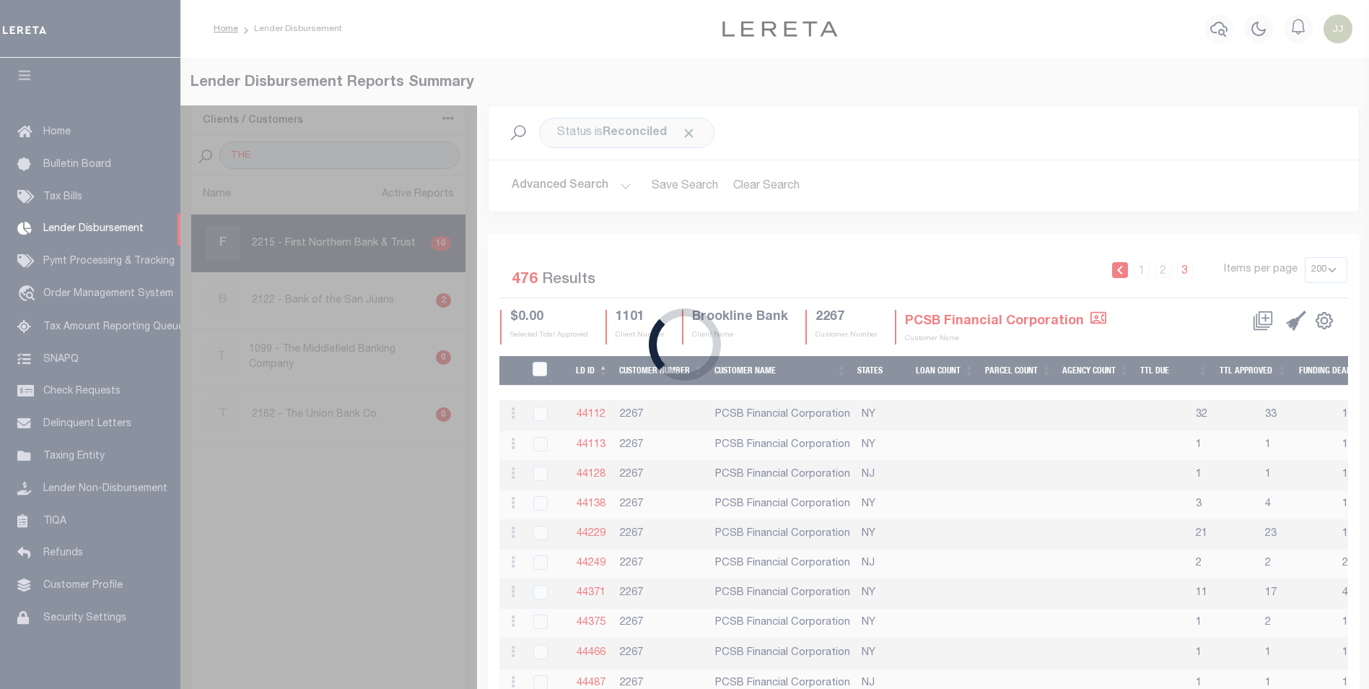
select select "200"
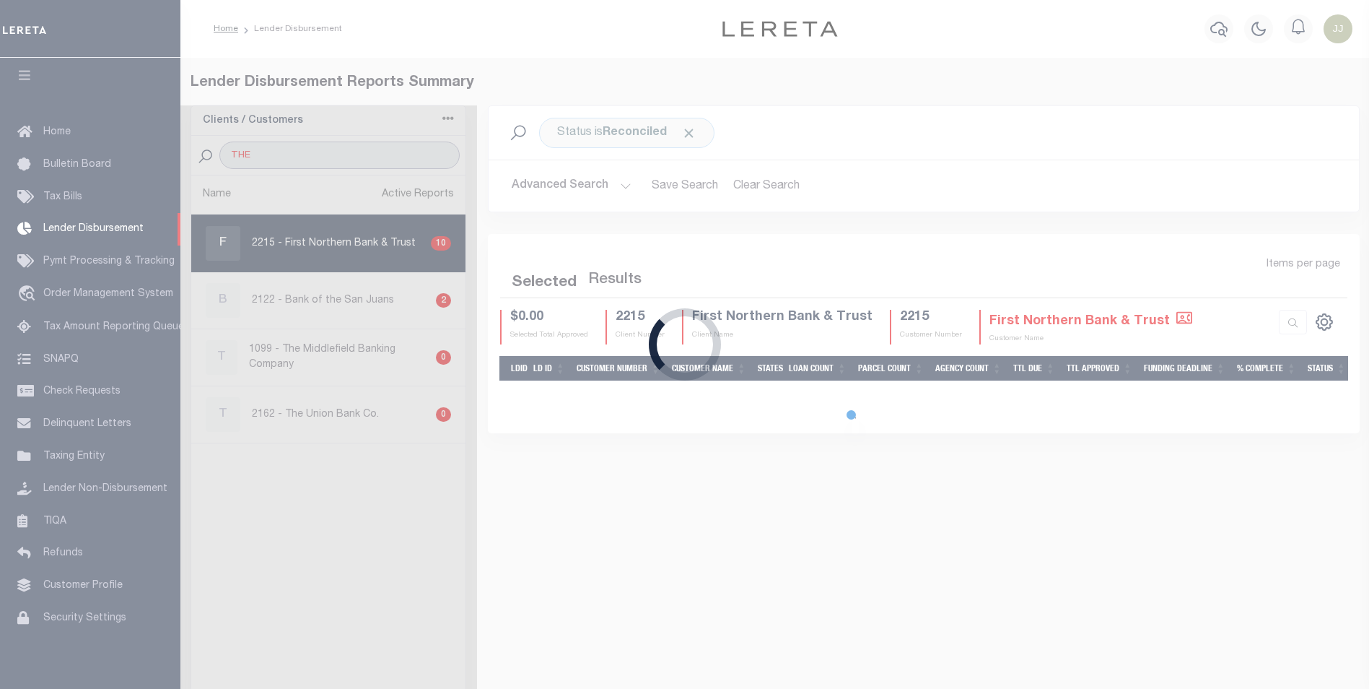
select select "200"
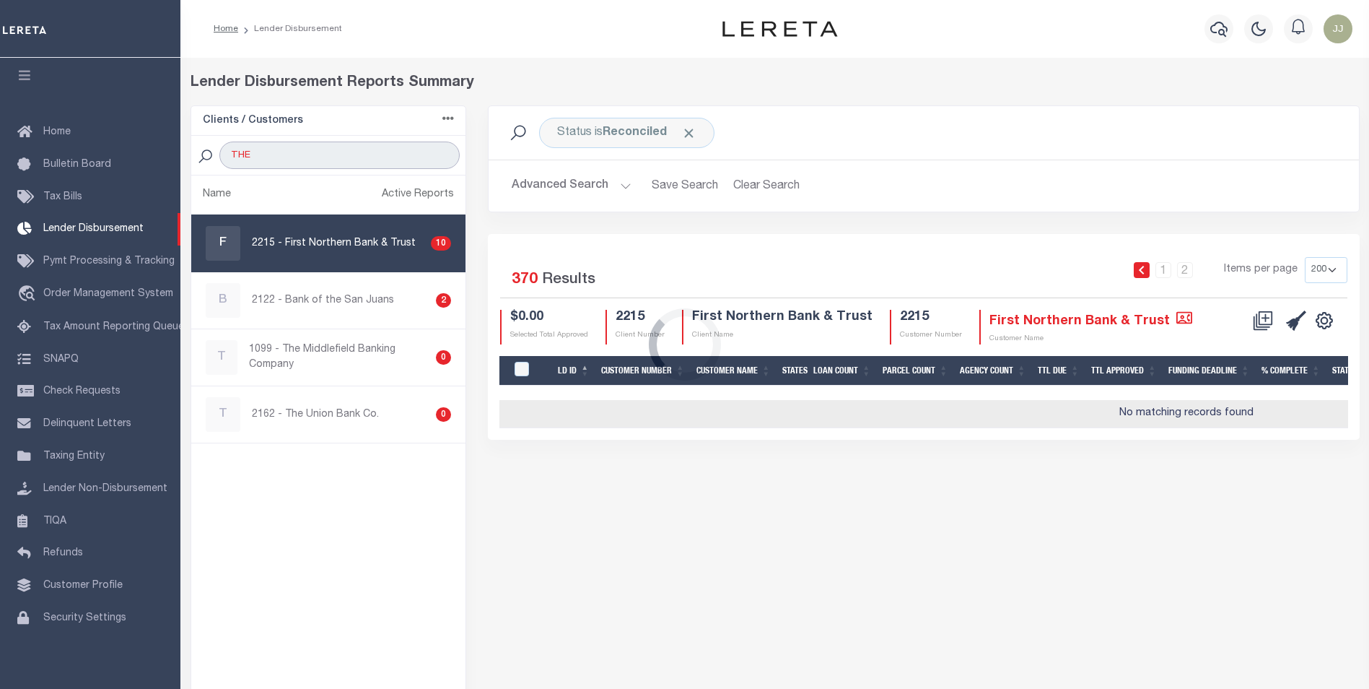
type input "THE UNION"
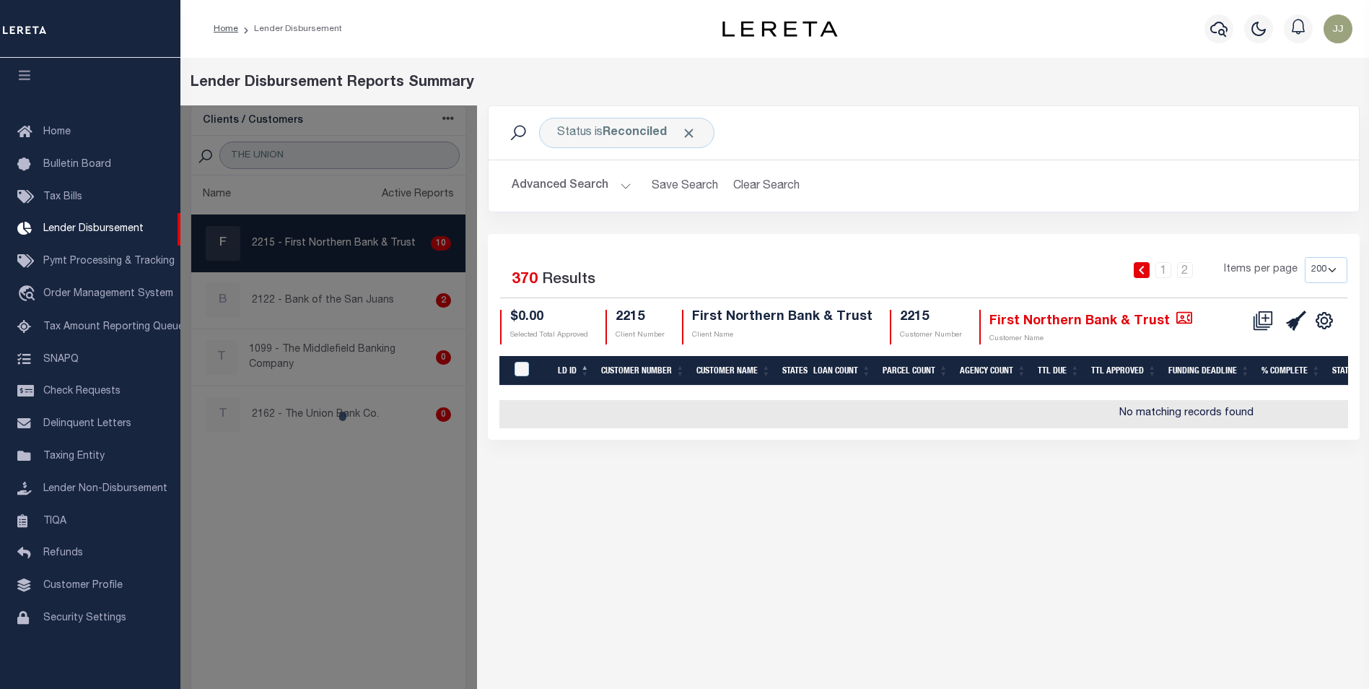
select select "200"
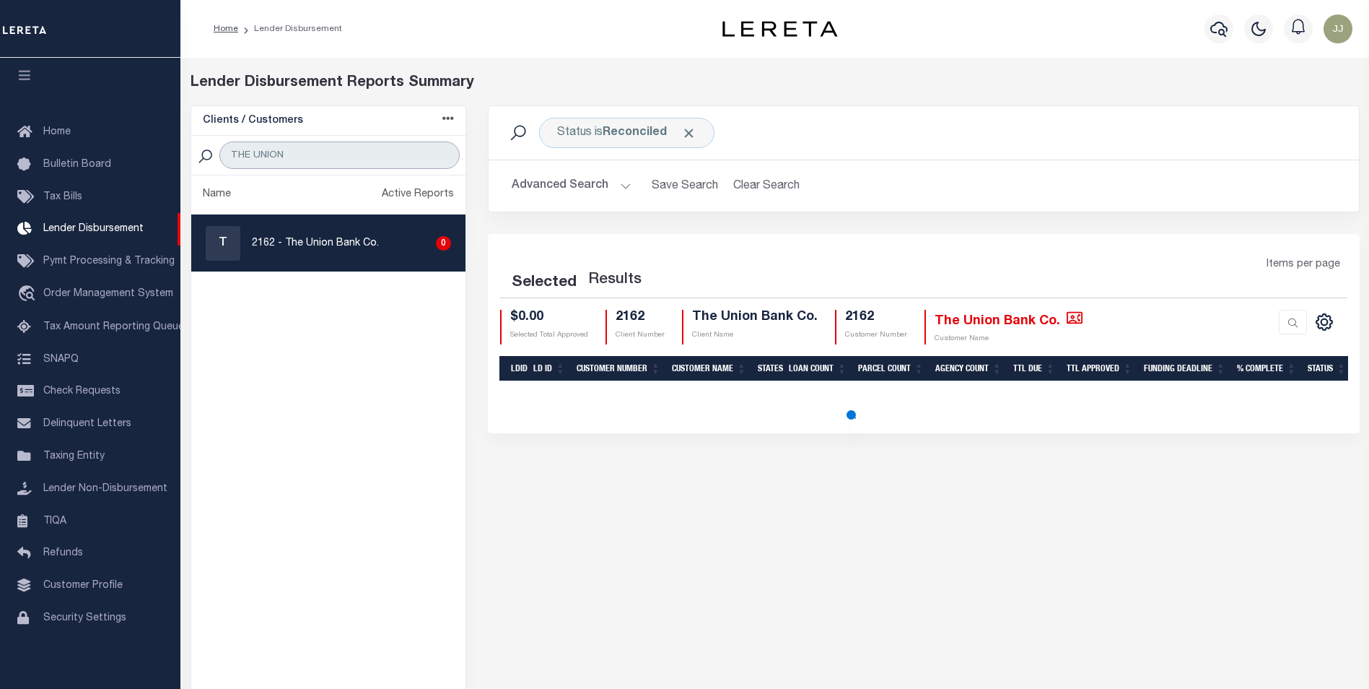
select select "200"
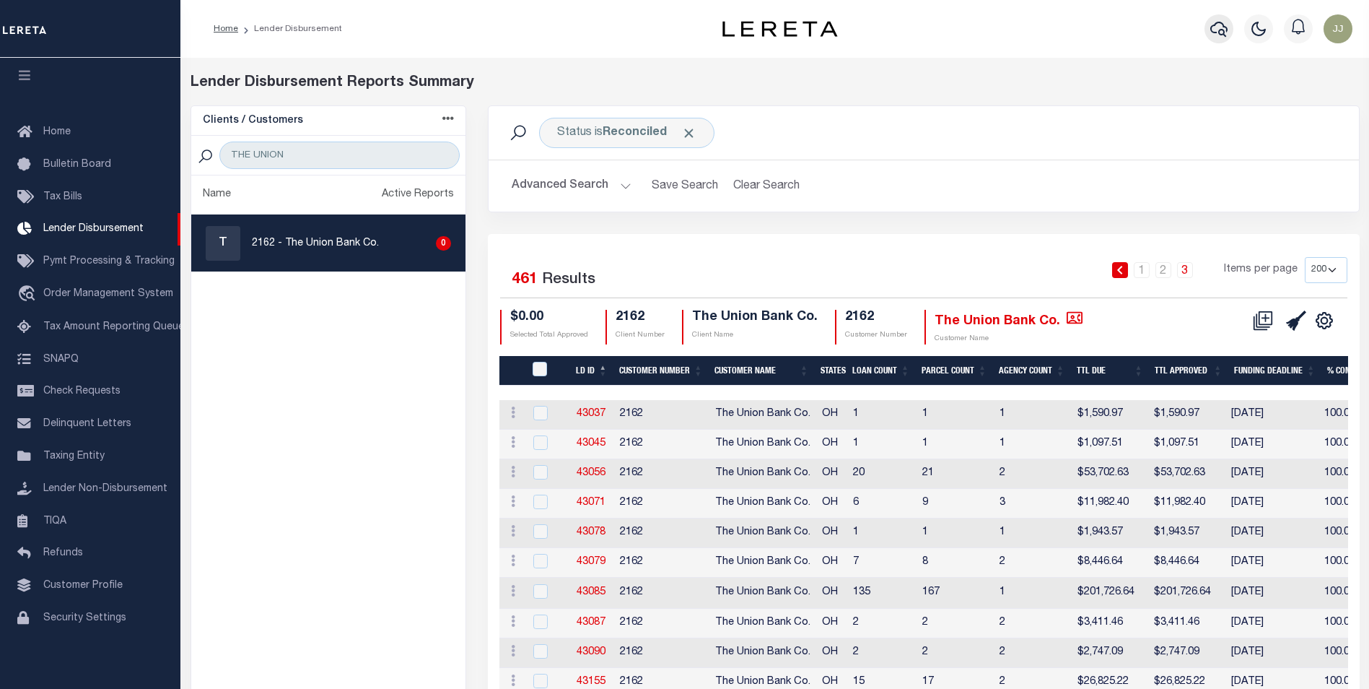
click at [1230, 33] on button "button" at bounding box center [1219, 28] width 29 height 29
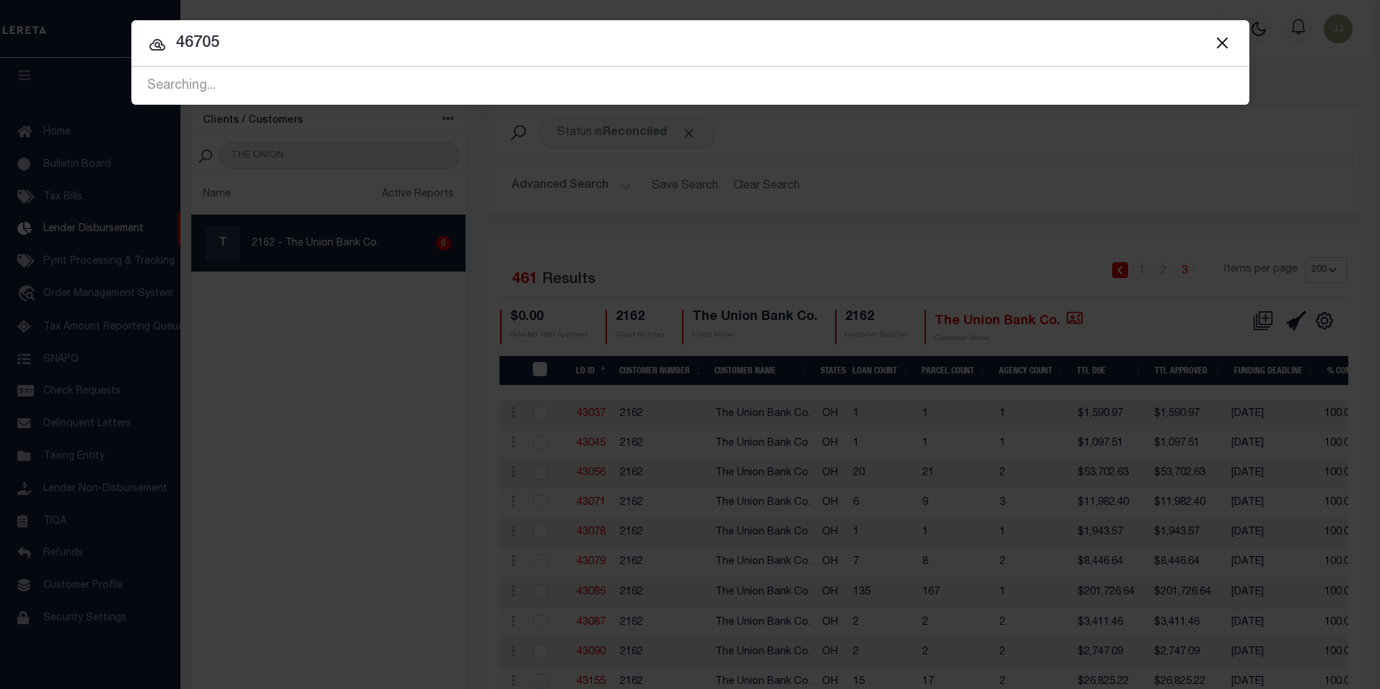
type input "46705"
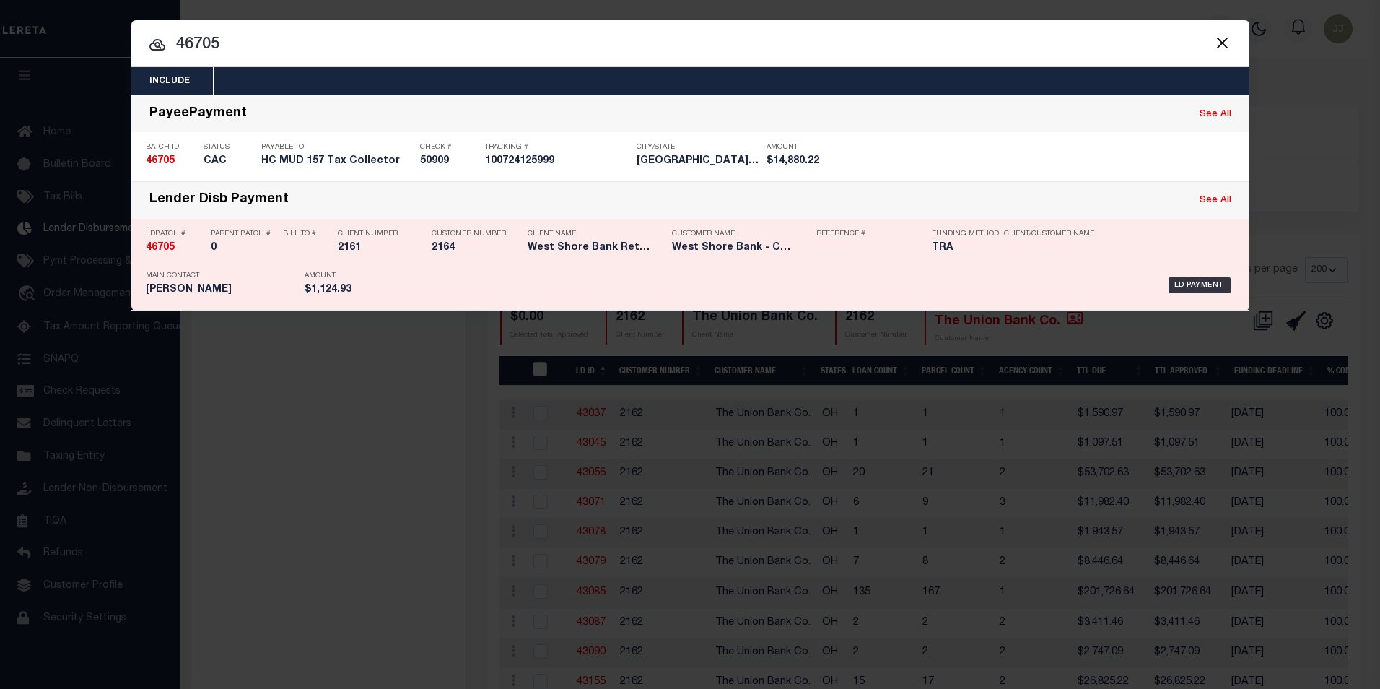
click at [513, 288] on div "LD Payment" at bounding box center [809, 285] width 851 height 42
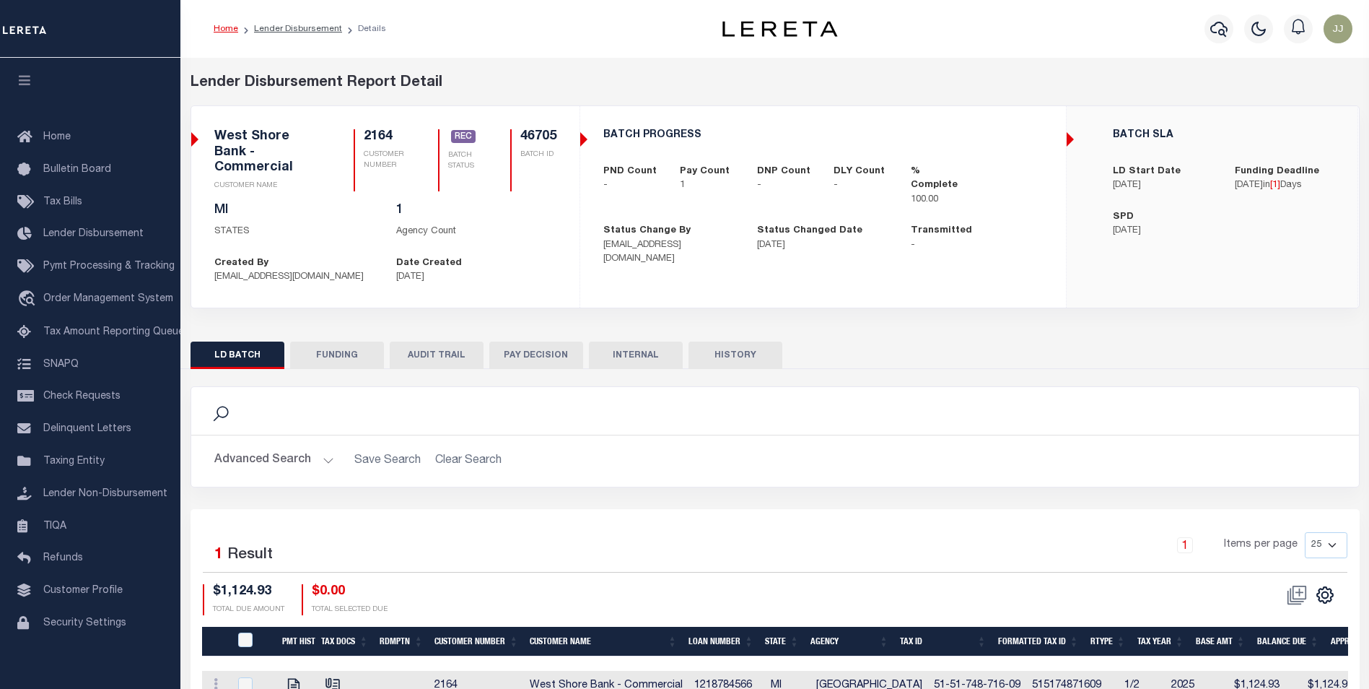
click at [322, 354] on button "FUNDING" at bounding box center [337, 354] width 94 height 27
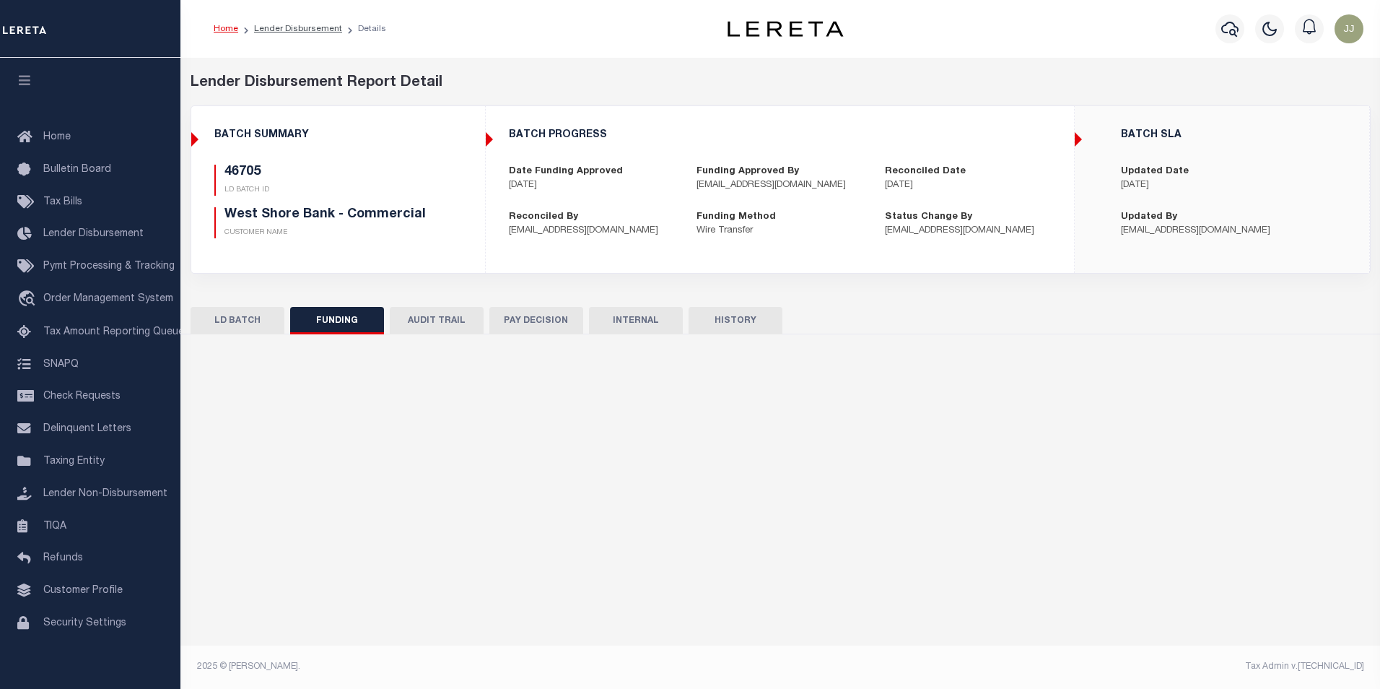
type input "$1,124.93"
type input "$0"
type input "[DATE]"
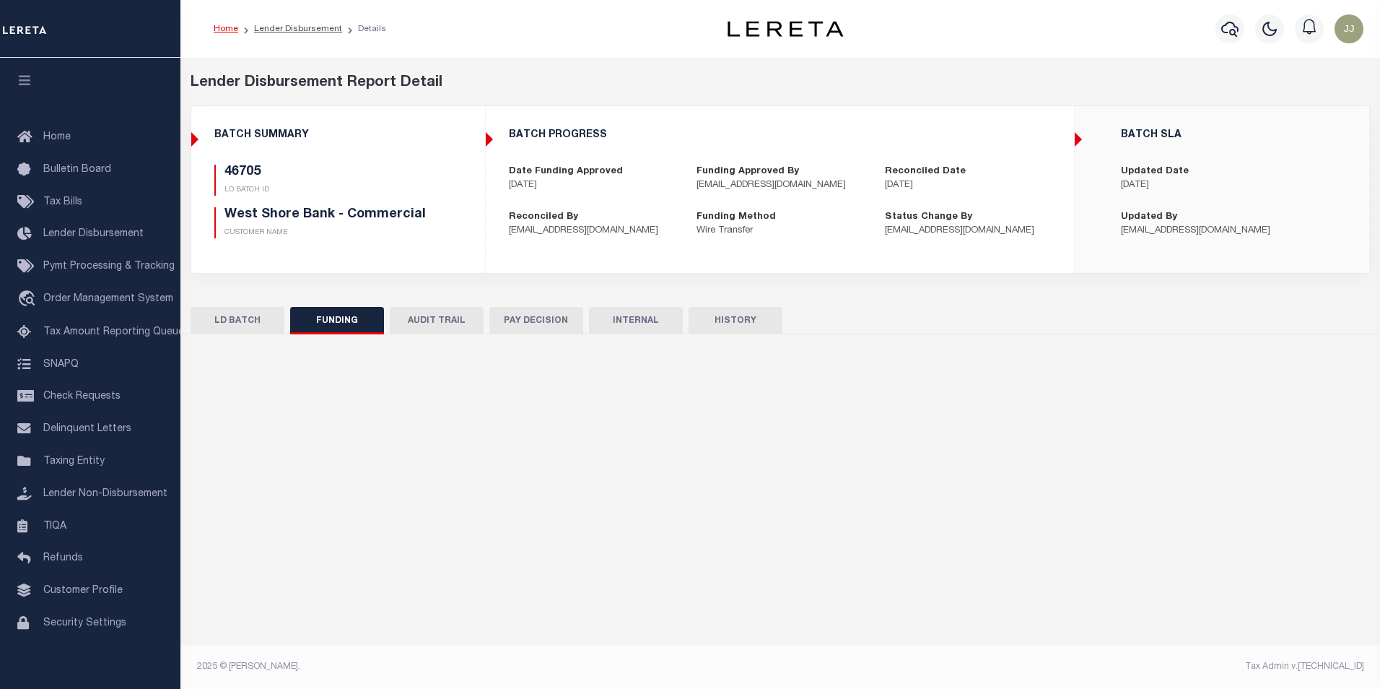
type input "20251014MMQFMP2700447810141051FT03"
type input "[DATE]"
select select "100"
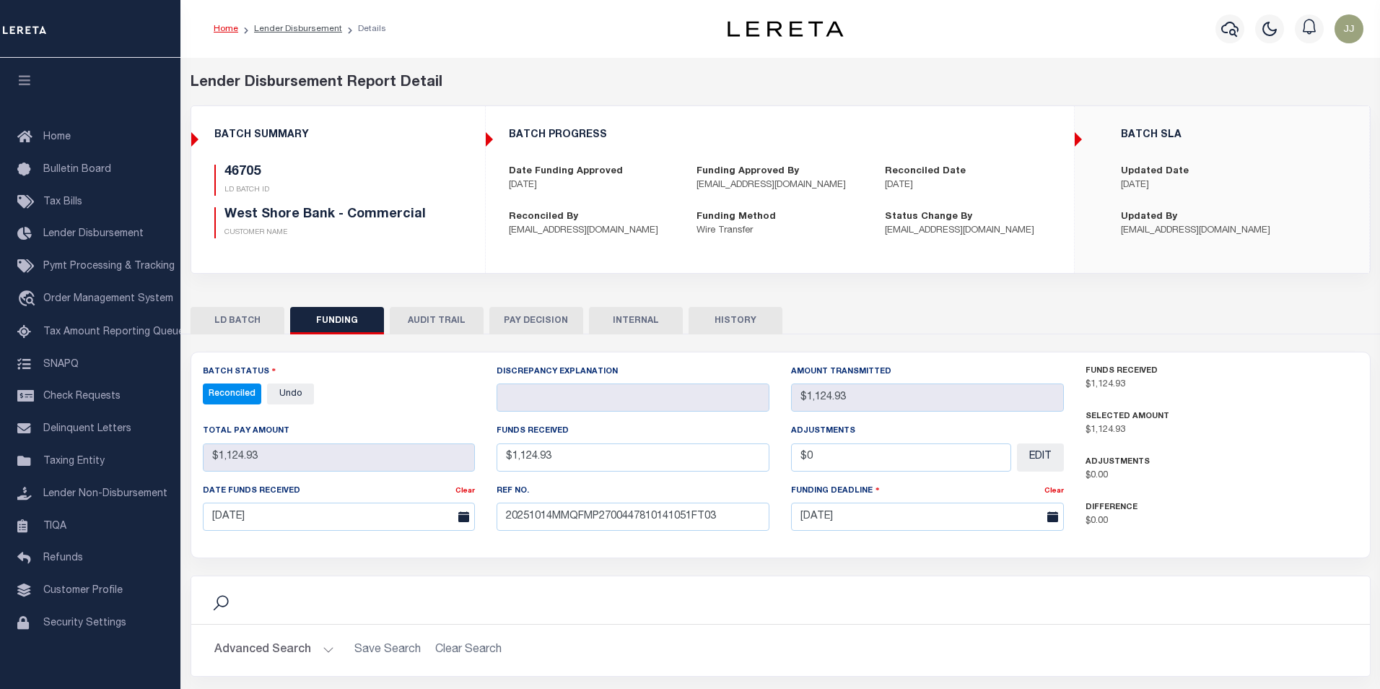
select select "100"
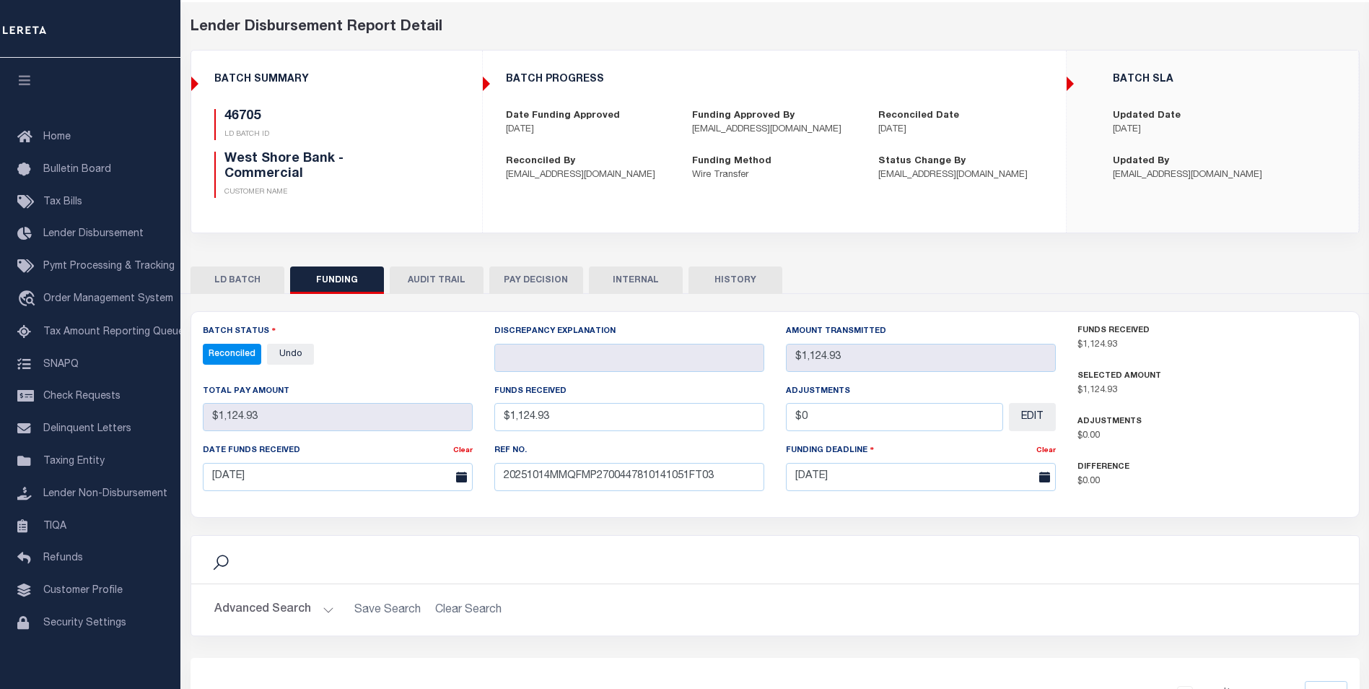
scroll to position [72, 0]
